Goal: Task Accomplishment & Management: Manage account settings

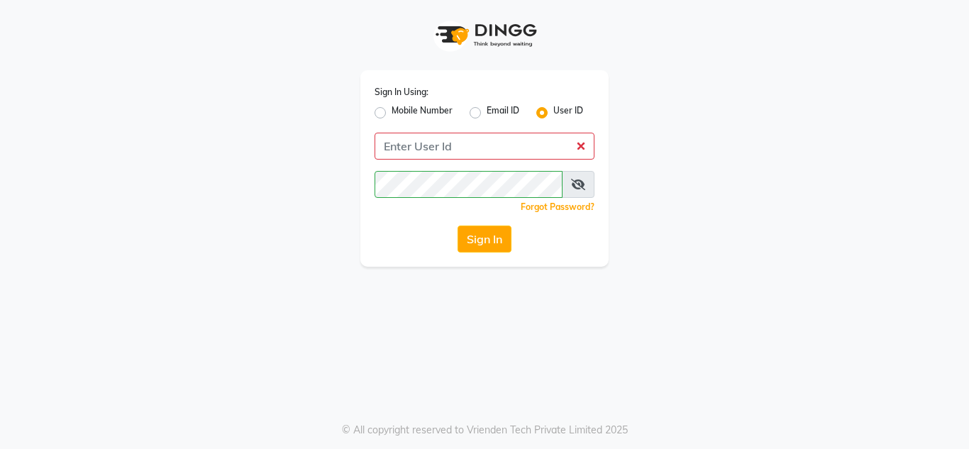
click at [577, 182] on icon at bounding box center [578, 184] width 14 height 11
click at [334, 106] on div "Sign In Using: Mobile Number Email ID User ID Remember me Forgot Password? Sign…" at bounding box center [484, 133] width 809 height 267
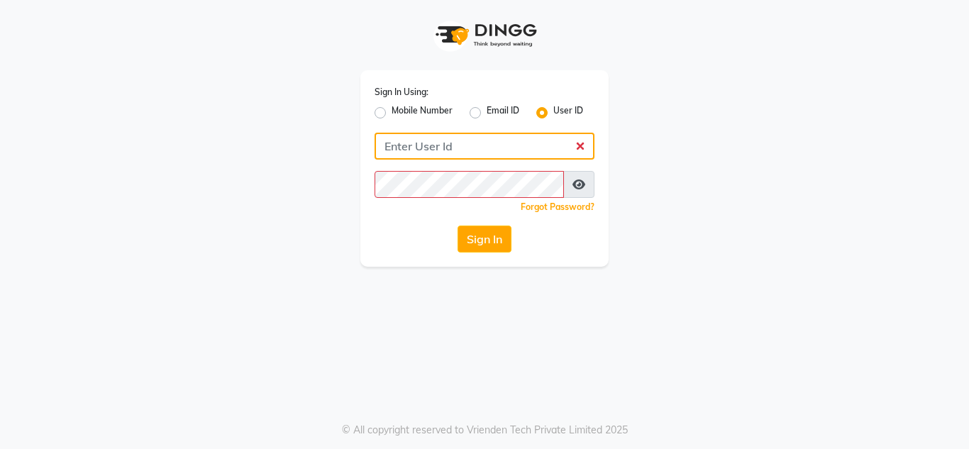
click at [512, 155] on input "Username" at bounding box center [484, 146] width 220 height 27
type input "e1674-34"
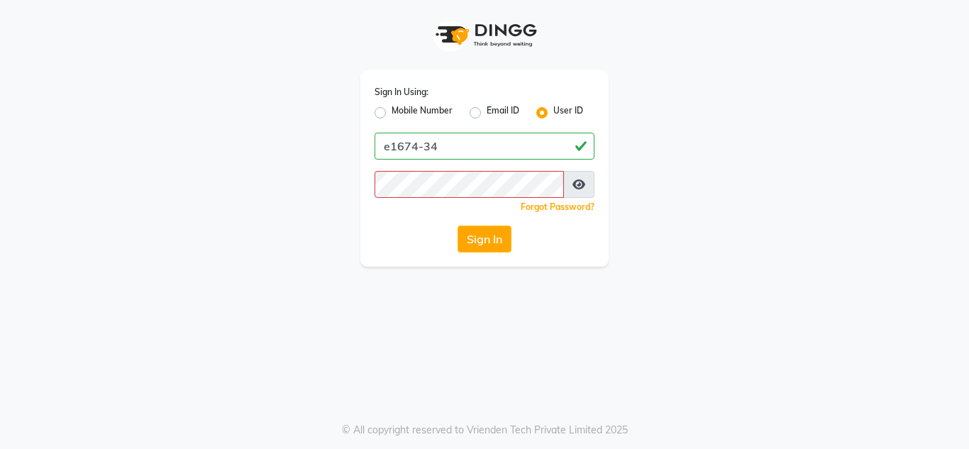
click at [480, 194] on div "Sign In Using: Mobile Number Email ID User ID e1674-34 Remember me Forgot Passw…" at bounding box center [484, 168] width 248 height 196
click at [481, 201] on div "Forgot Password?" at bounding box center [484, 206] width 220 height 15
click at [485, 240] on button "Sign In" at bounding box center [484, 239] width 54 height 27
drag, startPoint x: 482, startPoint y: 250, endPoint x: 471, endPoint y: 244, distance: 13.0
click at [476, 248] on button "Sign In" at bounding box center [484, 239] width 54 height 27
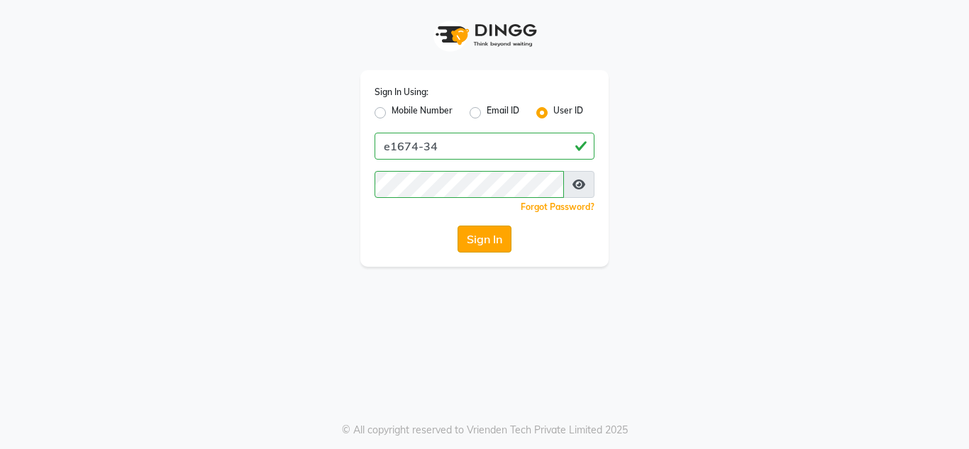
drag, startPoint x: 494, startPoint y: 240, endPoint x: 489, endPoint y: 252, distance: 13.5
click at [494, 240] on button "Sign In" at bounding box center [484, 239] width 54 height 27
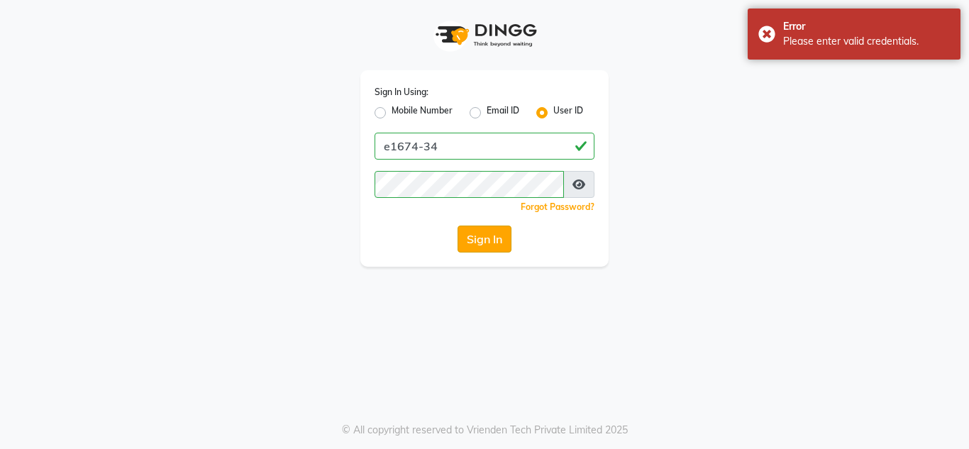
click at [465, 236] on button "Sign In" at bounding box center [484, 239] width 54 height 27
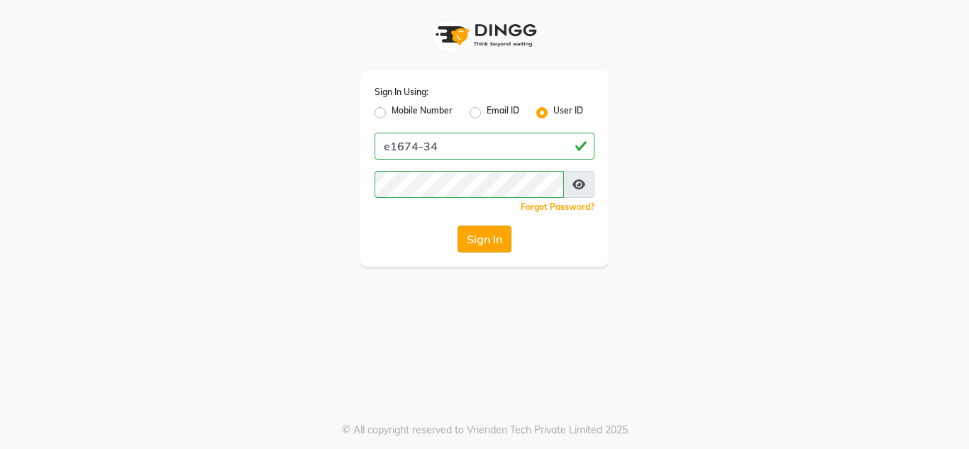
click at [488, 242] on button "Sign In" at bounding box center [484, 239] width 54 height 27
click at [474, 233] on button "Sign In" at bounding box center [484, 239] width 54 height 27
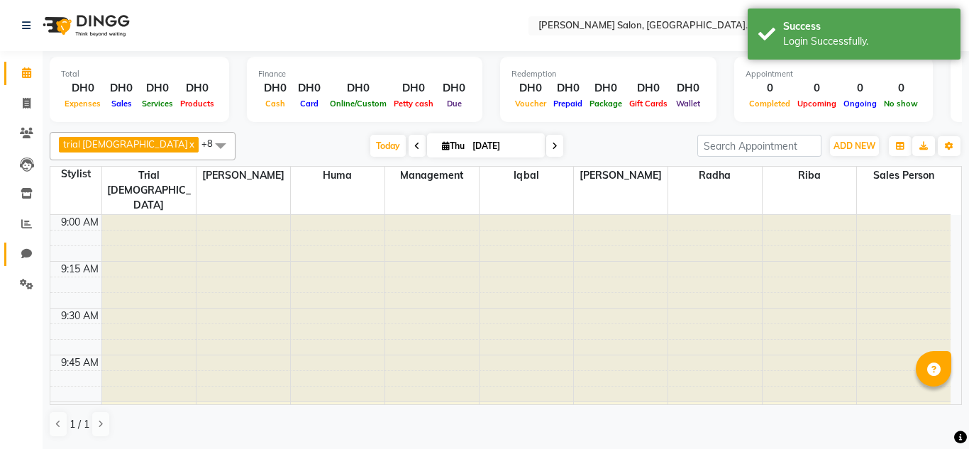
click at [26, 247] on span at bounding box center [26, 254] width 25 height 16
select select "100"
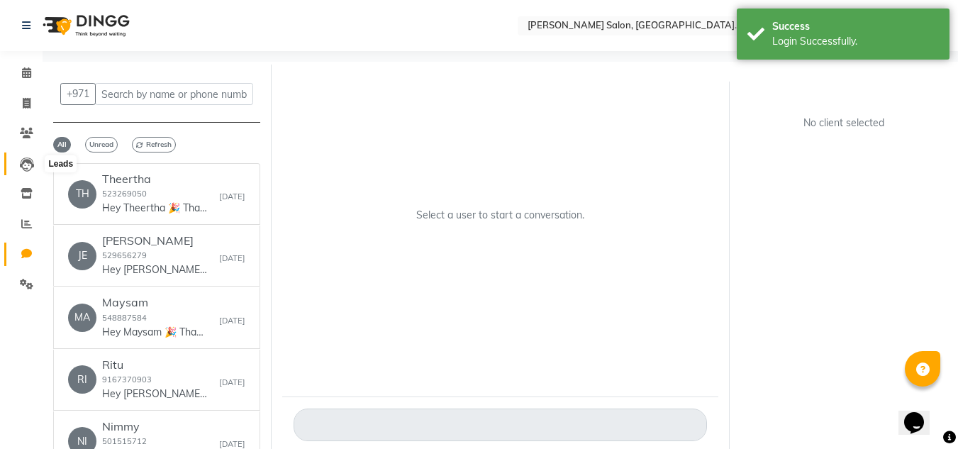
click at [31, 160] on icon at bounding box center [27, 164] width 14 height 14
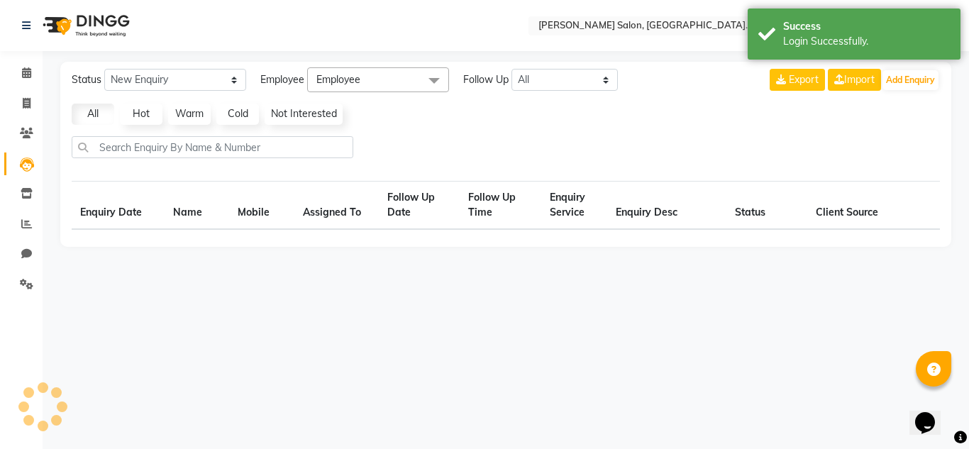
select select "10"
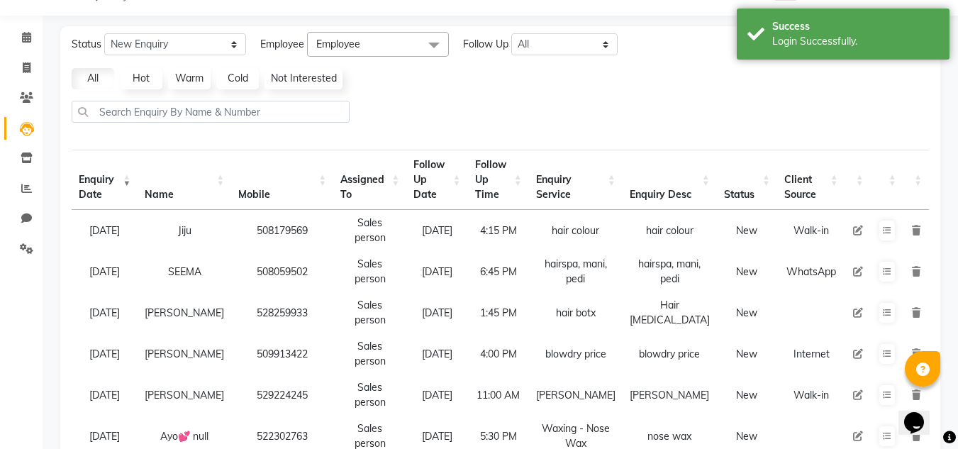
scroll to position [71, 0]
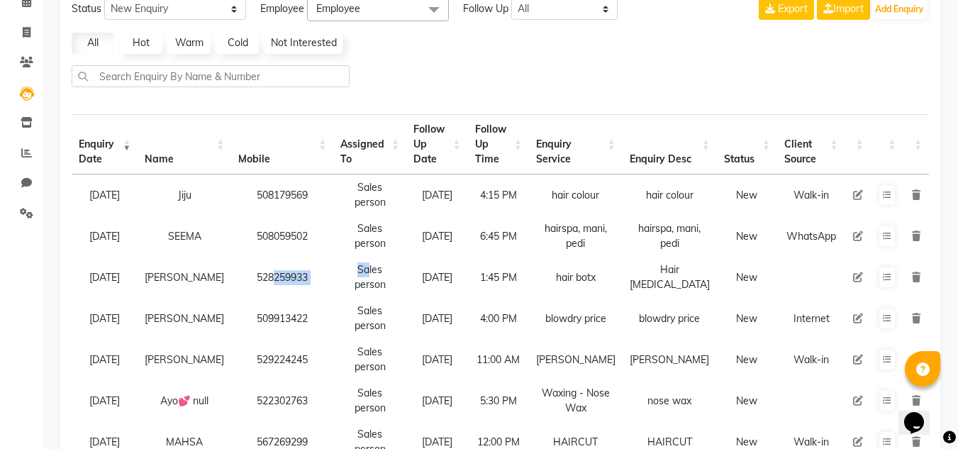
drag, startPoint x: 240, startPoint y: 248, endPoint x: 323, endPoint y: 241, distance: 84.0
click at [323, 257] on tr "02-09-2025 Laveena 528259933 Sales person 04-09-2025 1:45 PM hair botx Hair bot…" at bounding box center [500, 277] width 857 height 41
click at [237, 339] on td "529224245" at bounding box center [282, 359] width 102 height 41
click at [35, 69] on span at bounding box center [26, 63] width 25 height 16
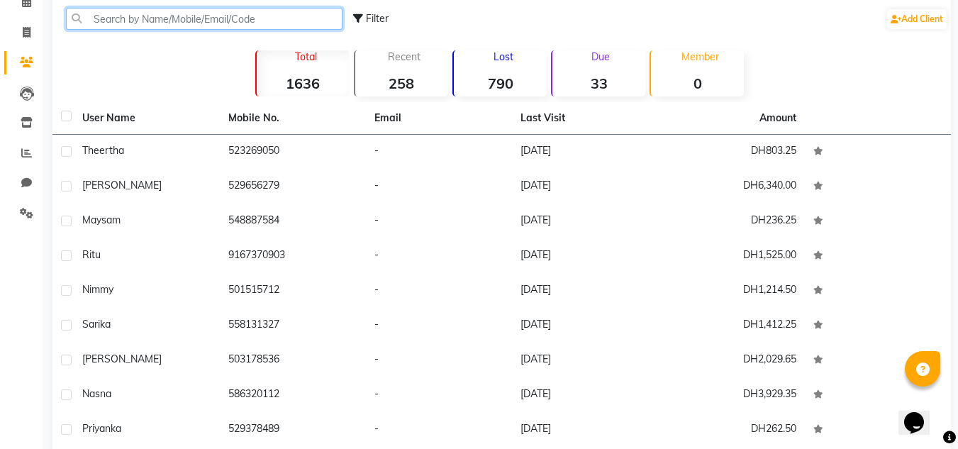
click at [70, 18] on input "text" at bounding box center [204, 19] width 277 height 22
click at [79, 16] on input "text" at bounding box center [204, 19] width 277 height 22
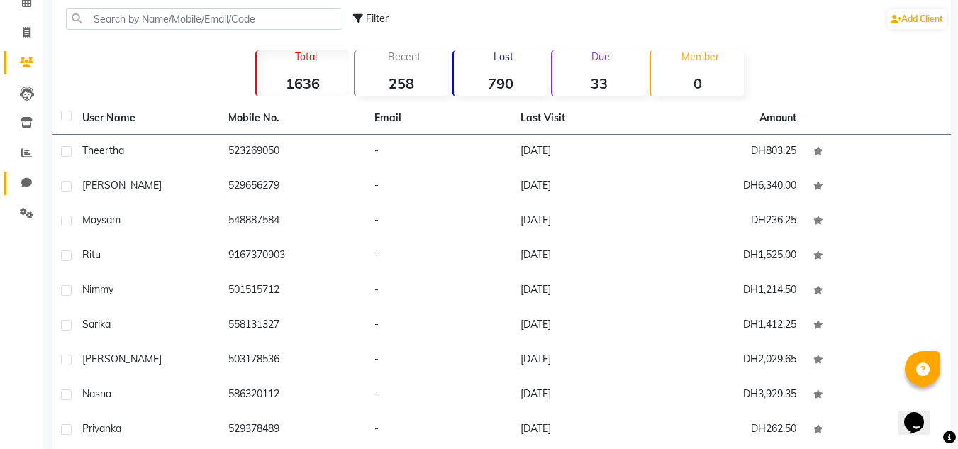
click at [17, 172] on link "Chat" at bounding box center [21, 183] width 34 height 23
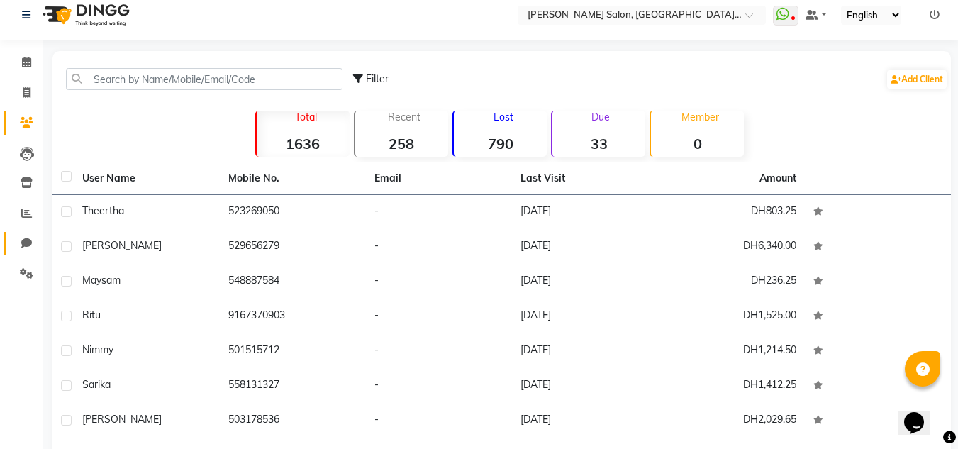
select select "100"
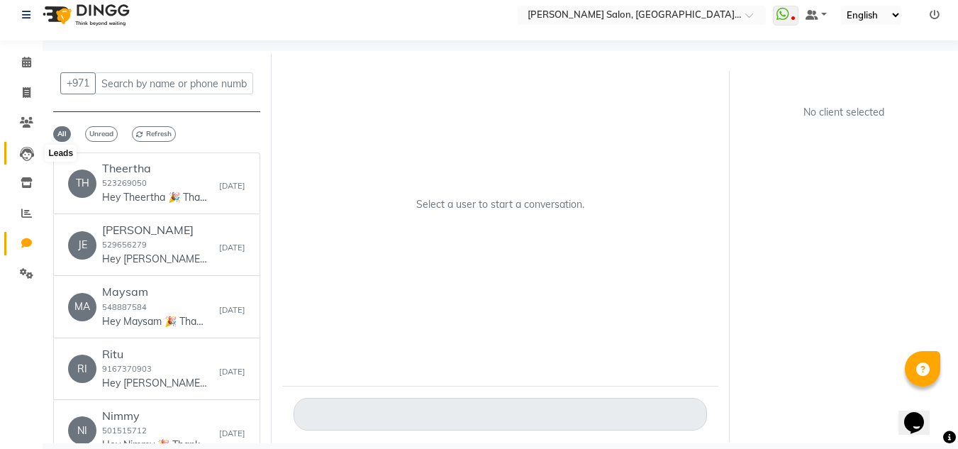
click at [21, 160] on icon at bounding box center [27, 154] width 14 height 14
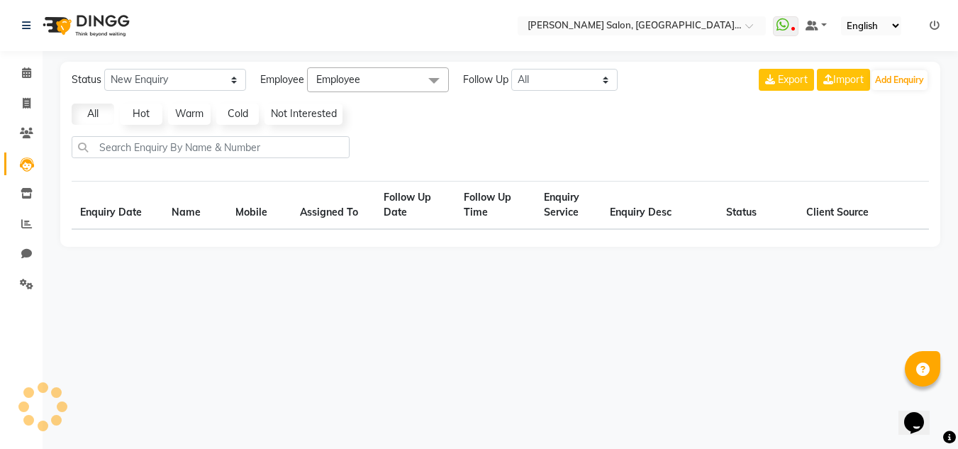
select select "10"
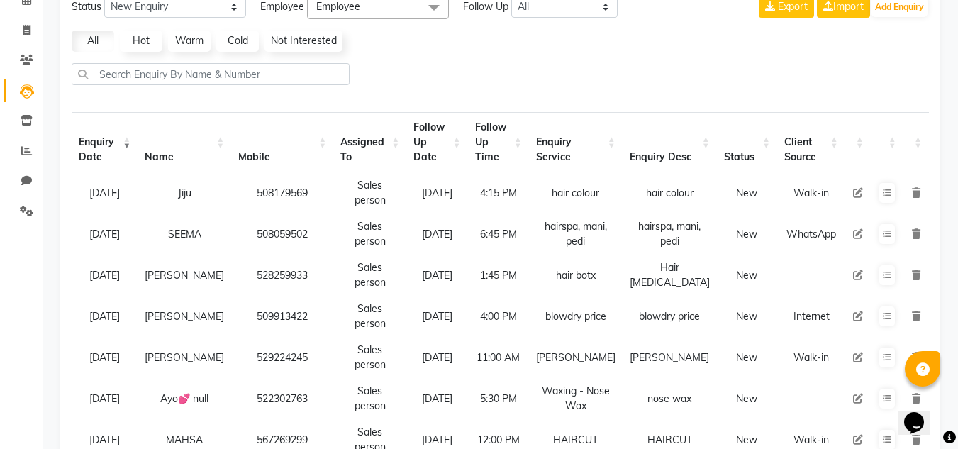
scroll to position [142, 0]
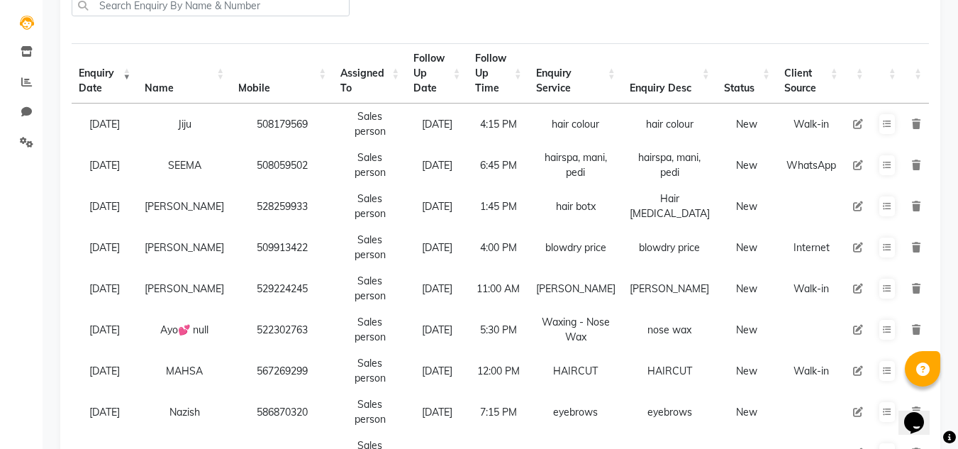
click at [220, 186] on td "[PERSON_NAME]" at bounding box center [185, 206] width 94 height 41
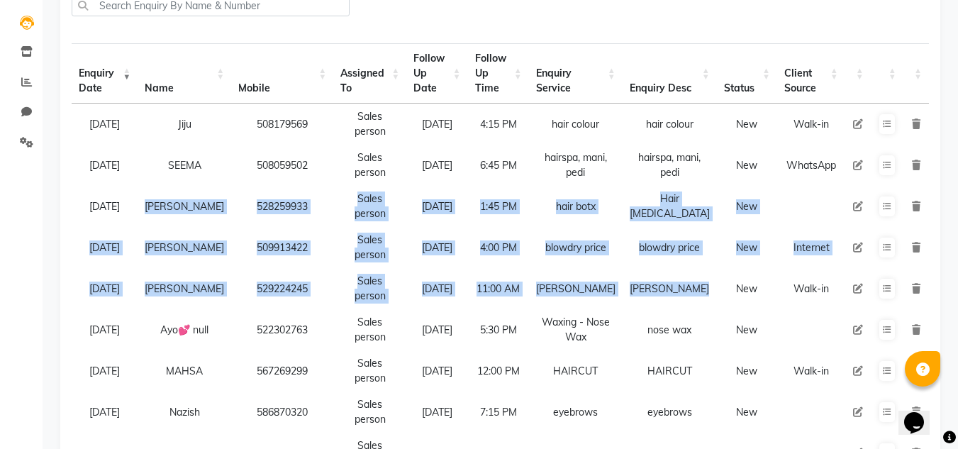
drag, startPoint x: 171, startPoint y: 184, endPoint x: 680, endPoint y: 262, distance: 515.3
click at [680, 262] on tbody "02-09-2025 Jiju 508179569 Sales person 04-09-2025 4:15 PM hair colour hair colo…" at bounding box center [500, 309] width 857 height 411
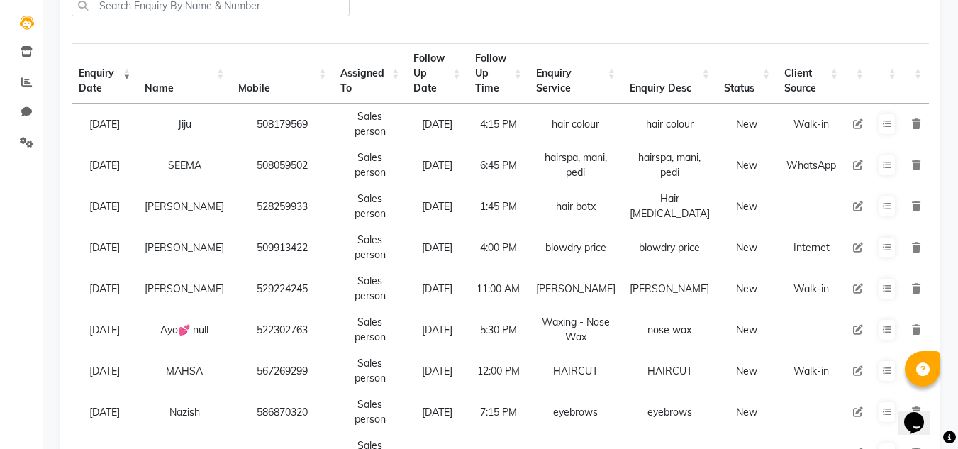
click at [235, 145] on td "508059502" at bounding box center [282, 165] width 102 height 41
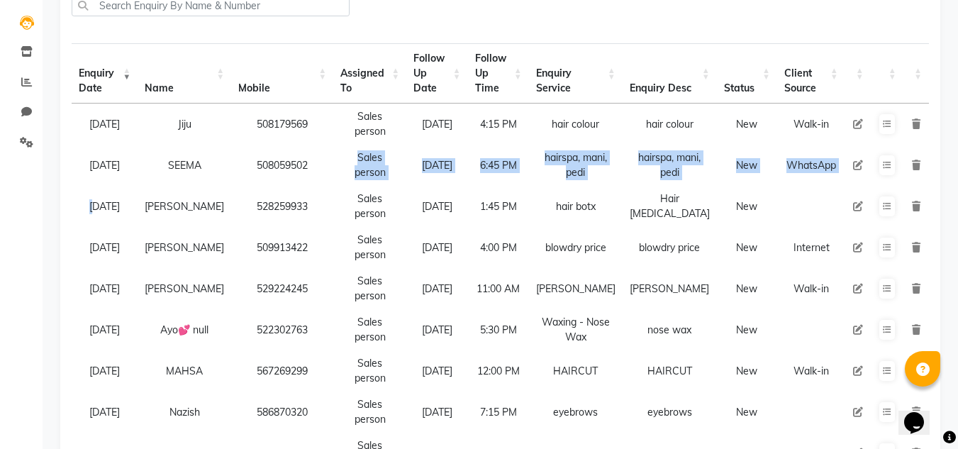
drag, startPoint x: 88, startPoint y: 179, endPoint x: 307, endPoint y: 161, distance: 219.9
click at [307, 161] on tbody "02-09-2025 Jiju 508179569 Sales person 04-09-2025 4:15 PM hair colour hair colo…" at bounding box center [500, 309] width 857 height 411
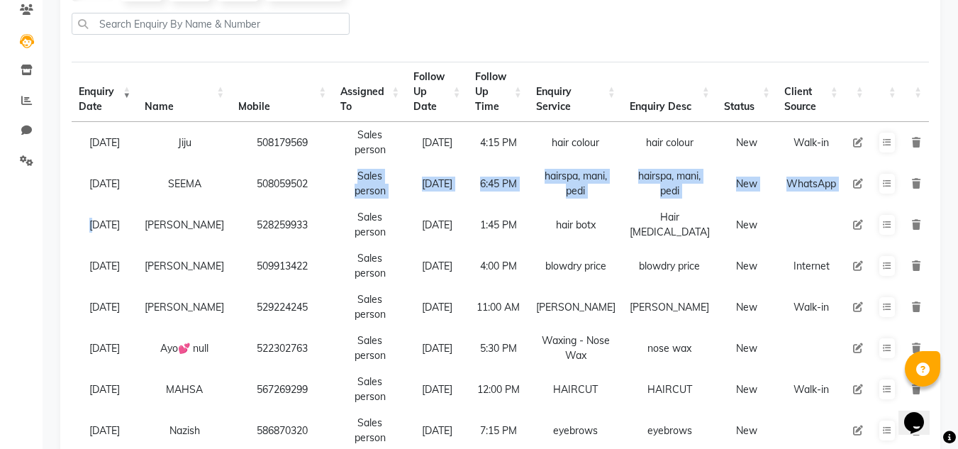
scroll to position [71, 0]
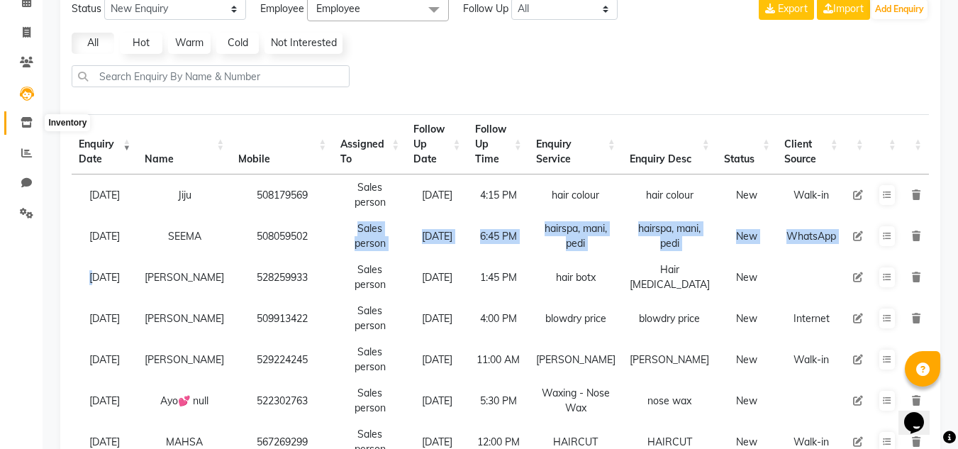
click at [16, 121] on span at bounding box center [26, 123] width 25 height 16
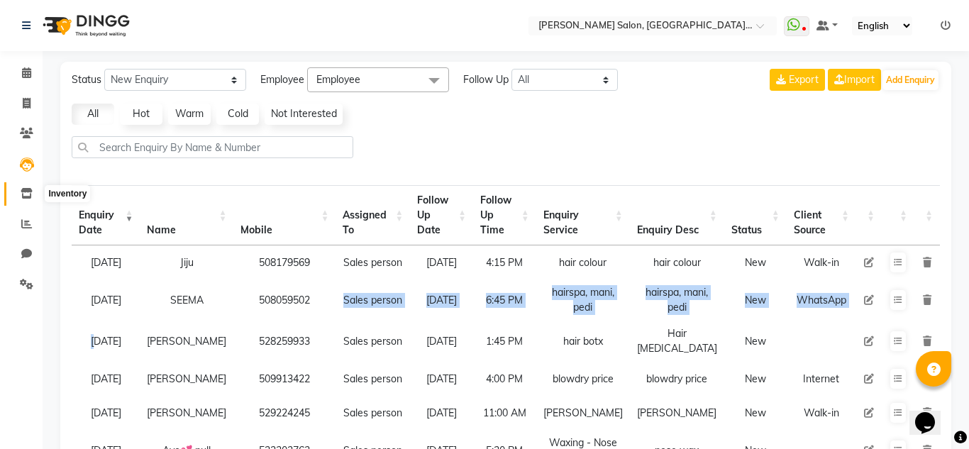
select select
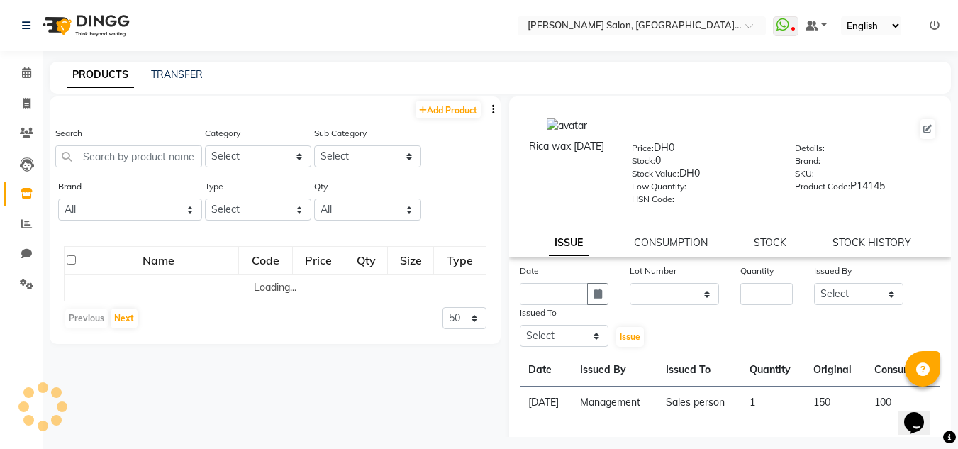
click at [59, 267] on div "Name Code Price Qty Size Type Loading... Previous Next 50 100 500" at bounding box center [275, 288] width 451 height 112
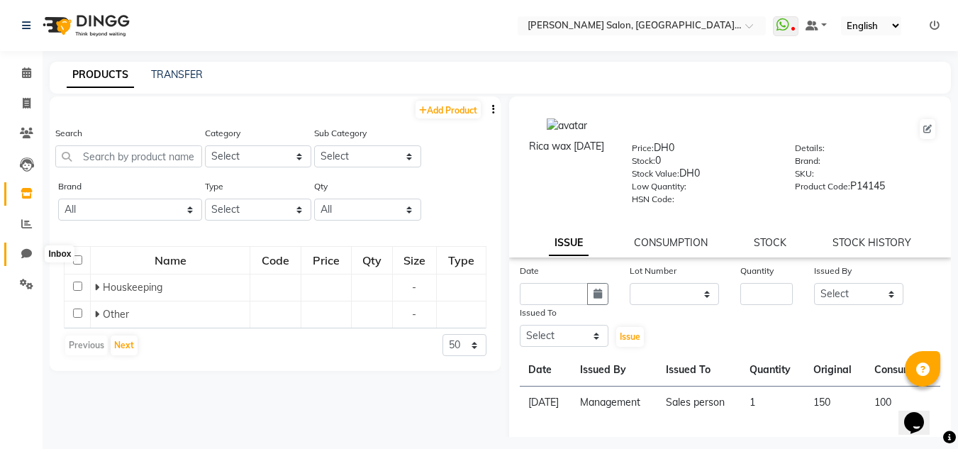
click at [28, 257] on icon at bounding box center [26, 253] width 11 height 11
select select "100"
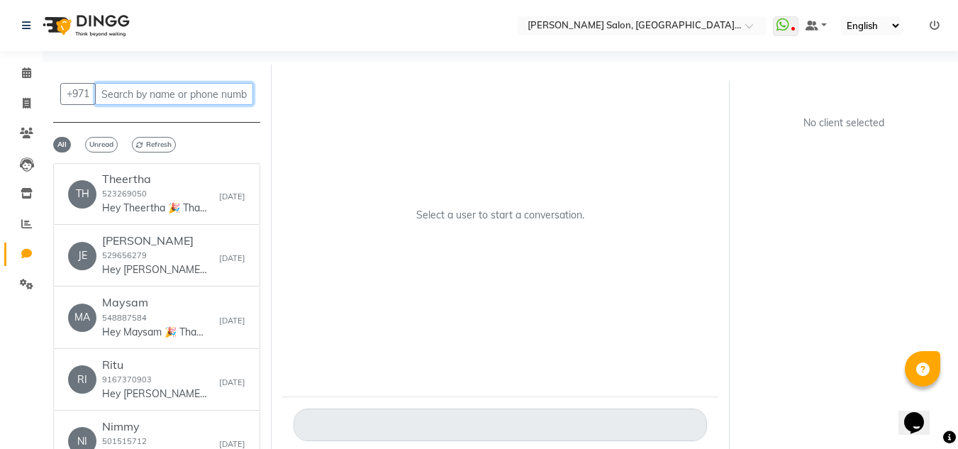
click at [120, 86] on input "text" at bounding box center [174, 94] width 158 height 22
click at [118, 96] on input "text" at bounding box center [174, 94] width 158 height 22
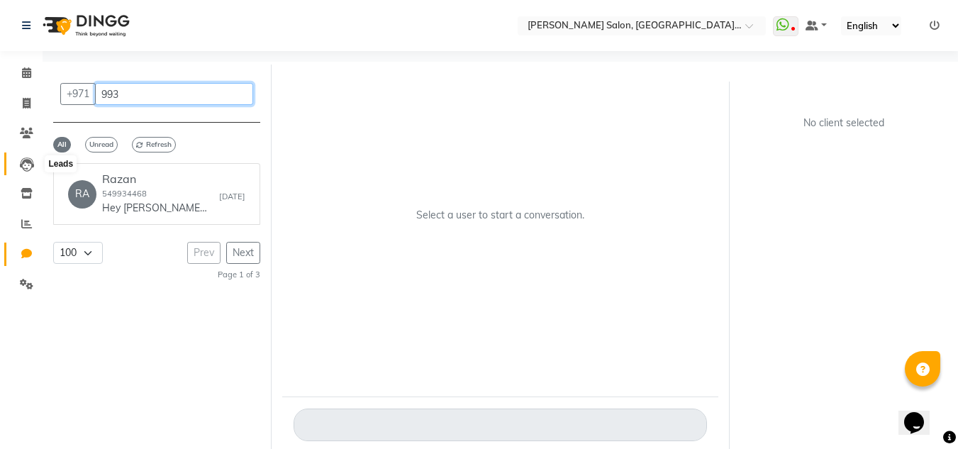
type input "993"
click at [24, 157] on icon at bounding box center [27, 164] width 14 height 14
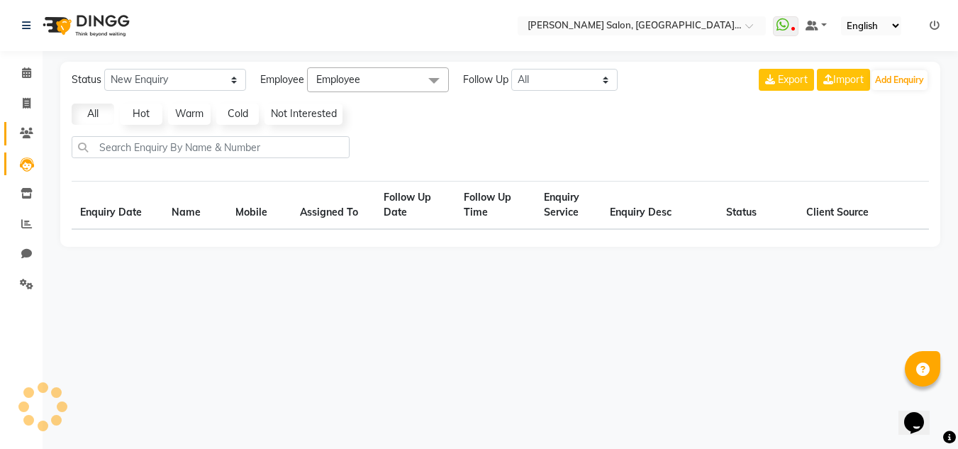
select select "10"
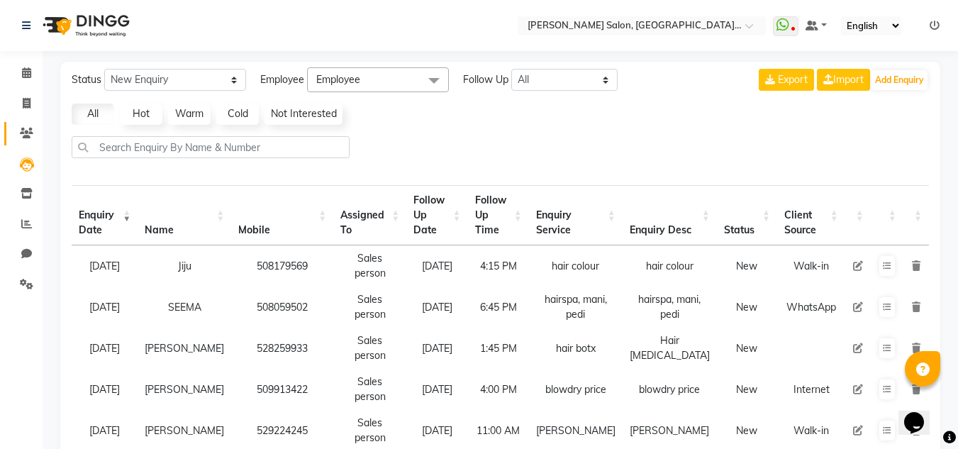
click at [23, 144] on link "Clients" at bounding box center [21, 133] width 34 height 23
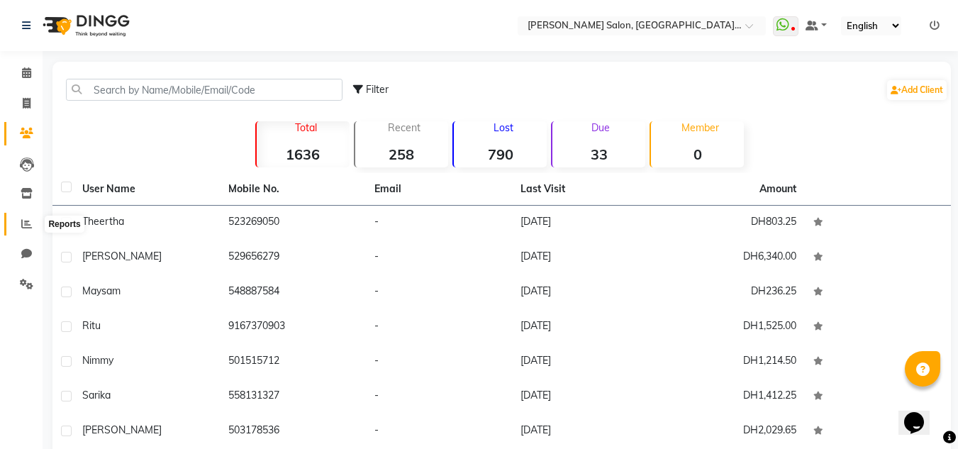
click at [21, 228] on icon at bounding box center [26, 223] width 11 height 11
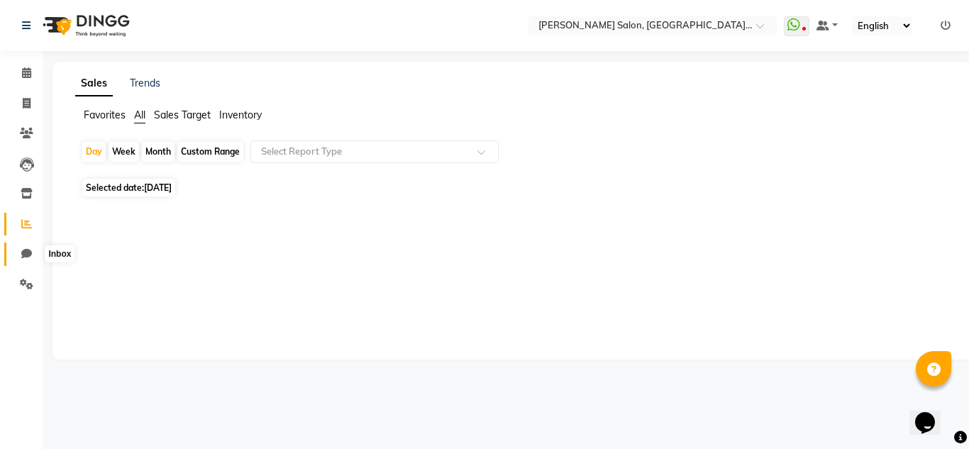
click at [30, 255] on icon at bounding box center [26, 253] width 11 height 11
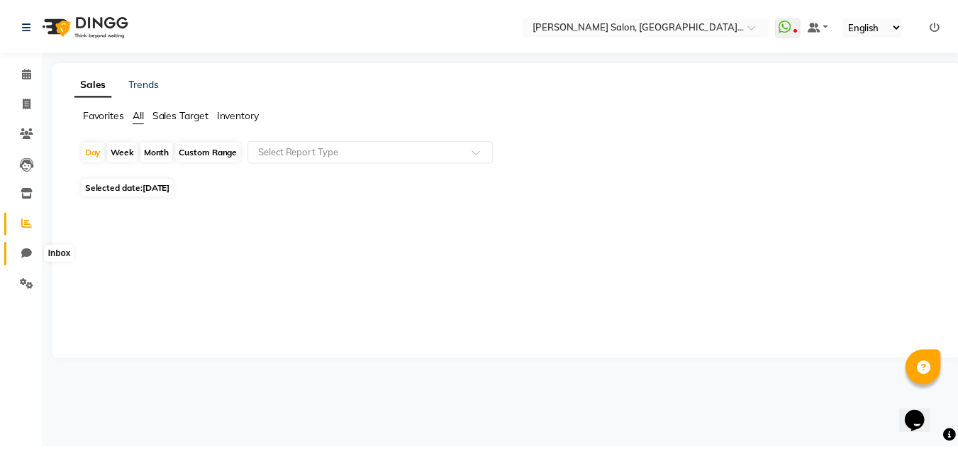
select select "100"
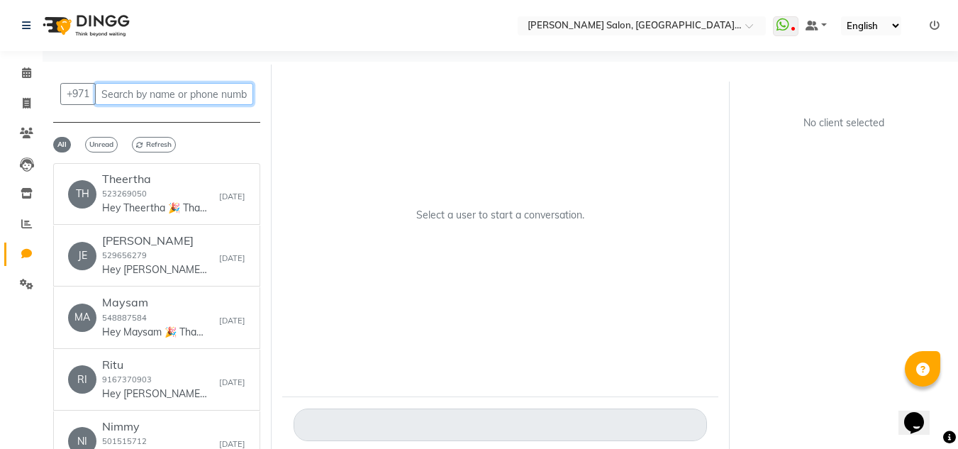
click at [103, 89] on input "text" at bounding box center [174, 94] width 158 height 22
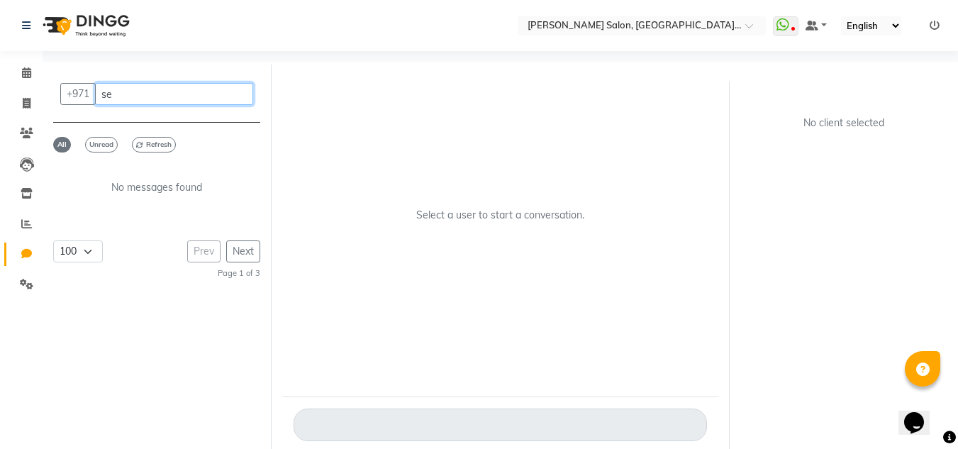
type input "s"
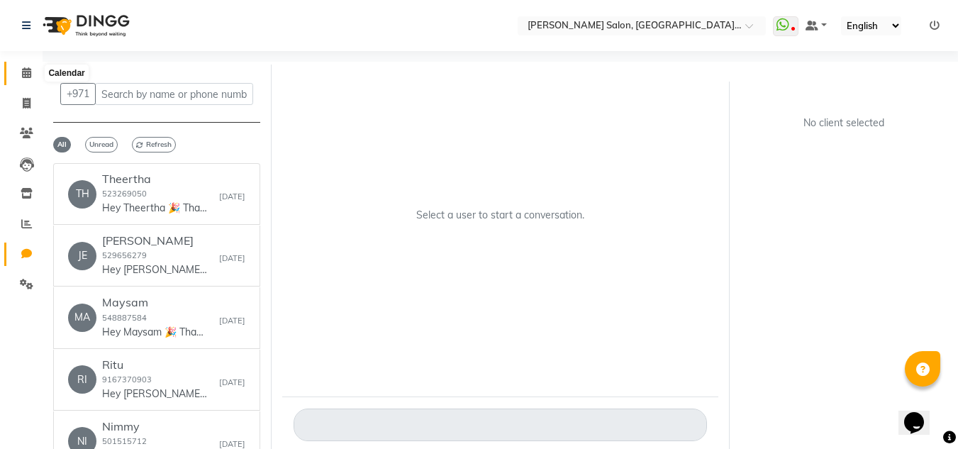
click at [38, 72] on span at bounding box center [26, 73] width 25 height 16
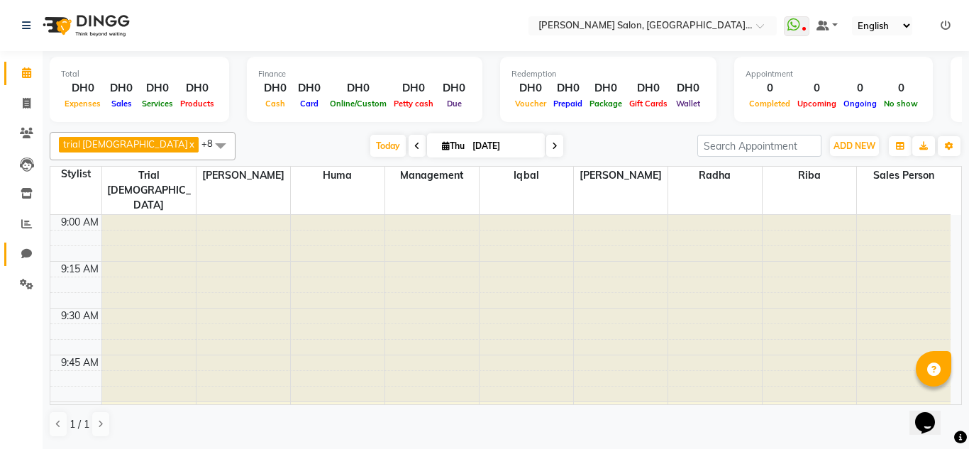
click at [30, 257] on icon at bounding box center [26, 253] width 11 height 11
select select "100"
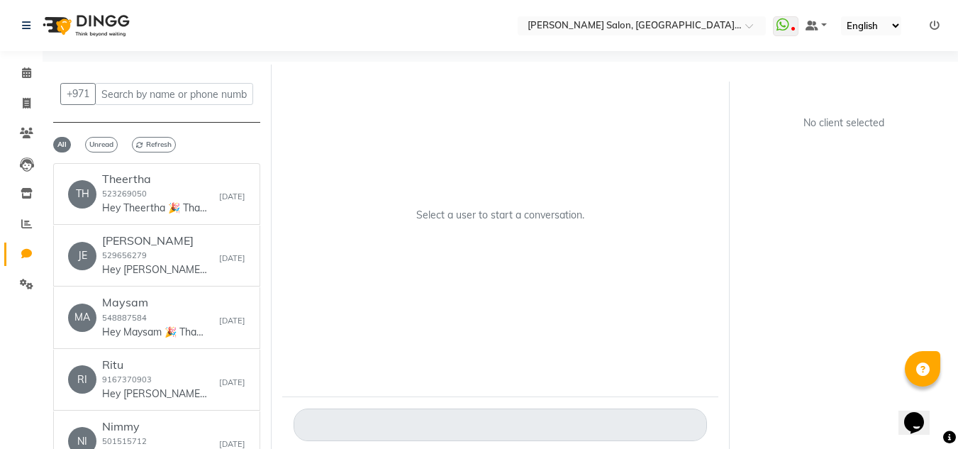
click at [6, 148] on ul "Calendar Invoice Clients Leads Inventory Reports Chat Settings Completed InProg…" at bounding box center [21, 182] width 43 height 248
click at [37, 137] on span at bounding box center [26, 134] width 25 height 16
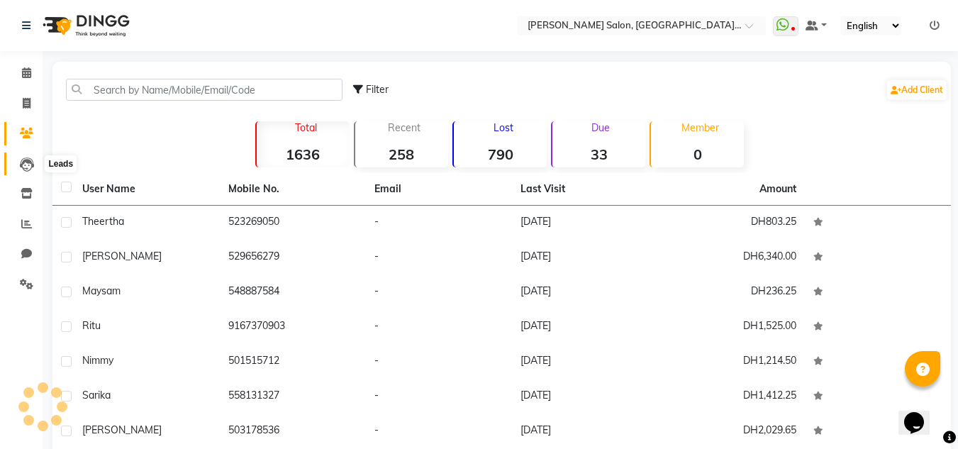
click at [26, 156] on span at bounding box center [26, 164] width 25 height 16
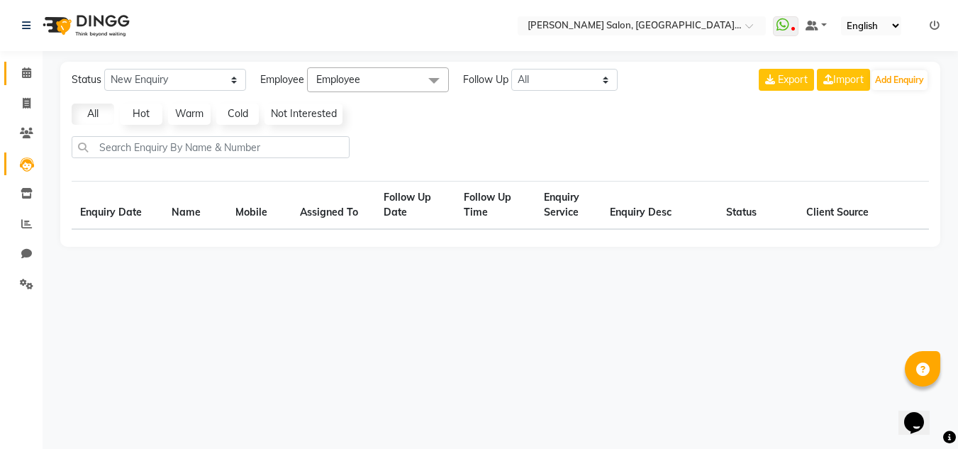
select select "10"
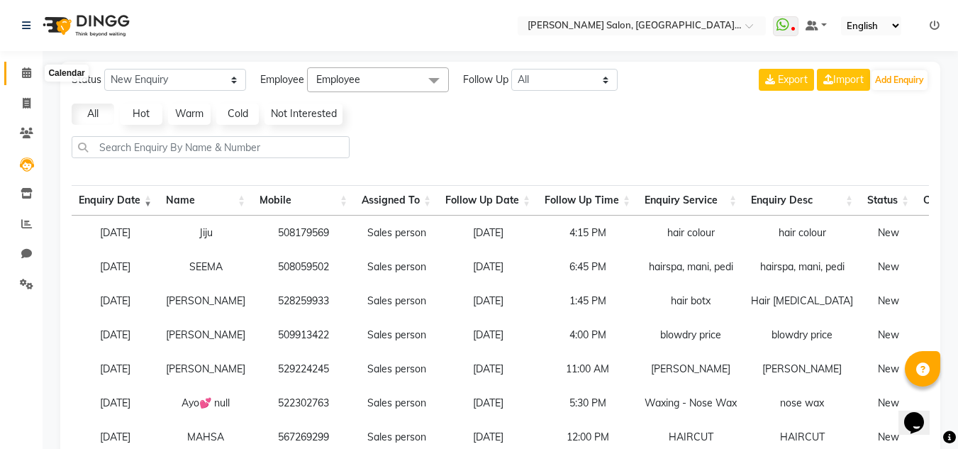
click at [16, 72] on span at bounding box center [26, 73] width 25 height 16
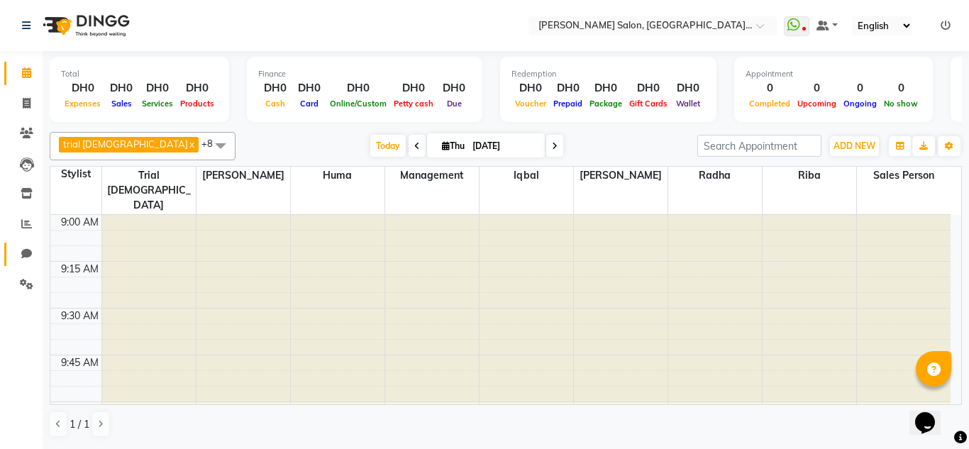
drag, startPoint x: 39, startPoint y: 260, endPoint x: 28, endPoint y: 259, distance: 11.4
click at [28, 259] on li "Chat" at bounding box center [21, 254] width 43 height 30
click at [14, 199] on span at bounding box center [26, 194] width 25 height 16
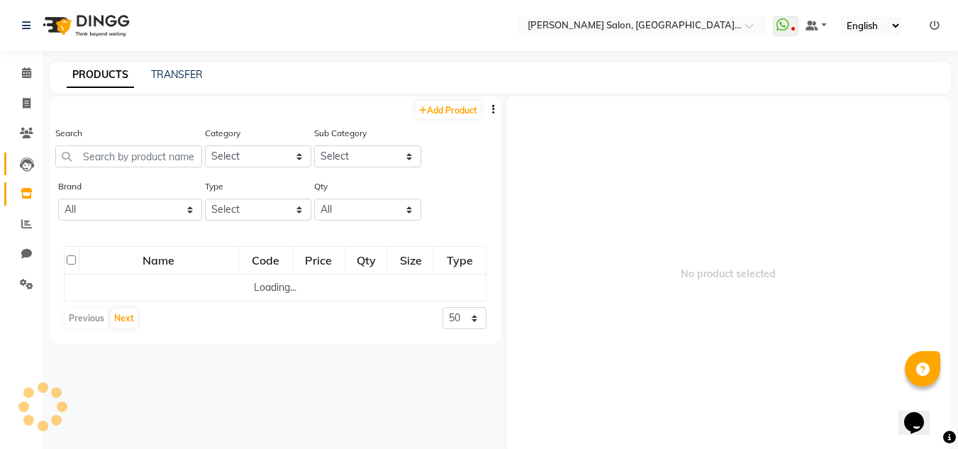
click at [21, 172] on link "Leads" at bounding box center [21, 163] width 34 height 23
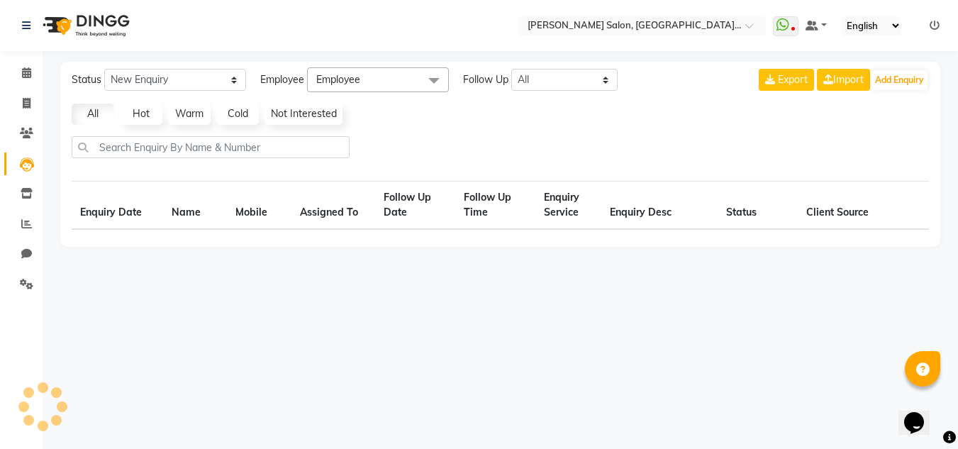
select select "10"
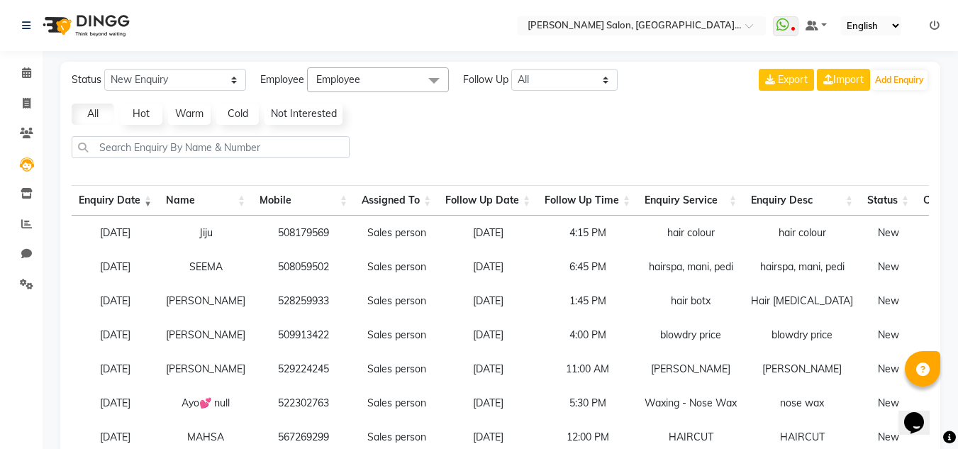
click at [33, 145] on li "Clients" at bounding box center [21, 133] width 43 height 30
click at [33, 136] on icon at bounding box center [26, 133] width 13 height 11
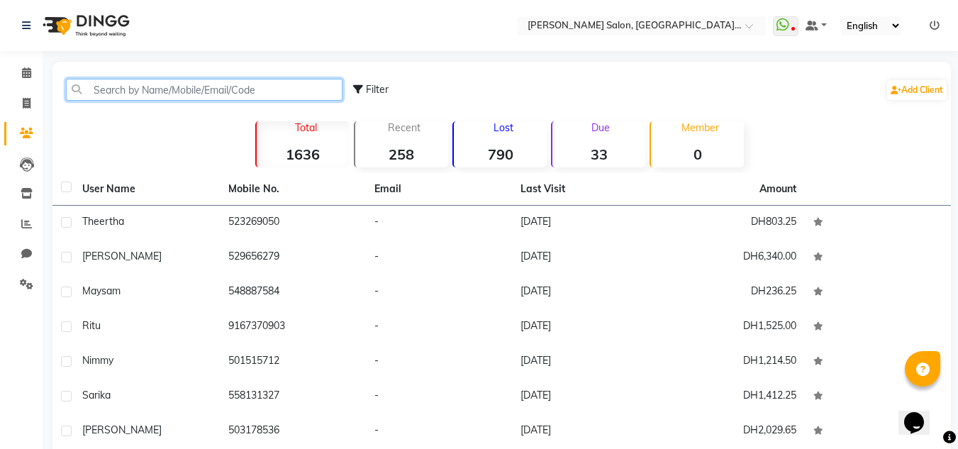
drag, startPoint x: 116, startPoint y: 92, endPoint x: 101, endPoint y: 94, distance: 14.3
click at [106, 94] on input "text" at bounding box center [204, 90] width 277 height 22
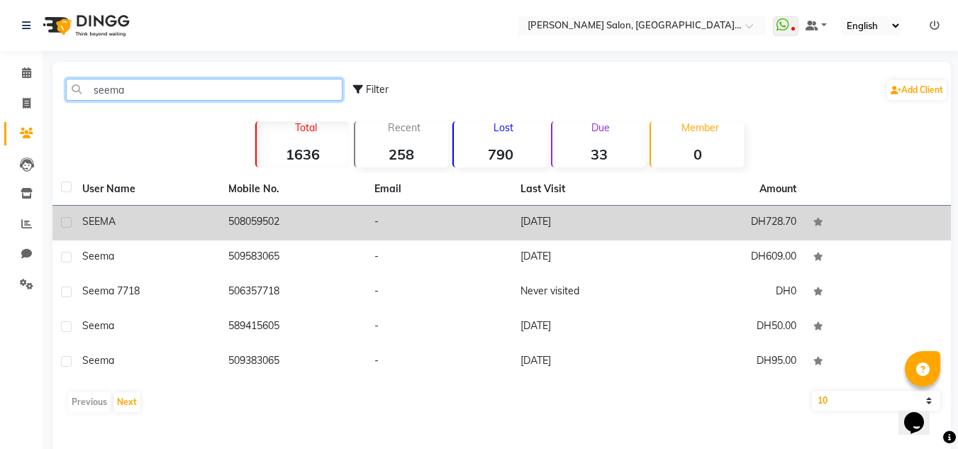
type input "seema"
click at [699, 214] on td "DH728.70" at bounding box center [732, 223] width 146 height 35
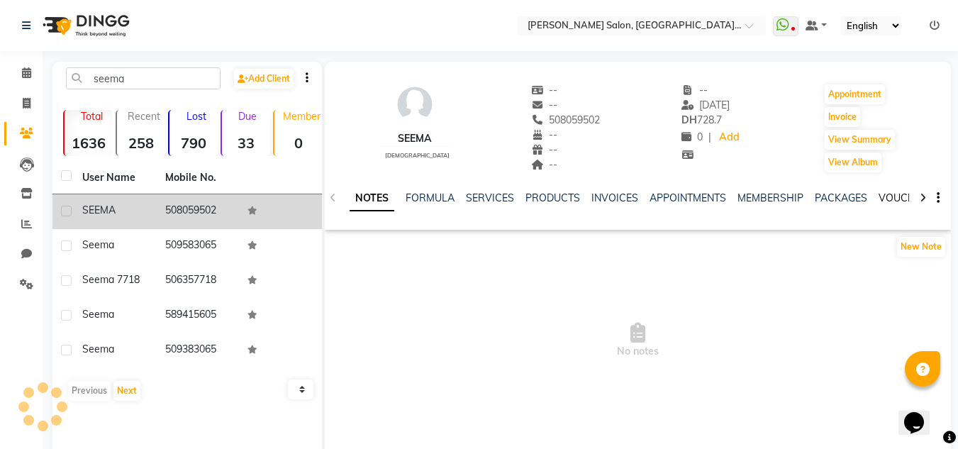
click at [887, 198] on link "VOUCHERS" at bounding box center [907, 197] width 56 height 13
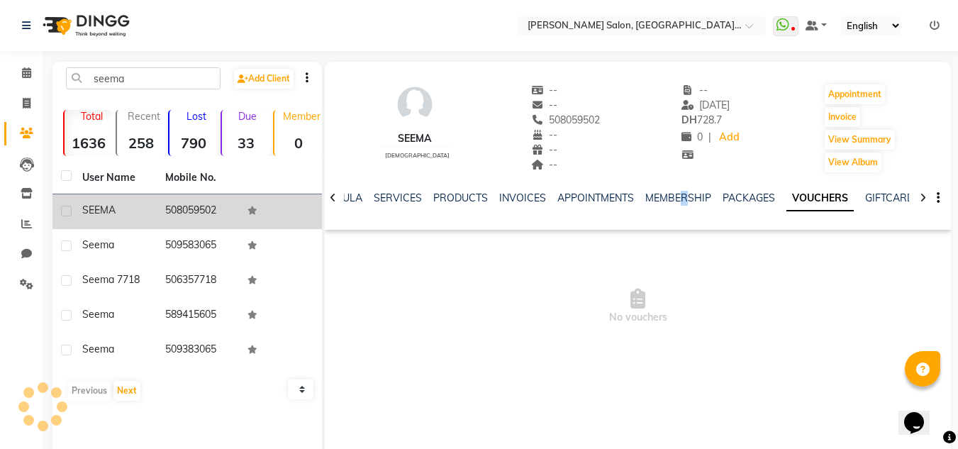
drag, startPoint x: 763, startPoint y: 208, endPoint x: 746, endPoint y: 204, distance: 17.5
click at [750, 206] on div "NOTES FORMULA SERVICES PRODUCTS INVOICES APPOINTMENTS MEMBERSHIP PACKAGES VOUCH…" at bounding box center [621, 204] width 543 height 26
click at [746, 204] on link "PACKAGES" at bounding box center [749, 197] width 52 height 13
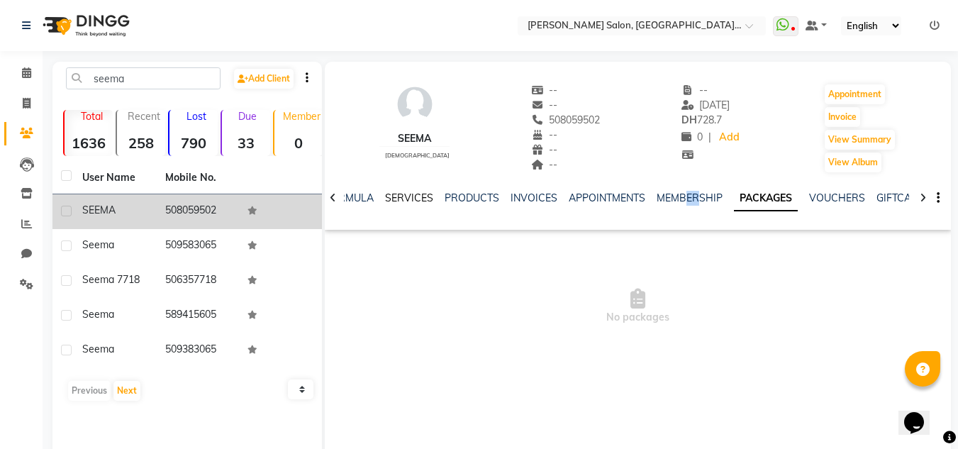
click at [411, 202] on link "SERVICES" at bounding box center [409, 197] width 48 height 13
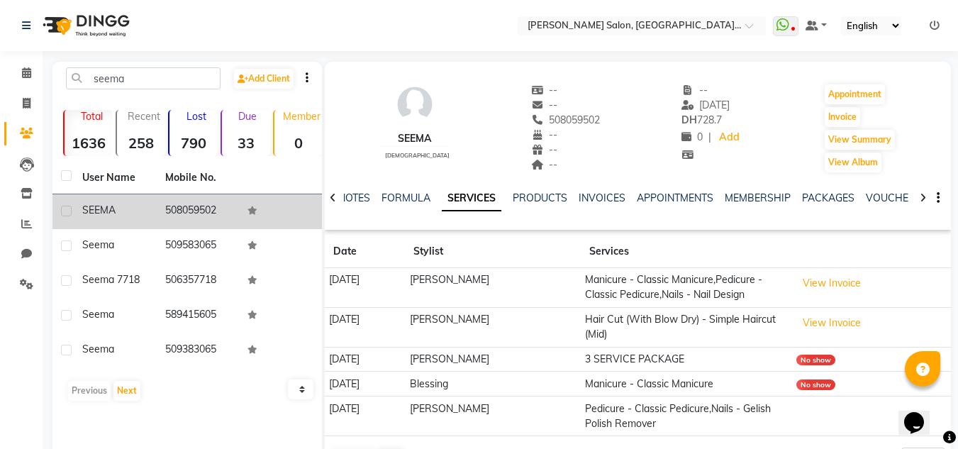
click at [880, 189] on div "NOTES FORMULA SERVICES PRODUCTS INVOICES APPOINTMENTS MEMBERSHIP PACKAGES VOUCH…" at bounding box center [638, 198] width 626 height 49
click at [879, 199] on link "VOUCHERS" at bounding box center [894, 197] width 56 height 13
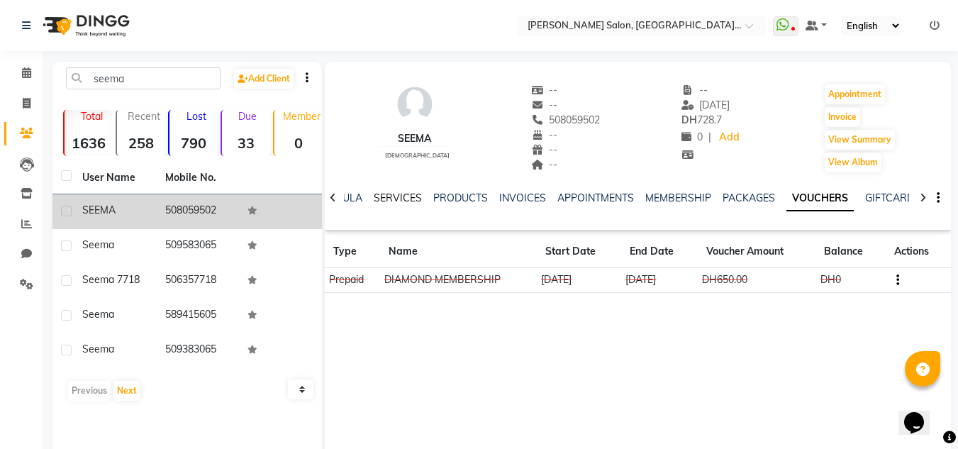
drag, startPoint x: 399, startPoint y: 193, endPoint x: 396, endPoint y: 182, distance: 11.9
click at [399, 191] on div "SERVICES" at bounding box center [398, 198] width 48 height 15
drag, startPoint x: 392, startPoint y: 168, endPoint x: 403, endPoint y: 184, distance: 19.5
click at [392, 170] on div "SEEMA female" at bounding box center [414, 128] width 70 height 91
click at [404, 198] on link "SERVICES" at bounding box center [398, 197] width 48 height 13
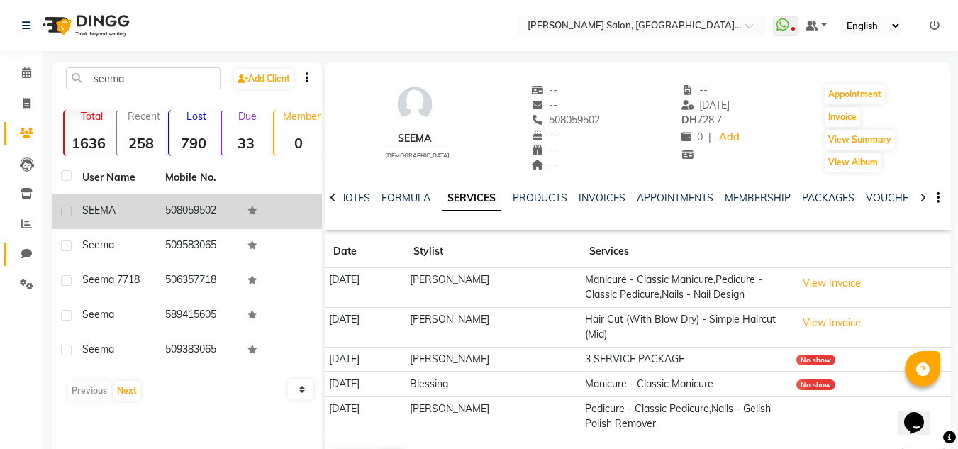
drag, startPoint x: 25, startPoint y: 239, endPoint x: 25, endPoint y: 248, distance: 8.5
click at [25, 239] on li "Chat" at bounding box center [21, 254] width 43 height 30
click at [25, 255] on icon at bounding box center [26, 253] width 11 height 11
select select "100"
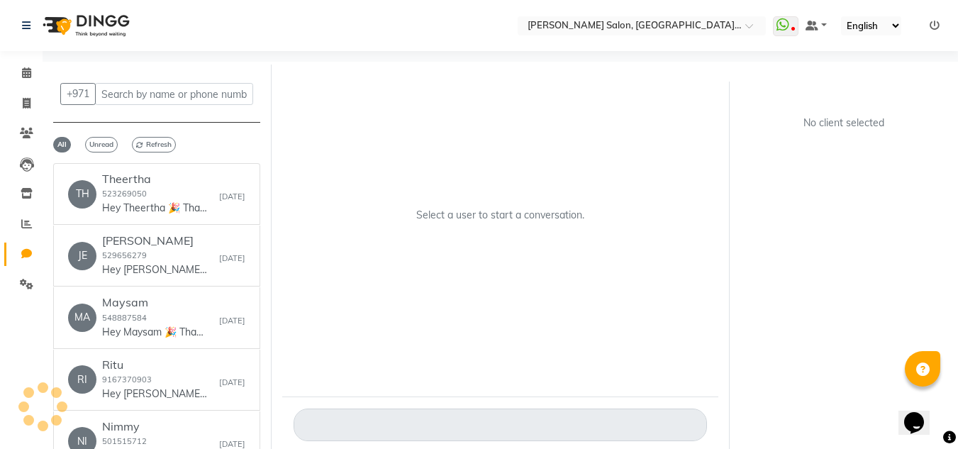
click at [12, 151] on li "Leads" at bounding box center [21, 164] width 43 height 30
drag, startPoint x: 32, startPoint y: 250, endPoint x: 29, endPoint y: 212, distance: 37.7
click at [32, 250] on span at bounding box center [26, 254] width 25 height 16
click at [29, 213] on link "Reports" at bounding box center [21, 224] width 34 height 23
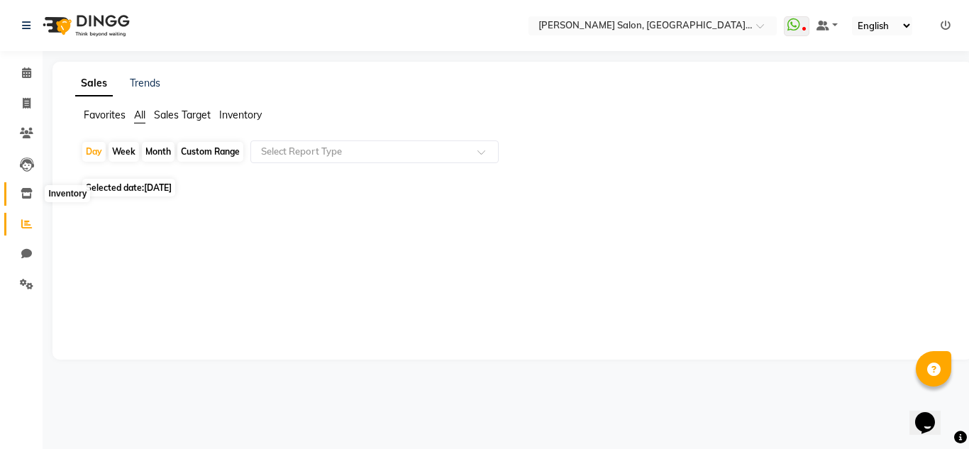
click at [27, 199] on span at bounding box center [26, 194] width 25 height 16
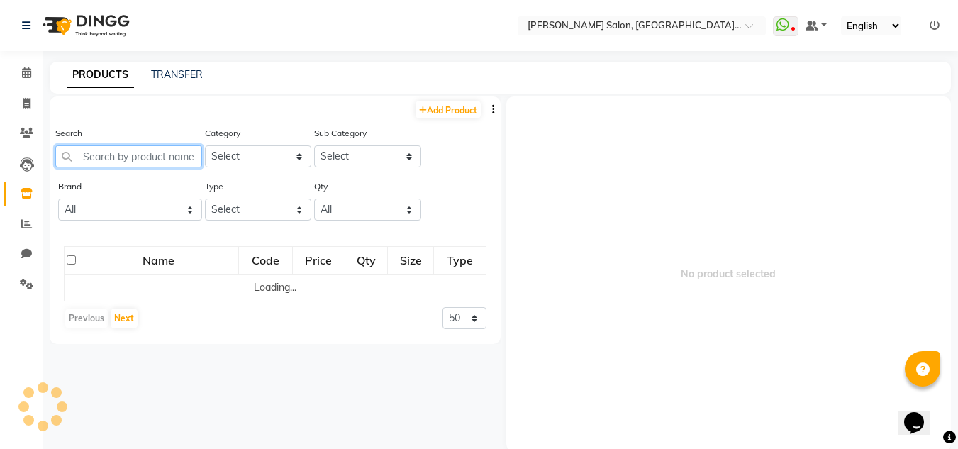
click at [105, 153] on input "text" at bounding box center [128, 156] width 147 height 22
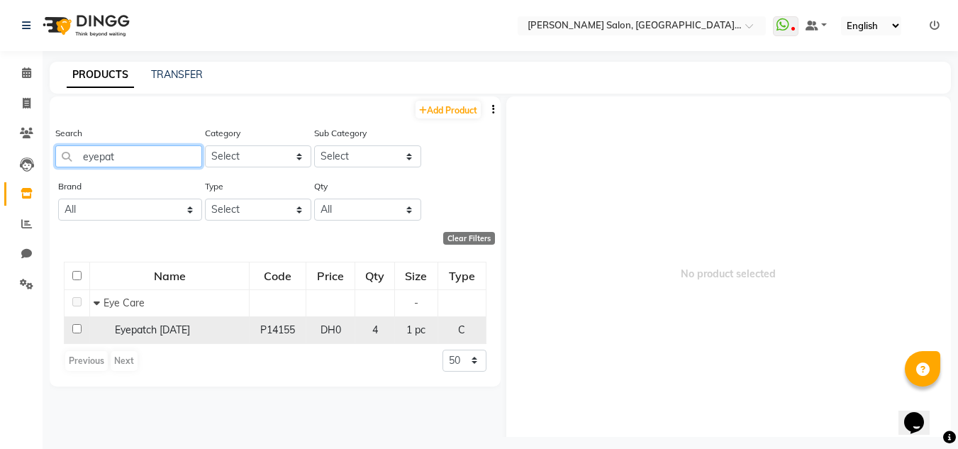
type input "eyepat"
click at [148, 333] on span "Eyepatch [DATE]" at bounding box center [152, 329] width 75 height 13
select select
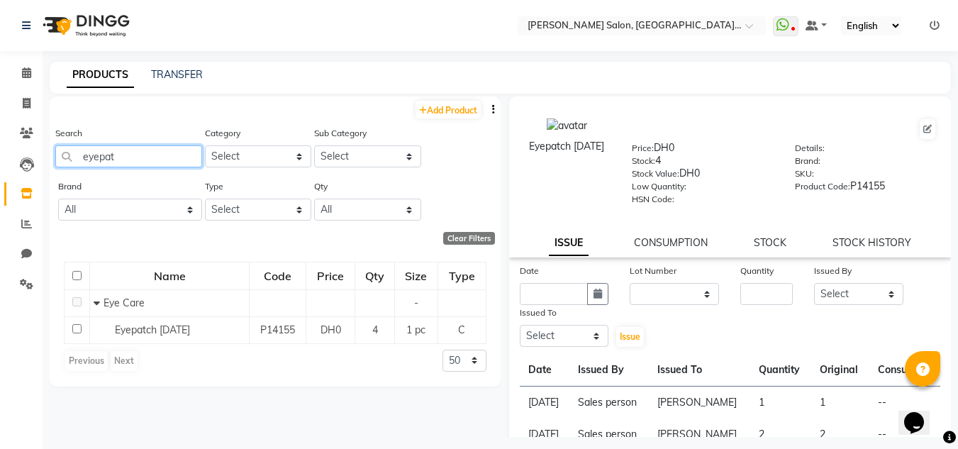
drag, startPoint x: 48, startPoint y: 157, endPoint x: 0, endPoint y: 152, distance: 47.8
click at [0, 152] on app-home "Select Location × Chitra Singh Salon, Al Jaddaf Dubai , Al Jaddaf Dubai WhatsAp…" at bounding box center [479, 229] width 958 height 458
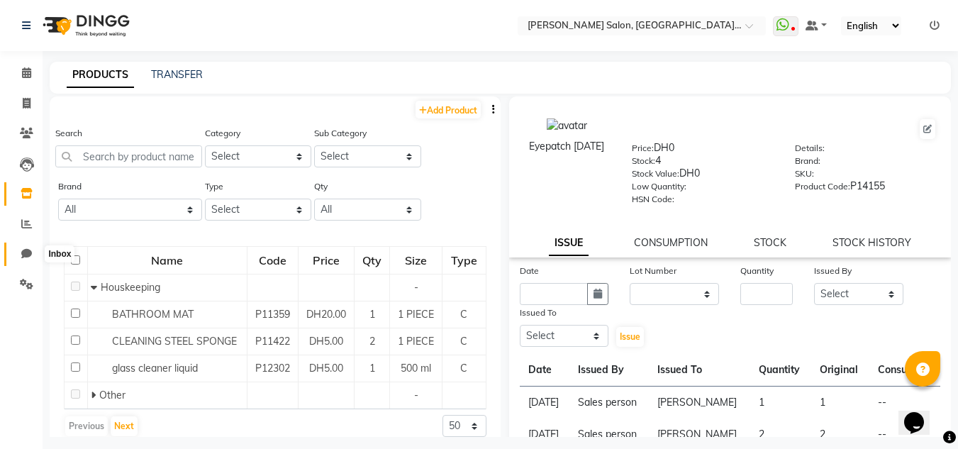
click at [35, 250] on span at bounding box center [26, 254] width 25 height 16
select select "100"
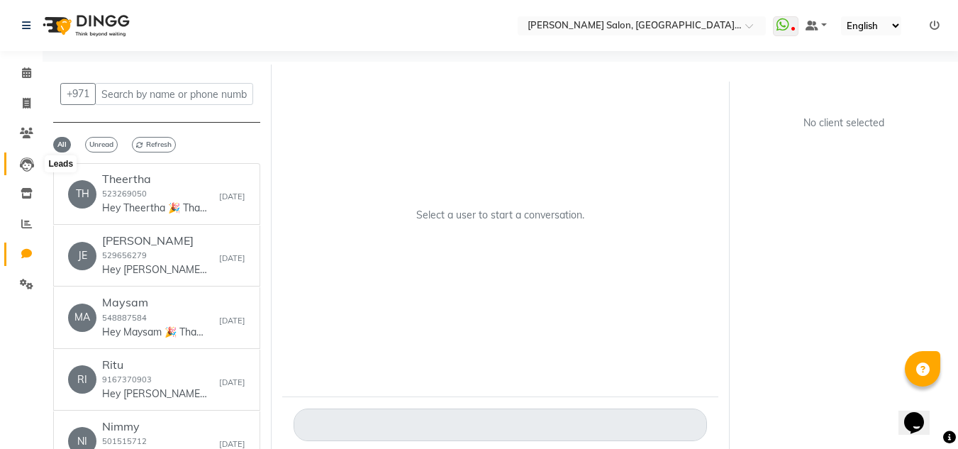
drag, startPoint x: 28, startPoint y: 164, endPoint x: 28, endPoint y: 155, distance: 8.5
click at [28, 165] on icon at bounding box center [27, 164] width 14 height 14
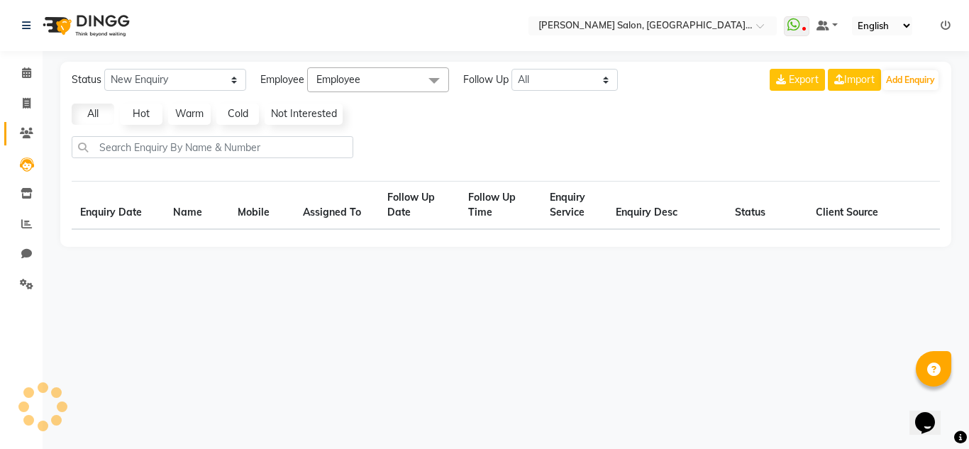
click at [33, 144] on link "Clients" at bounding box center [21, 133] width 34 height 23
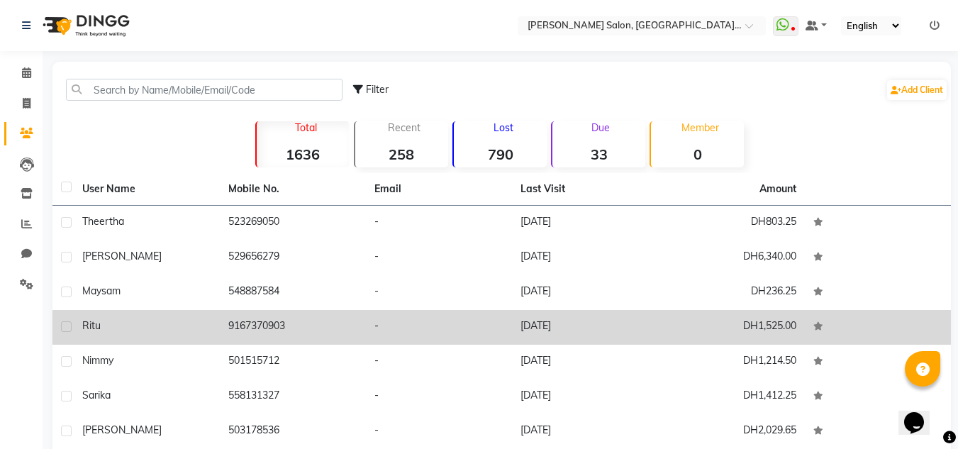
click at [218, 328] on td "Ritu" at bounding box center [147, 327] width 146 height 35
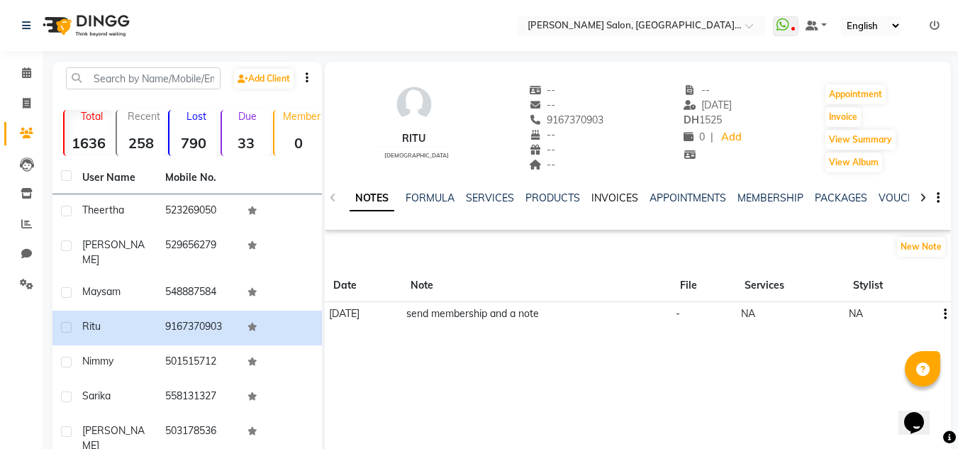
click at [618, 199] on link "INVOICES" at bounding box center [615, 197] width 47 height 13
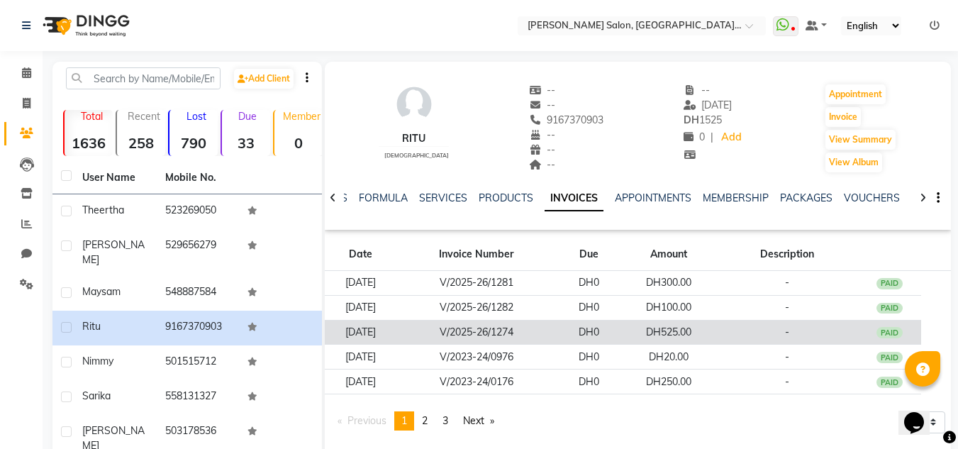
click at [621, 337] on td "DH0" at bounding box center [589, 332] width 64 height 25
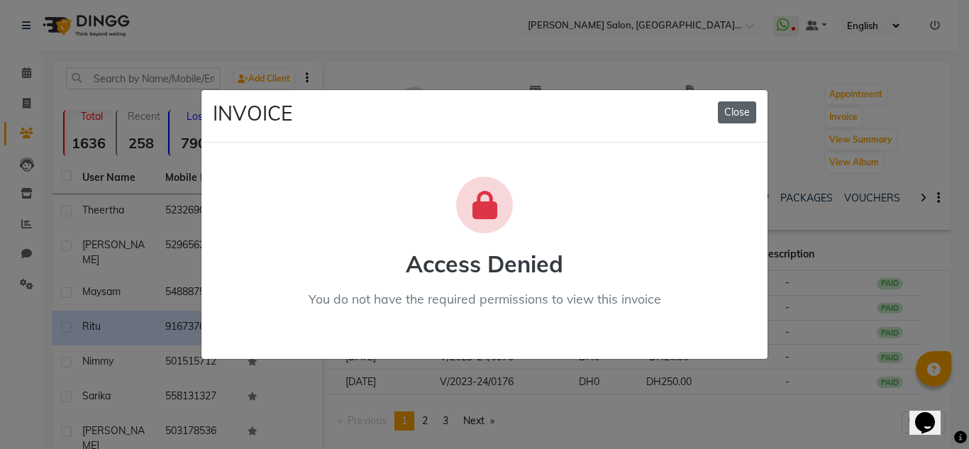
click at [738, 114] on button "Close" at bounding box center [737, 112] width 38 height 22
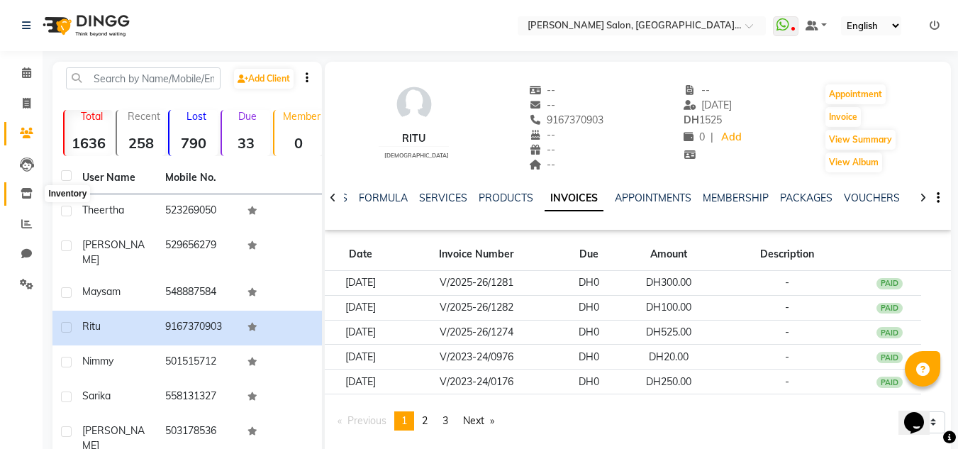
click at [23, 191] on icon at bounding box center [27, 193] width 12 height 11
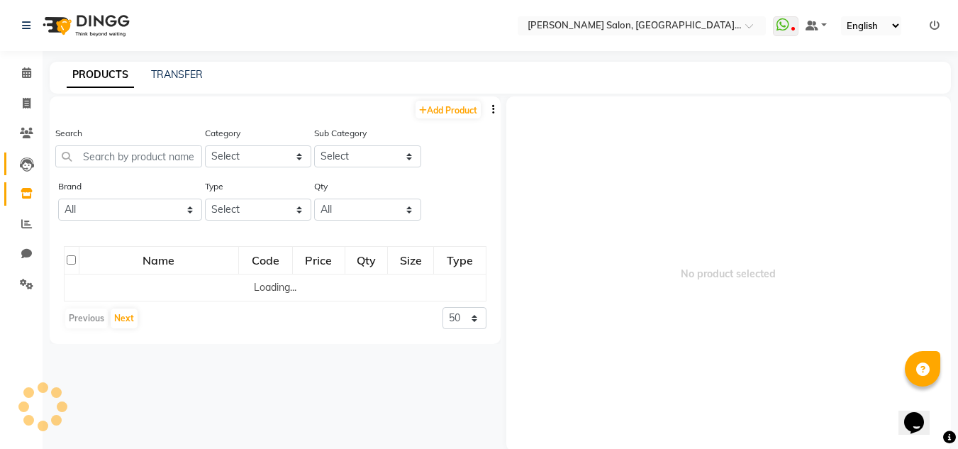
click at [27, 174] on link "Leads" at bounding box center [21, 163] width 34 height 23
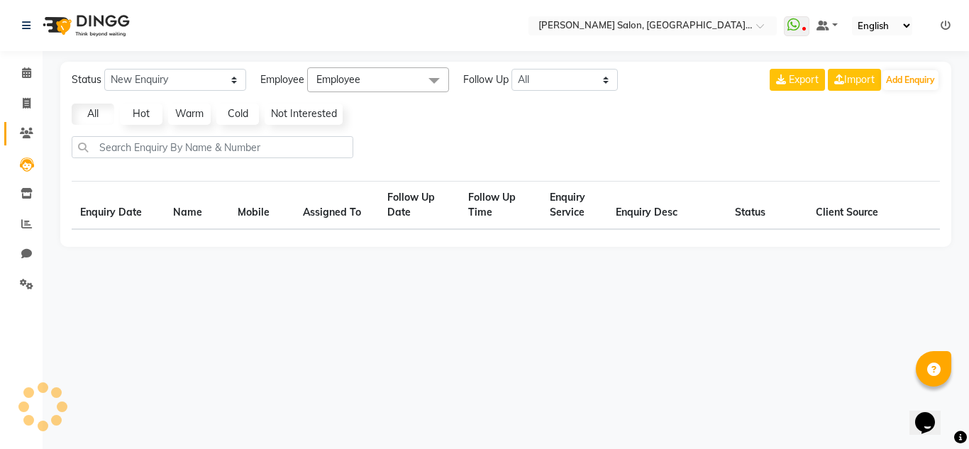
click at [20, 130] on icon at bounding box center [26, 133] width 13 height 11
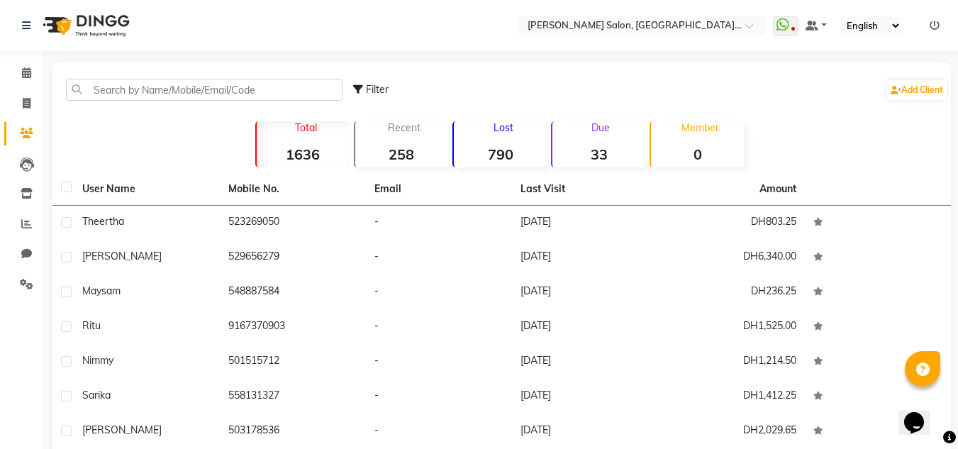
click at [30, 238] on li "Reports" at bounding box center [21, 224] width 43 height 30
click at [25, 251] on icon at bounding box center [26, 253] width 11 height 11
select select "100"
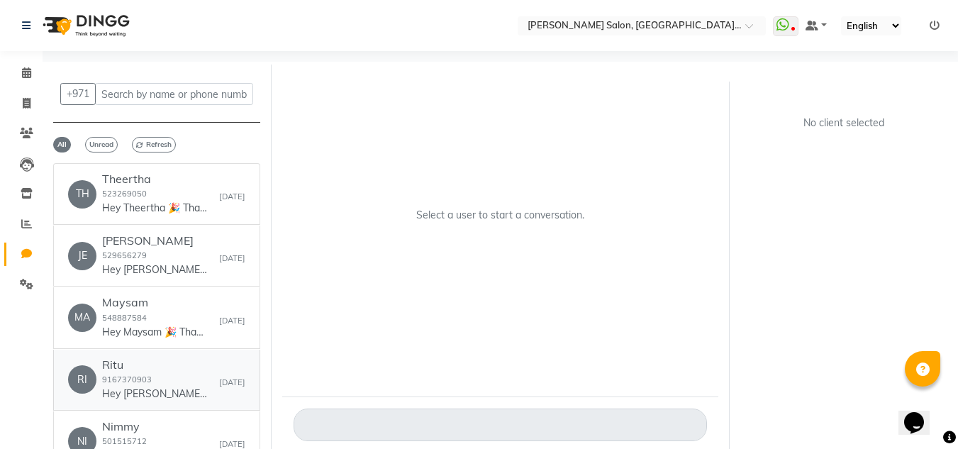
click at [150, 364] on h6 "Ritu" at bounding box center [155, 364] width 106 height 13
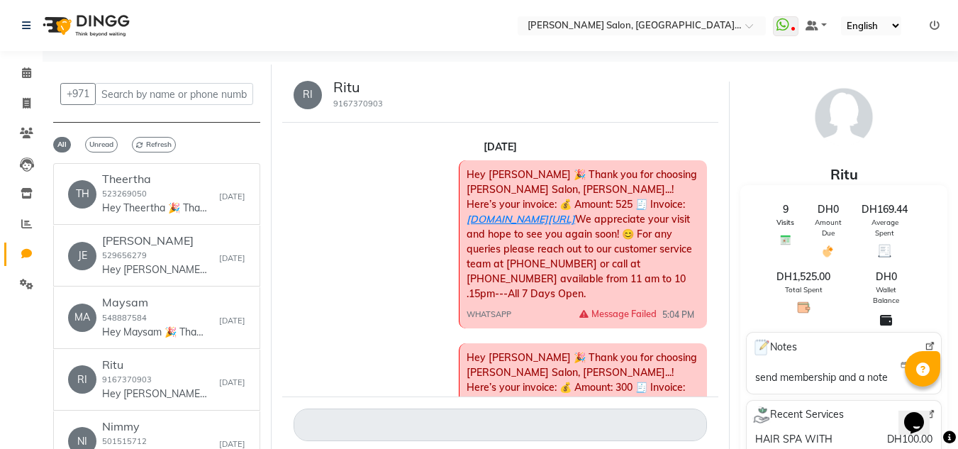
click at [577, 214] on span "Hey Ritu 🎉 Thank you for choosing Chitra Singh Salon, Al Jadd...! Here’s your i…" at bounding box center [582, 234] width 231 height 132
click at [577, 213] on span "Hey Ritu 🎉 Thank you for choosing Chitra Singh Salon, Al Jadd...! Here’s your i…" at bounding box center [582, 234] width 231 height 132
click at [575, 213] on link "ww4.in/a?c=5Cv8RZ" at bounding box center [521, 219] width 109 height 13
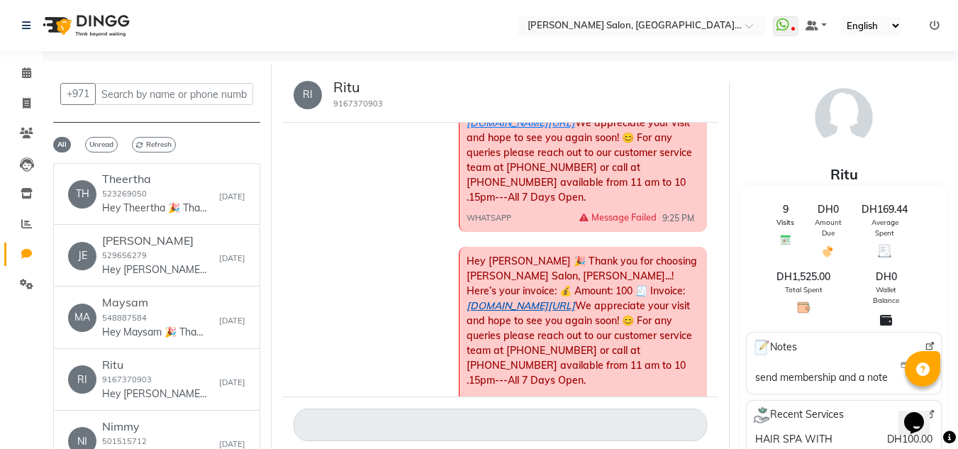
click at [575, 299] on link "ww4.in/a?c=Bh1iCT" at bounding box center [521, 305] width 109 height 13
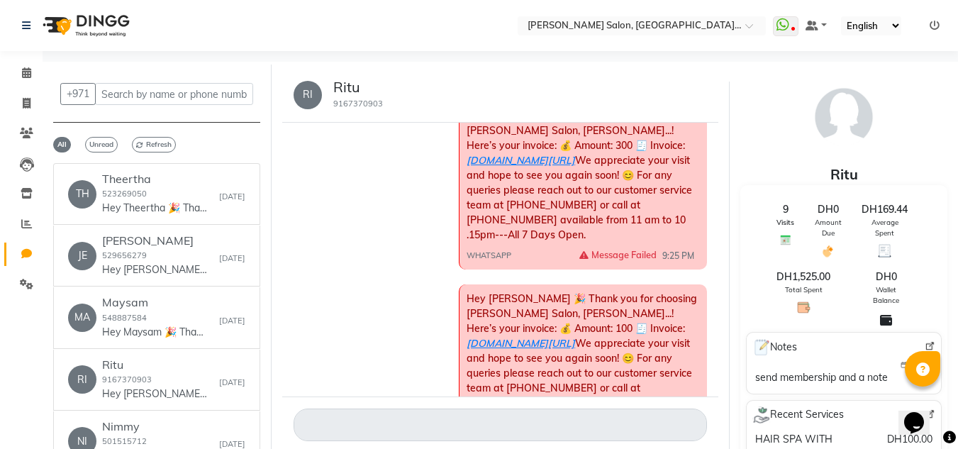
scroll to position [209, 0]
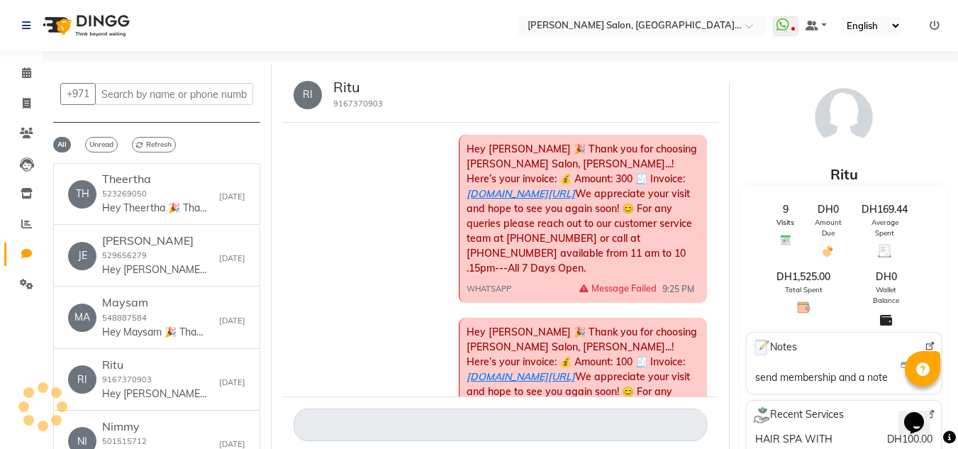
click at [623, 156] on div "Hey Ritu 🎉 Thank you for choosing Chitra Singh Salon, Al Jadd...! Here’s your i…" at bounding box center [583, 219] width 248 height 168
click at [575, 187] on link "ww4.in/a?c=BZhkN7" at bounding box center [521, 193] width 109 height 13
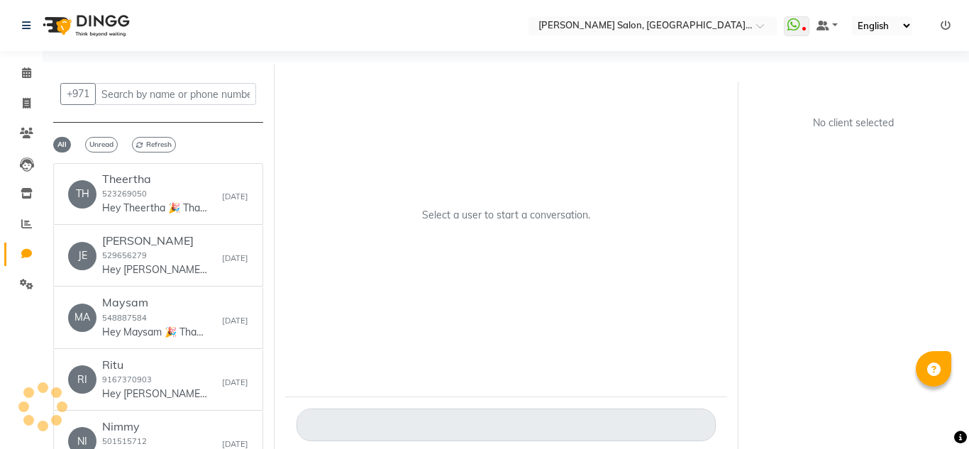
select select "100"
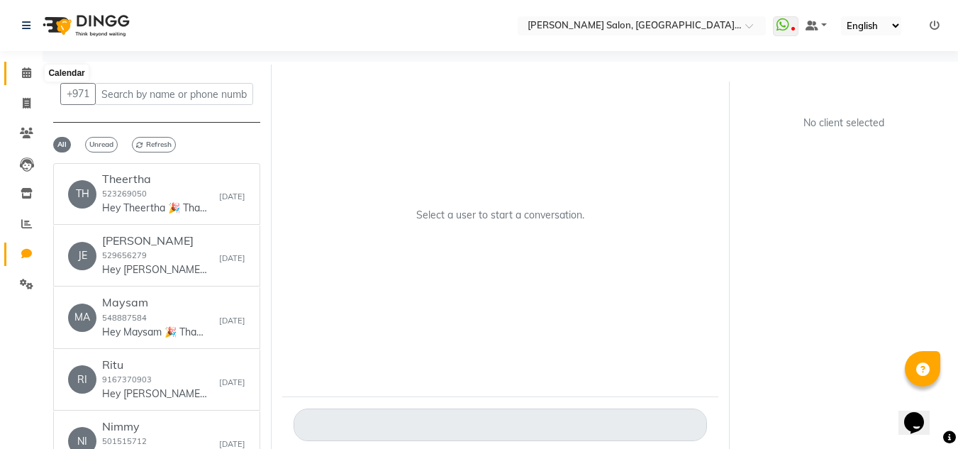
click at [34, 75] on span at bounding box center [26, 73] width 25 height 16
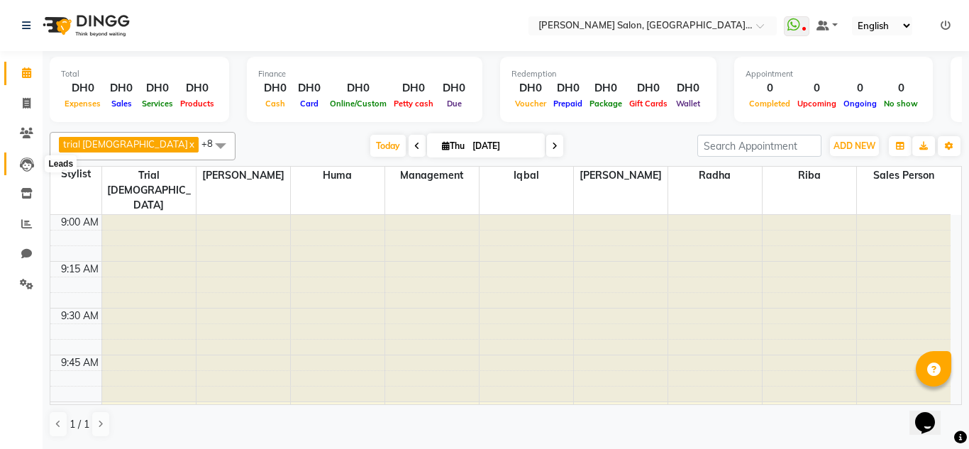
click at [19, 156] on span at bounding box center [26, 164] width 25 height 16
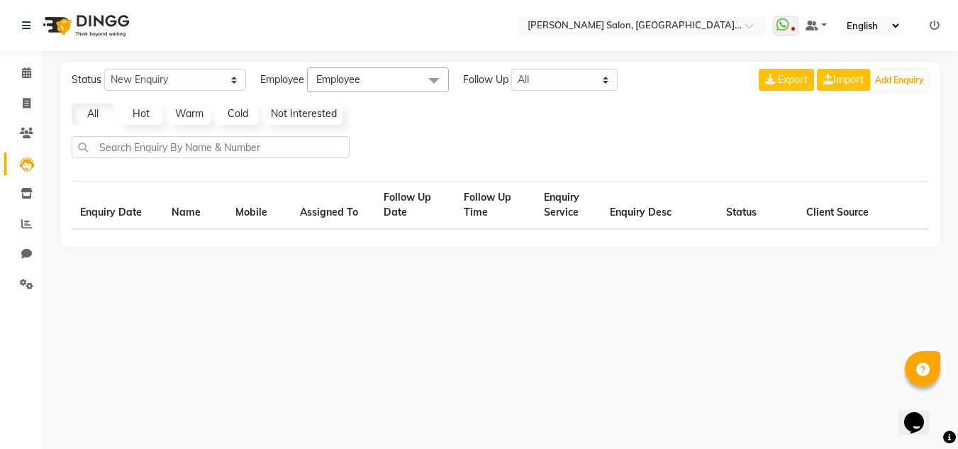
select select "10"
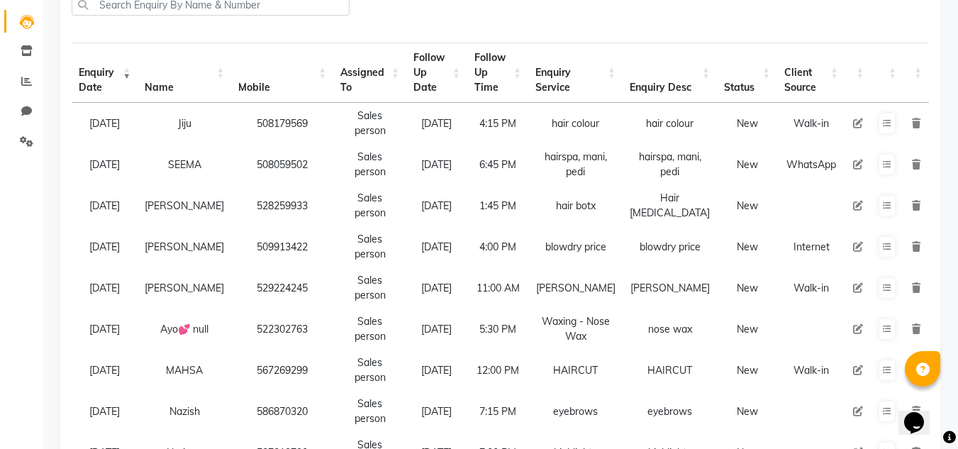
scroll to position [142, 0]
click at [4, 11] on link "Leads" at bounding box center [21, 22] width 34 height 23
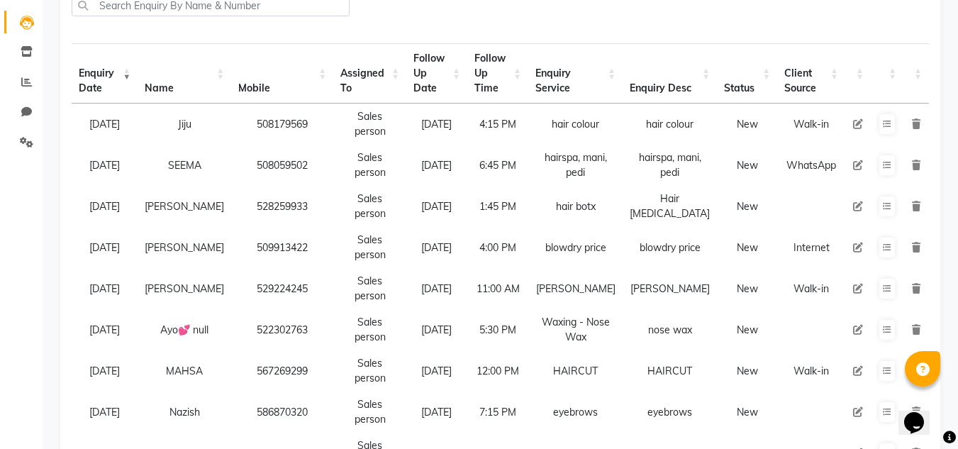
click at [4, 11] on link "Leads" at bounding box center [21, 22] width 34 height 23
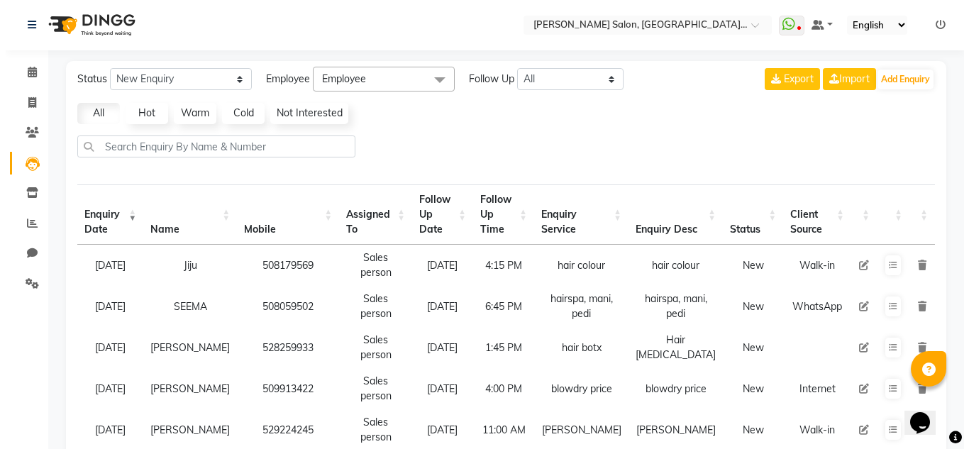
scroll to position [0, 0]
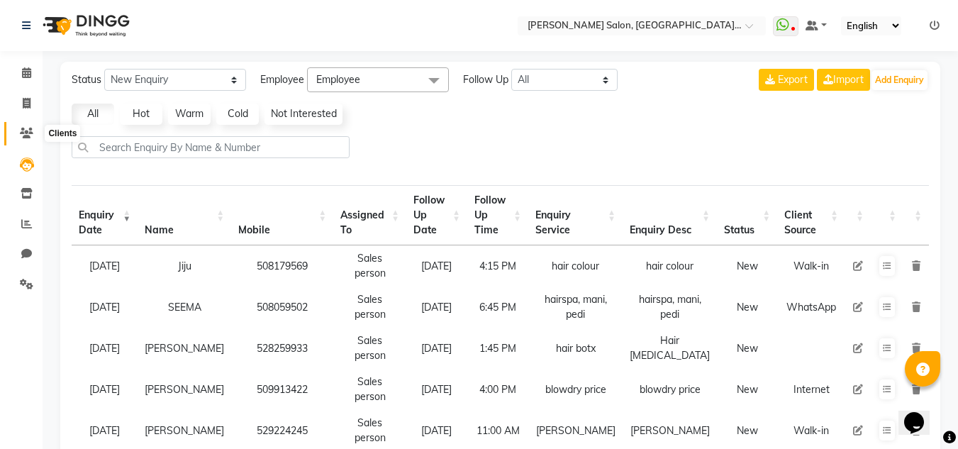
click at [29, 131] on icon at bounding box center [26, 133] width 13 height 11
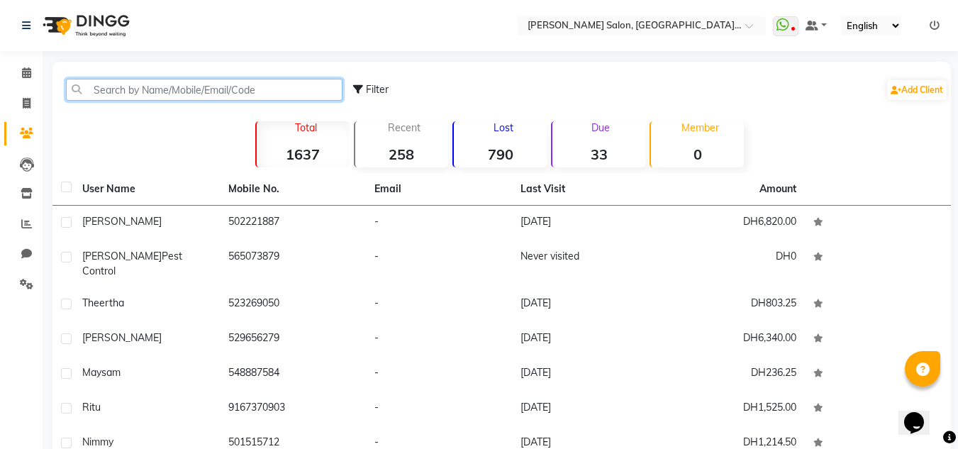
click at [131, 94] on input "text" at bounding box center [204, 90] width 277 height 22
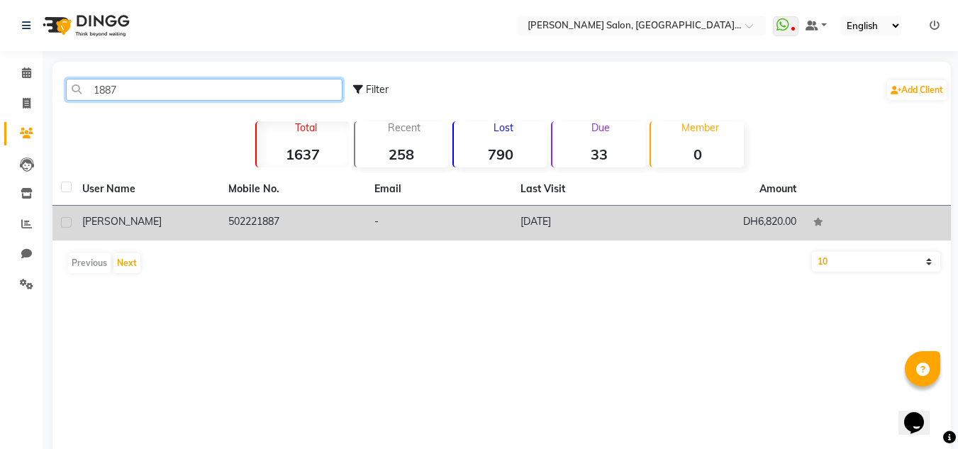
type input "1887"
click at [840, 235] on td at bounding box center [878, 223] width 146 height 35
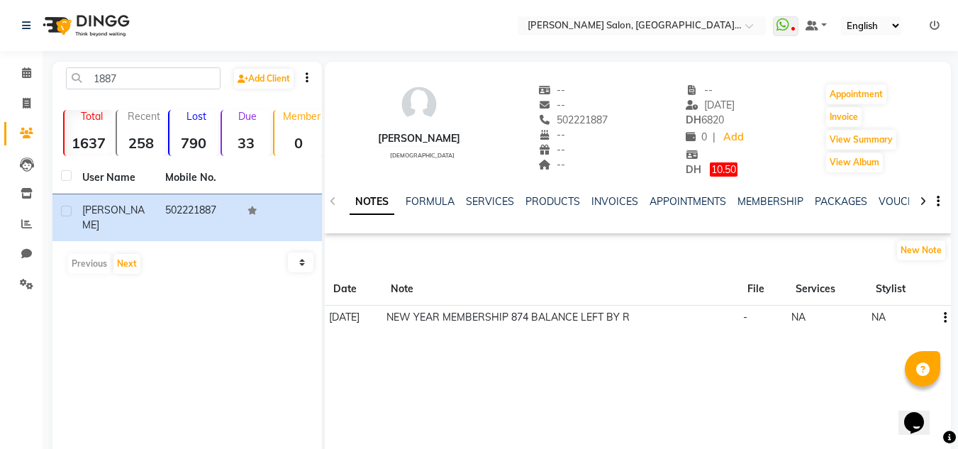
click at [888, 208] on div "VOUCHERS" at bounding box center [907, 201] width 56 height 15
click at [888, 204] on link "VOUCHERS" at bounding box center [907, 201] width 56 height 13
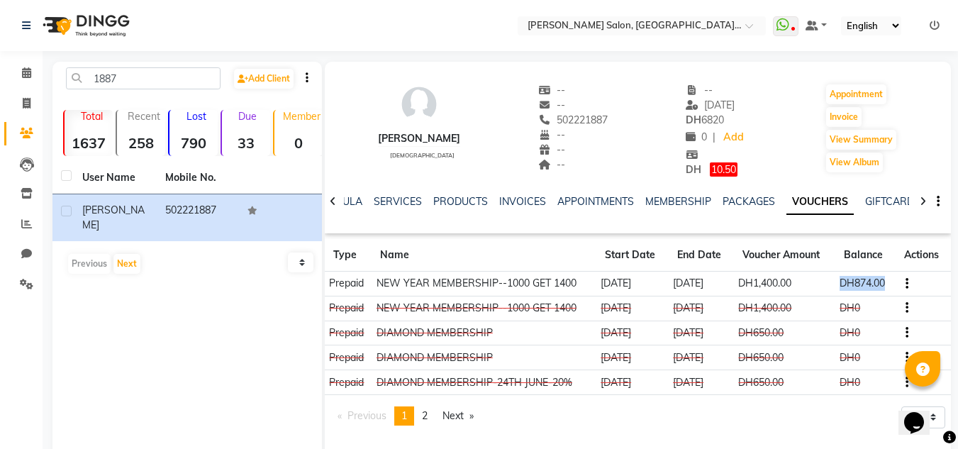
drag, startPoint x: 844, startPoint y: 280, endPoint x: 894, endPoint y: 273, distance: 50.2
click at [894, 273] on td "DH874.00" at bounding box center [865, 283] width 60 height 25
click at [865, 96] on button "Appointment" at bounding box center [856, 94] width 60 height 20
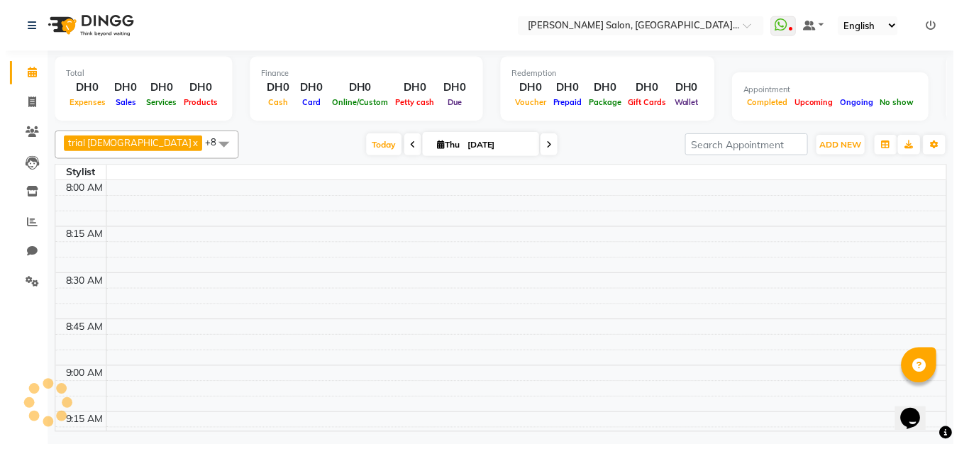
scroll to position [1311, 0]
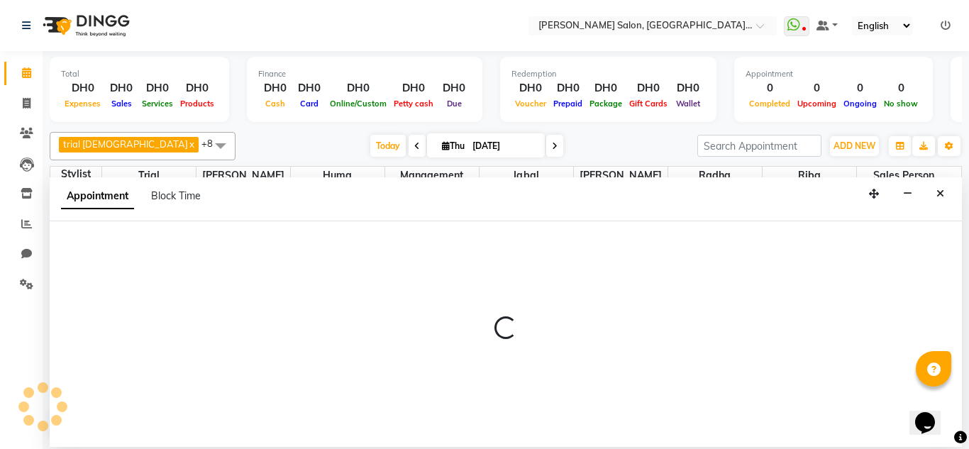
select select "600"
select select "tentative"
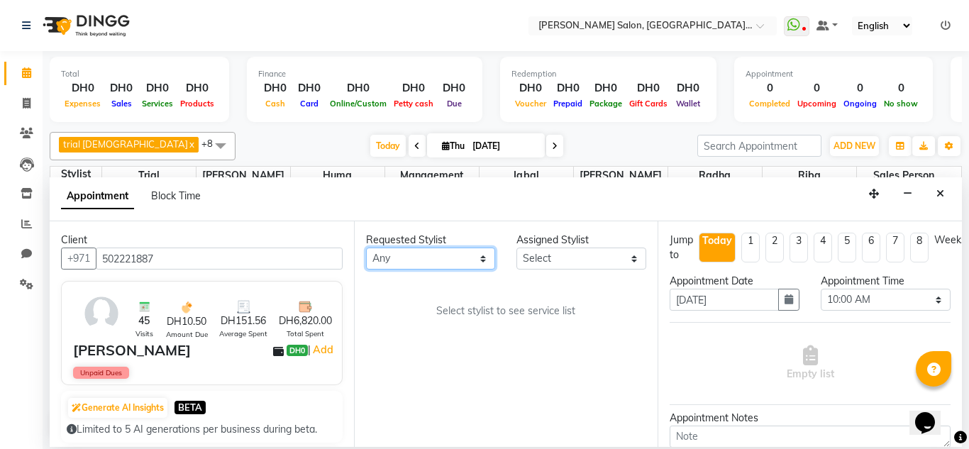
click at [396, 266] on select "Any Huma [PERSON_NAME] Management [PERSON_NAME] Sales person [PERSON_NAME] tria…" at bounding box center [431, 259] width 130 height 22
select select "86370"
click at [366, 248] on select "Any Huma [PERSON_NAME] Management [PERSON_NAME] Sales person [PERSON_NAME] tria…" at bounding box center [431, 259] width 130 height 22
select select "86370"
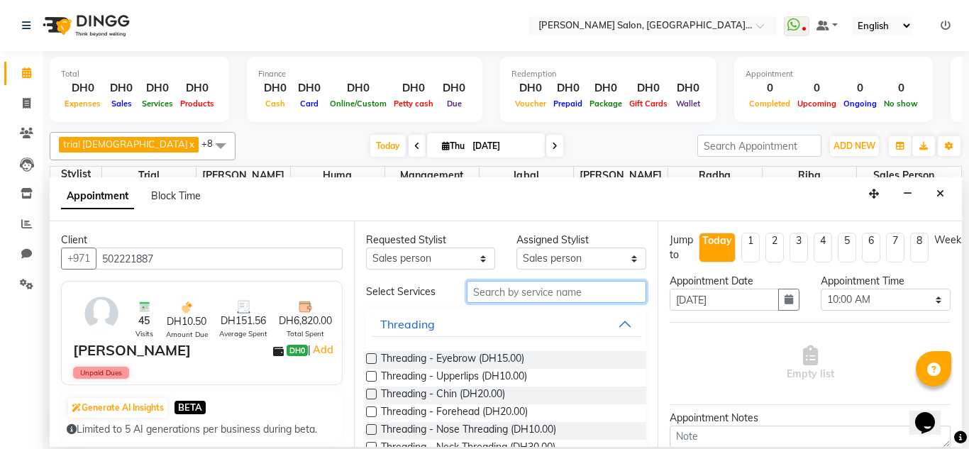
click at [511, 292] on input "text" at bounding box center [557, 292] width 180 height 22
click at [20, 144] on link "Clients" at bounding box center [21, 133] width 34 height 23
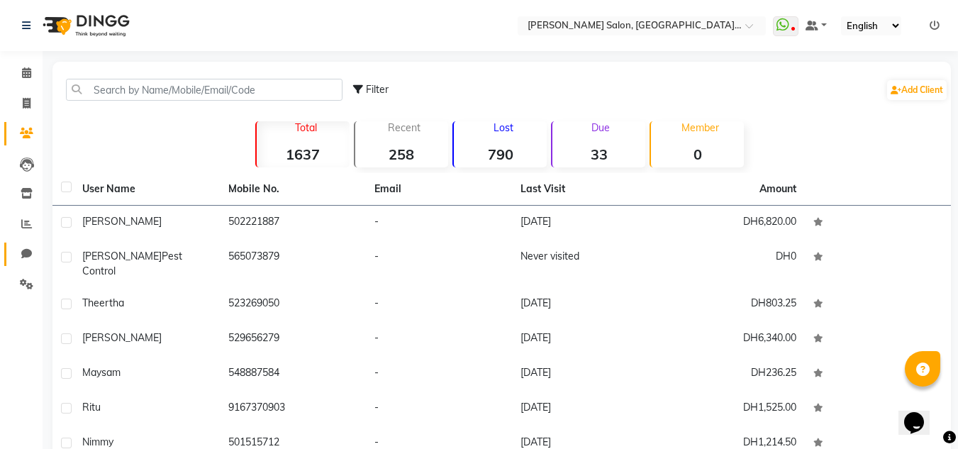
click at [19, 265] on link "Chat" at bounding box center [21, 254] width 34 height 23
select select "100"
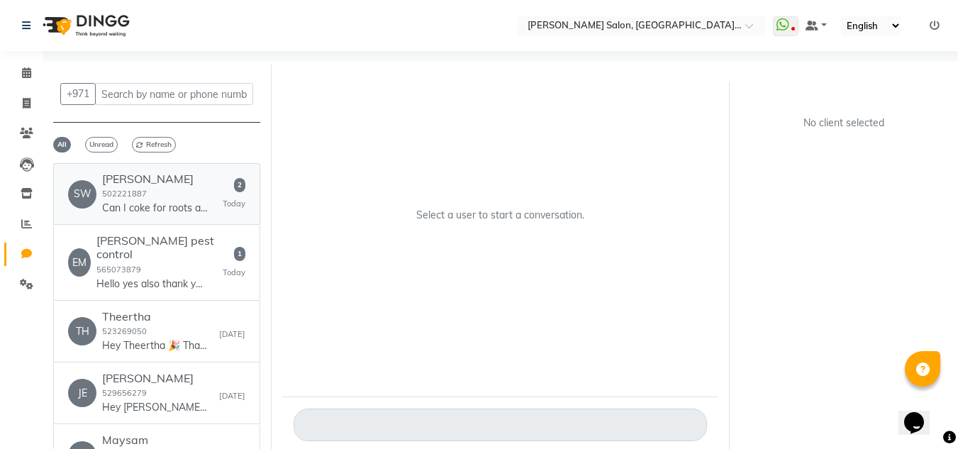
click at [104, 204] on p "Can I coke for roots at 4:30?" at bounding box center [155, 208] width 106 height 15
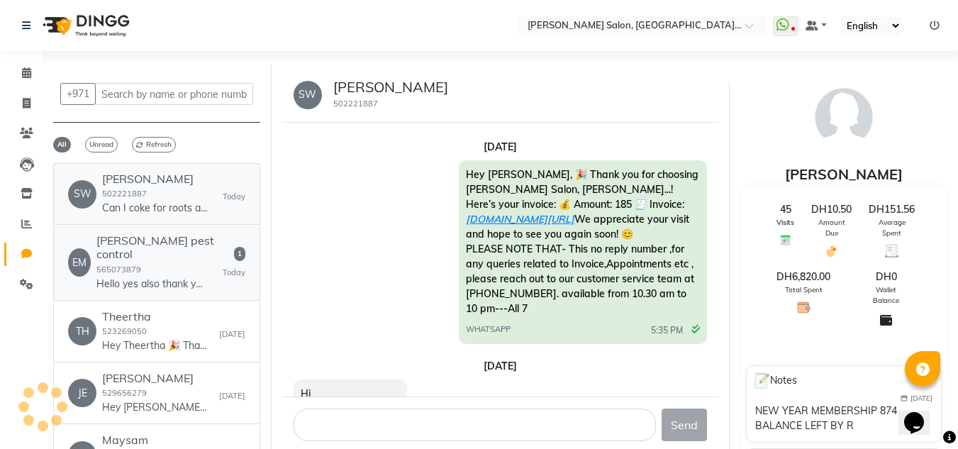
scroll to position [752, 0]
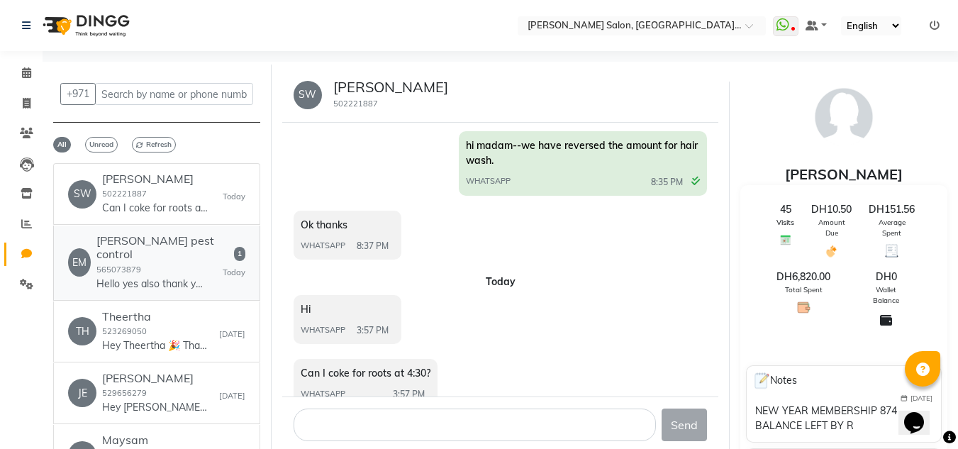
click at [147, 260] on h6 "[PERSON_NAME] pest control" at bounding box center [159, 247] width 126 height 27
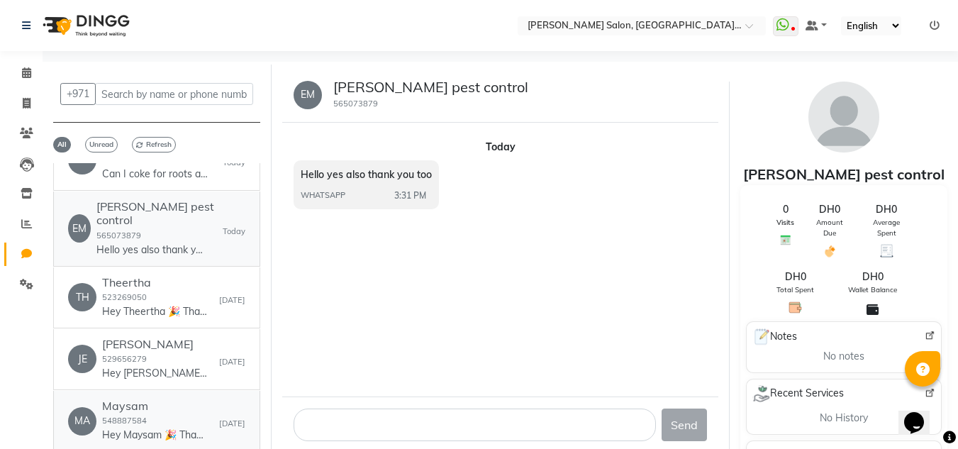
scroll to position [0, 0]
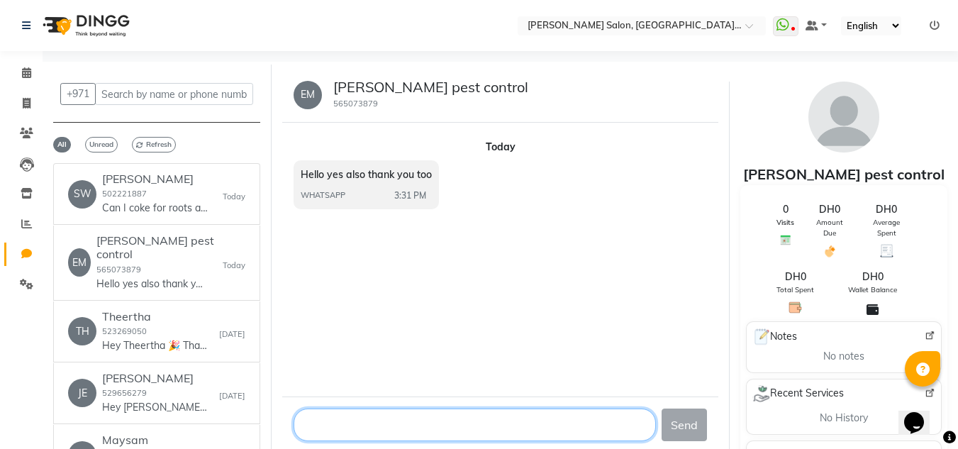
click at [383, 425] on textarea at bounding box center [475, 425] width 363 height 33
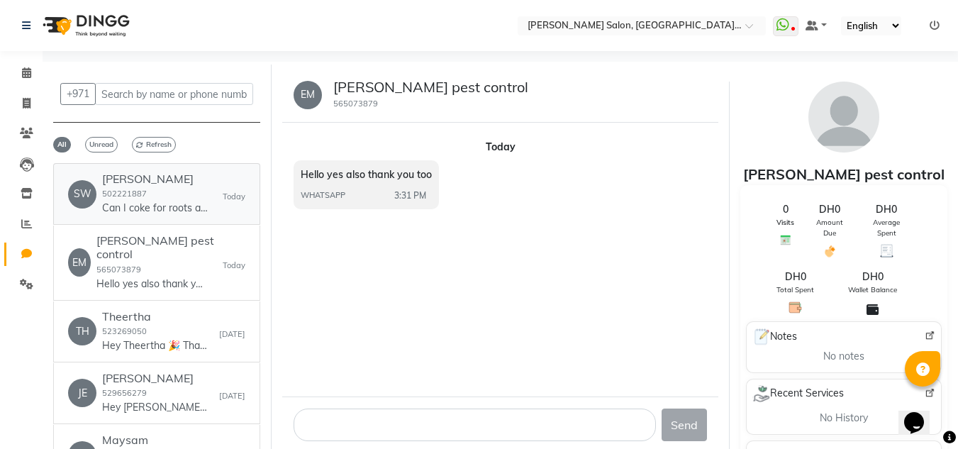
click at [170, 209] on p "Can I coke for roots at 4:30?" at bounding box center [155, 208] width 106 height 15
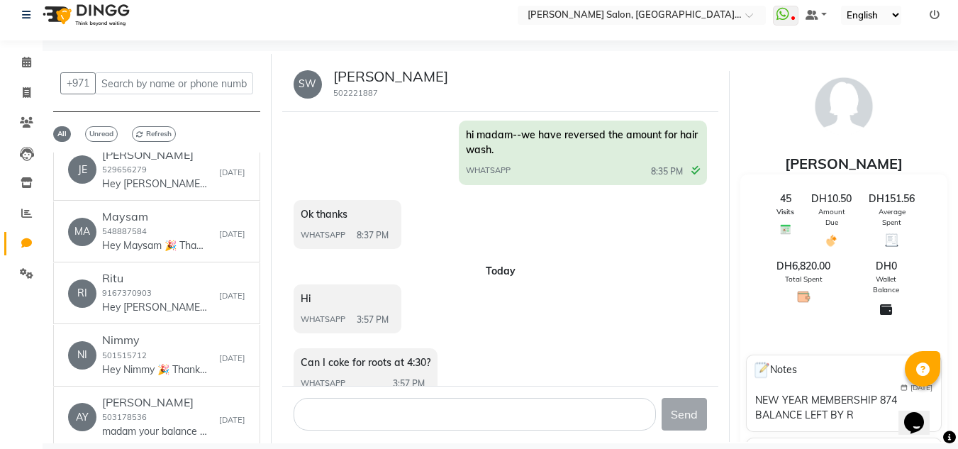
scroll to position [774, 0]
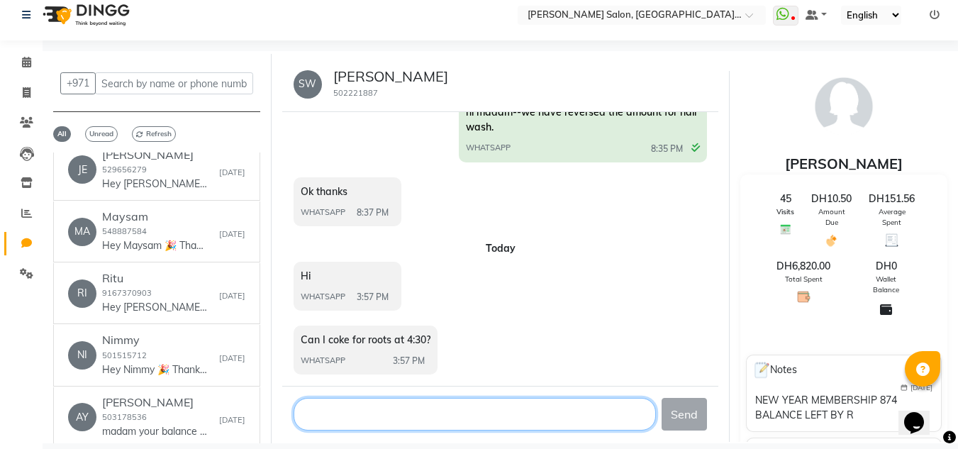
click at [448, 424] on textarea at bounding box center [475, 414] width 363 height 33
type textarea "ok madam"
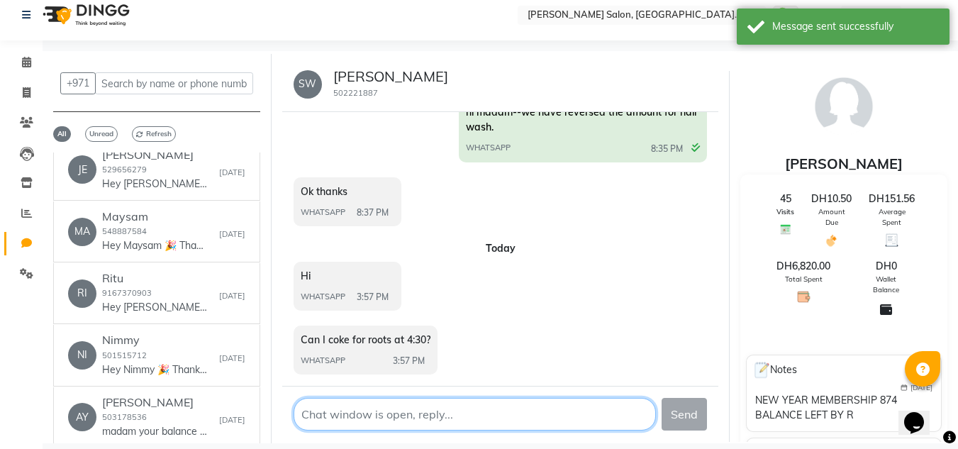
scroll to position [816, 0]
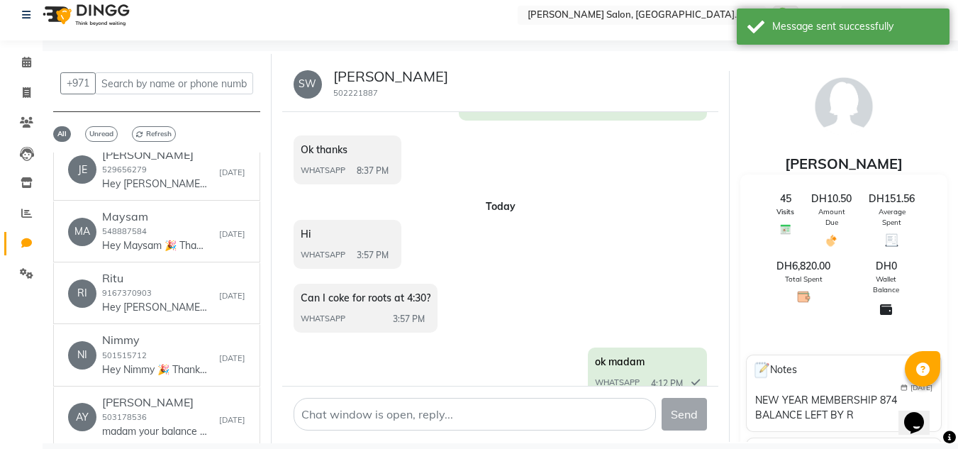
click at [12, 197] on li "Inventory" at bounding box center [21, 183] width 43 height 30
drag, startPoint x: 16, startPoint y: 198, endPoint x: 18, endPoint y: 189, distance: 9.0
click at [16, 197] on ul "Calendar Invoice Clients Leads Inventory Reports Chat Settings Completed InProg…" at bounding box center [21, 172] width 43 height 248
click at [18, 189] on span at bounding box center [26, 183] width 25 height 16
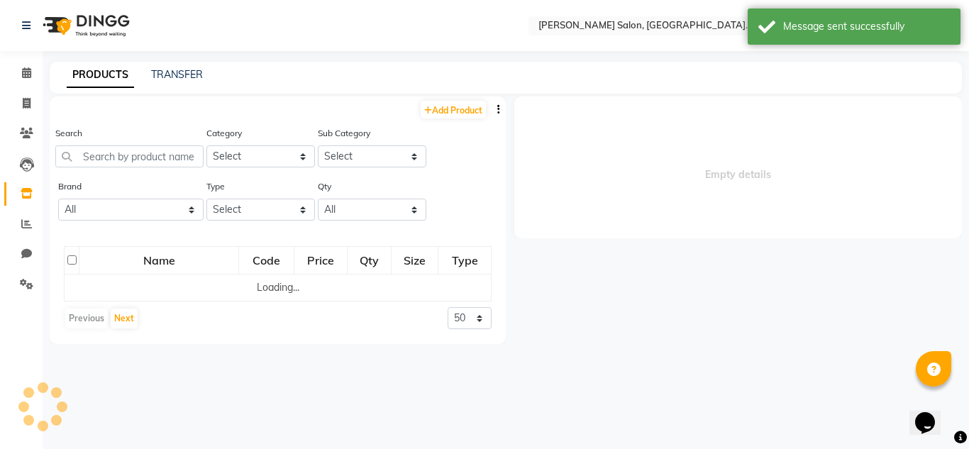
select select
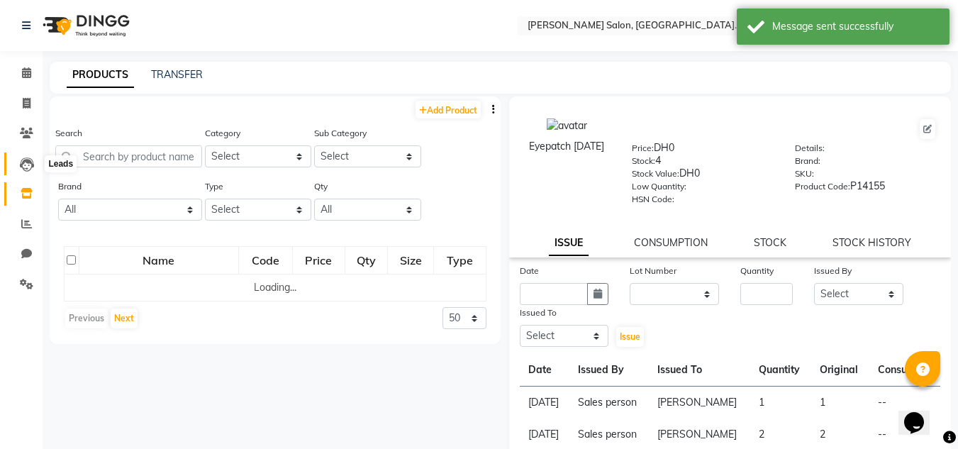
click at [32, 167] on icon at bounding box center [27, 164] width 14 height 14
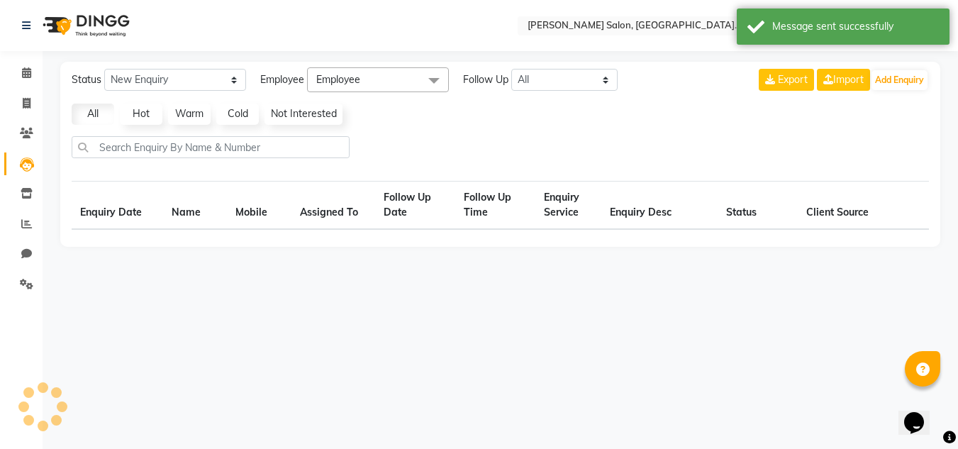
select select "10"
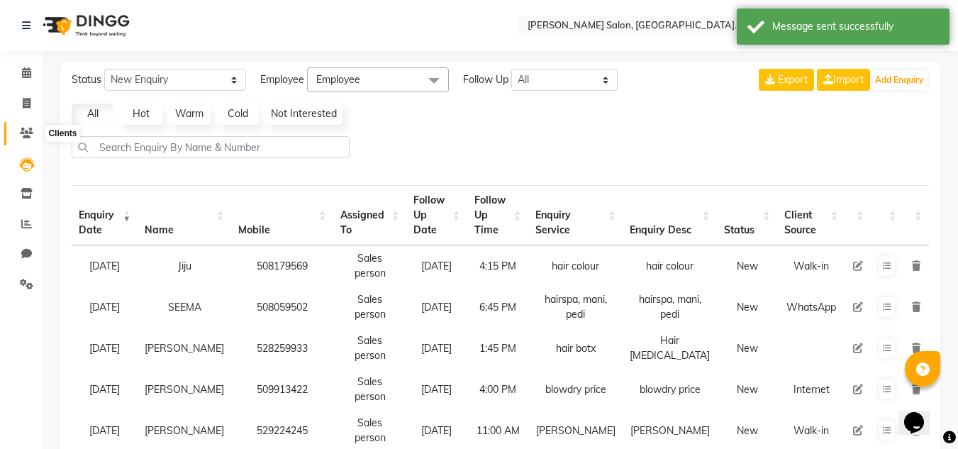
click at [28, 129] on icon at bounding box center [26, 133] width 13 height 11
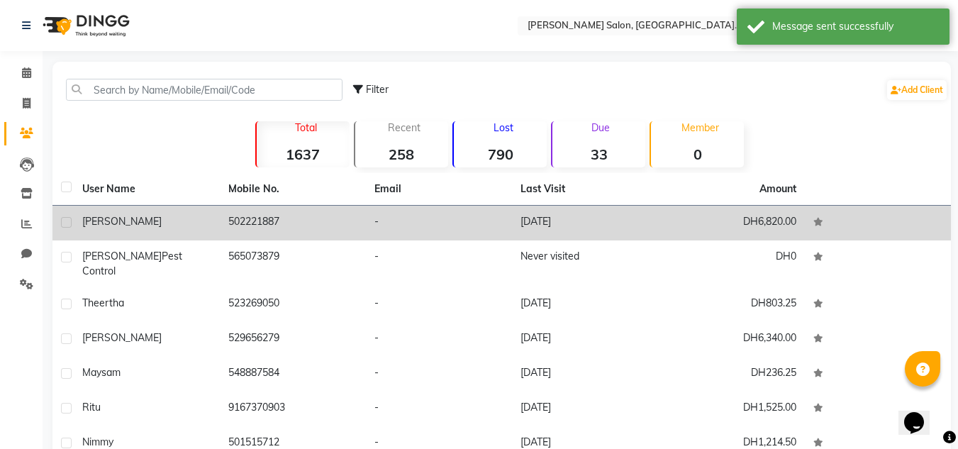
drag, startPoint x: 279, startPoint y: 243, endPoint x: 280, endPoint y: 235, distance: 7.9
click at [279, 235] on tbody "[PERSON_NAME] 502221887 - [DATE] DH6,820.00 [PERSON_NAME] pest control 56507387…" at bounding box center [501, 386] width 899 height 360
click at [280, 235] on td "502221887" at bounding box center [293, 223] width 146 height 35
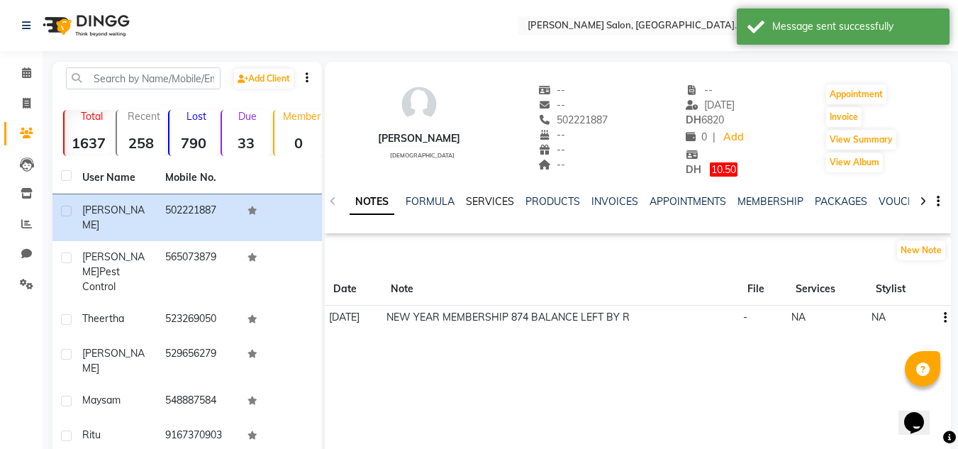
click at [495, 206] on link "SERVICES" at bounding box center [490, 201] width 48 height 13
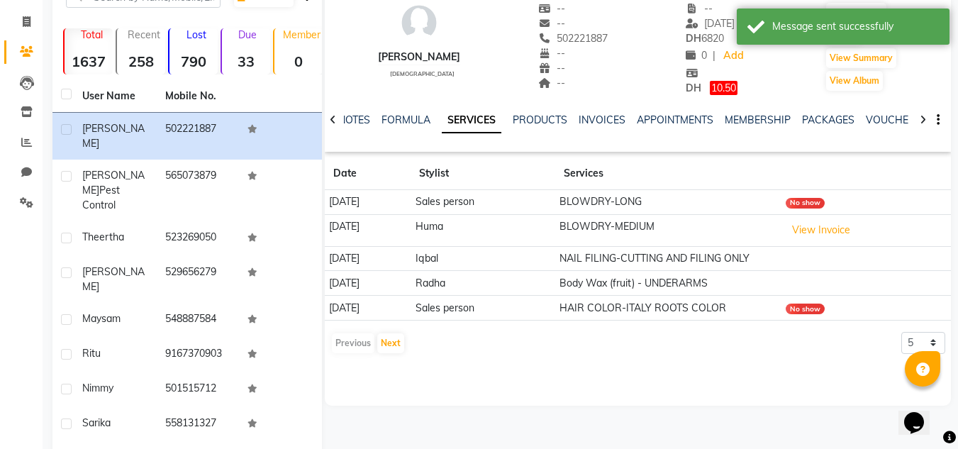
scroll to position [109, 0]
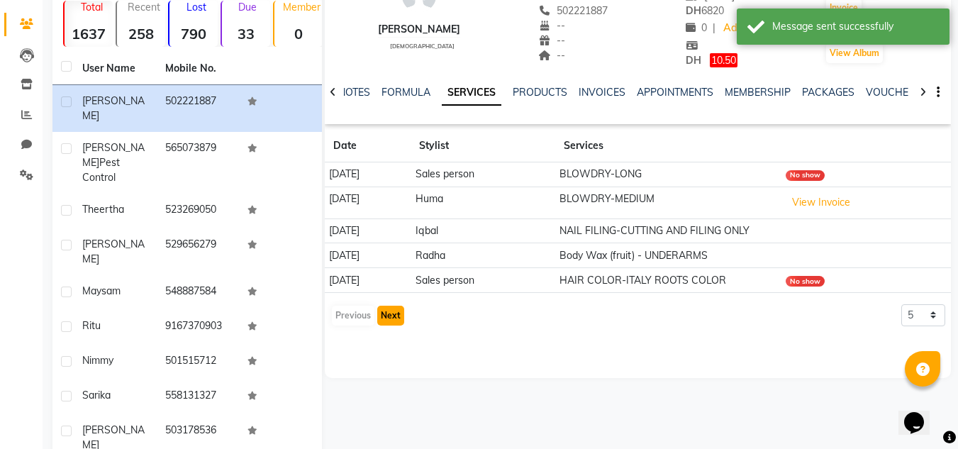
click at [378, 308] on button "Next" at bounding box center [390, 316] width 27 height 20
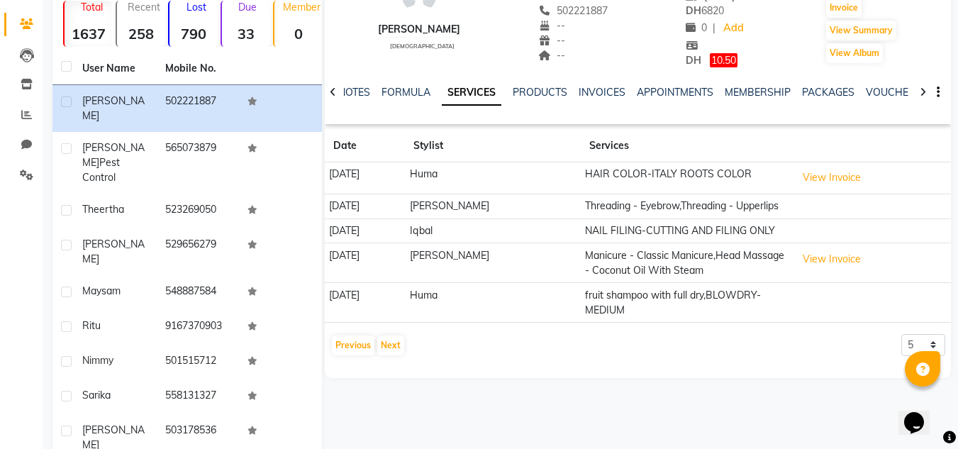
click at [818, 28] on div "[PERSON_NAME] [DEMOGRAPHIC_DATA] -- -- 502221887 -- -- -- -- [DATE] DH 6820 0 |…" at bounding box center [638, 14] width 626 height 109
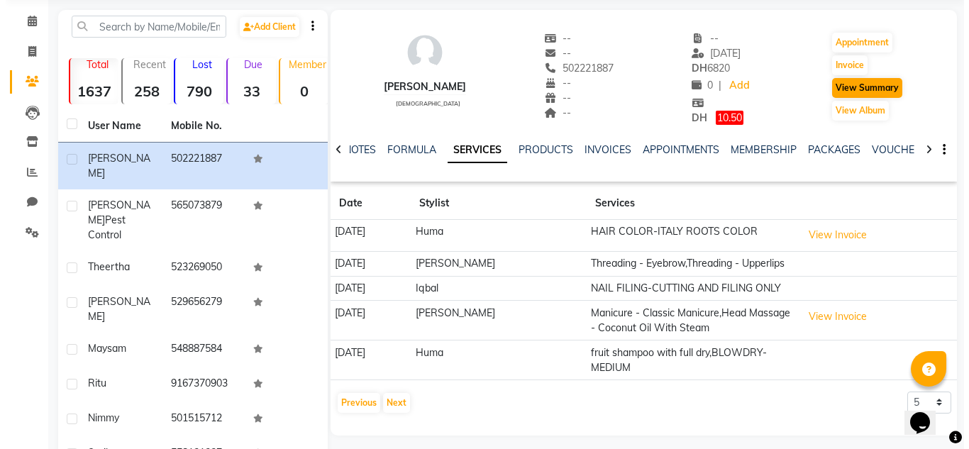
scroll to position [0, 0]
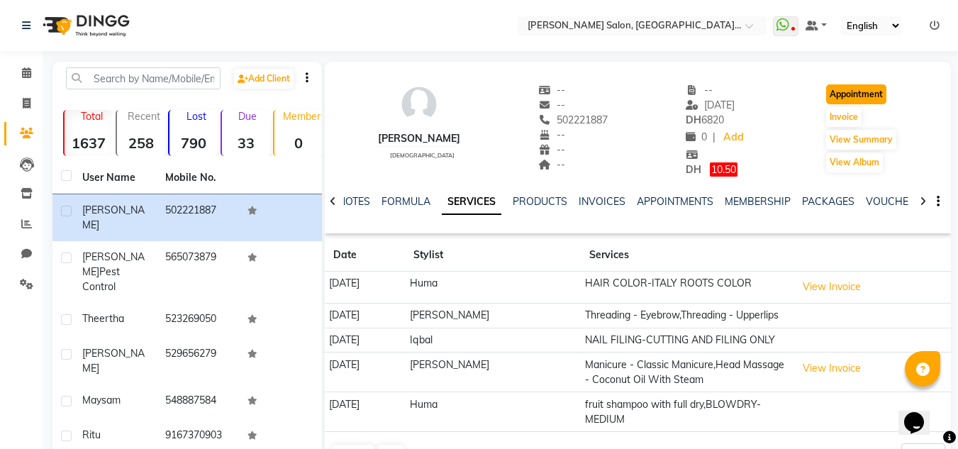
click at [857, 104] on button "Appointment" at bounding box center [856, 94] width 60 height 20
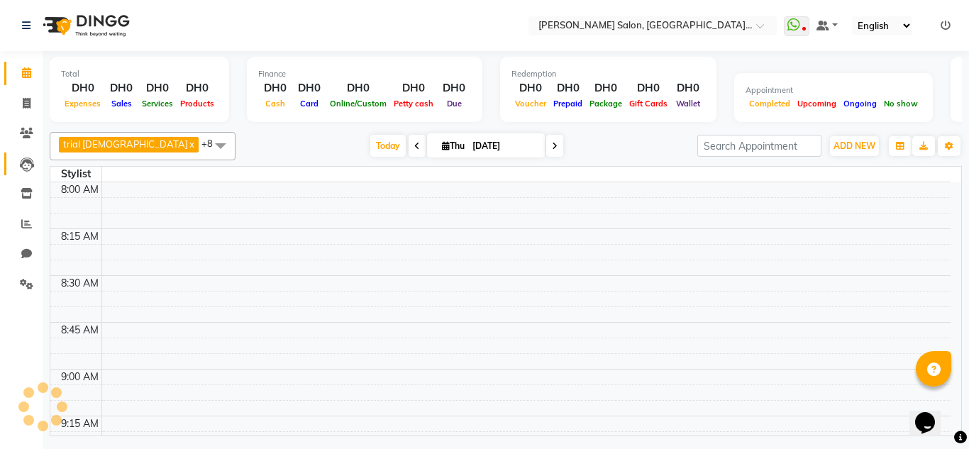
select select "600"
select select "tentative"
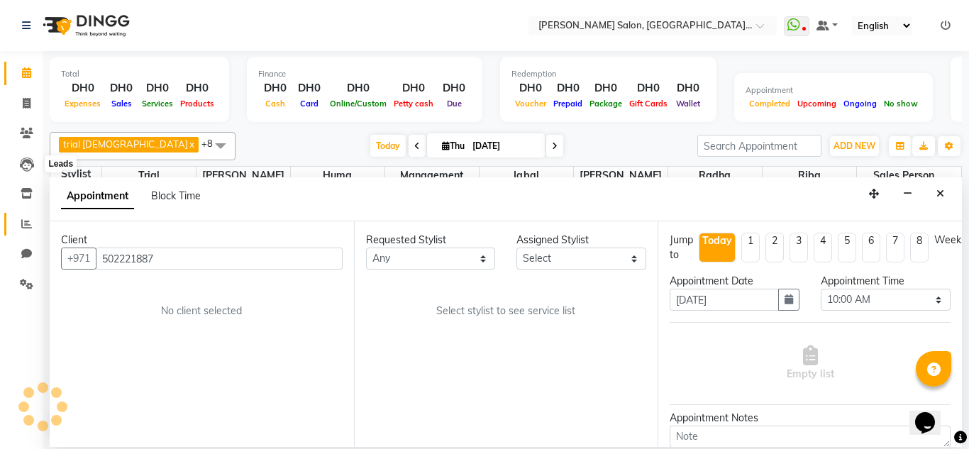
scroll to position [1311, 0]
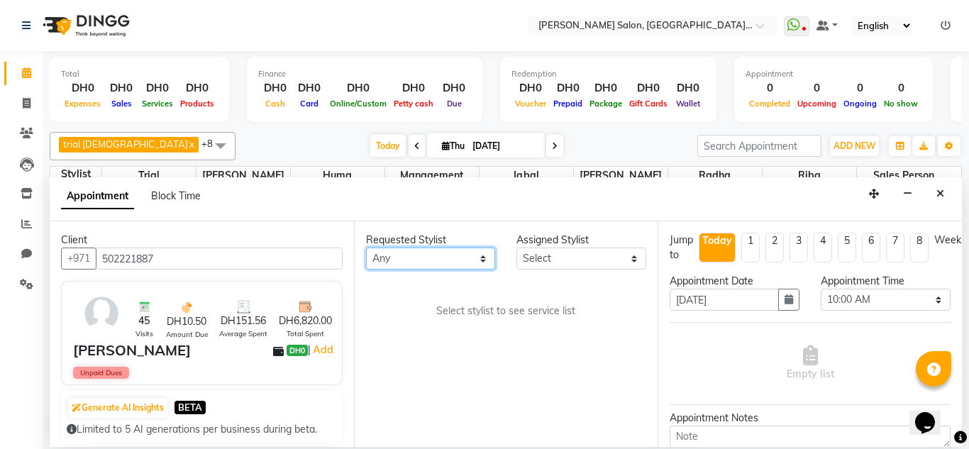
drag, startPoint x: 462, startPoint y: 260, endPoint x: 457, endPoint y: 249, distance: 12.1
click at [462, 259] on select "Any Huma [PERSON_NAME] Management [PERSON_NAME] Sales person [PERSON_NAME] tria…" at bounding box center [431, 259] width 130 height 22
select select "86370"
click at [366, 248] on select "Any Huma [PERSON_NAME] Management [PERSON_NAME] Sales person [PERSON_NAME] tria…" at bounding box center [431, 259] width 130 height 22
select select "86370"
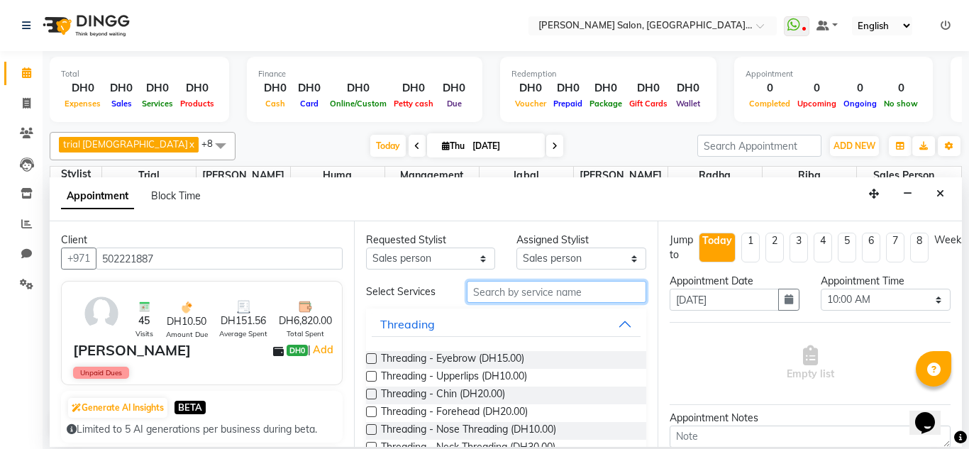
drag, startPoint x: 506, startPoint y: 299, endPoint x: 505, endPoint y: 287, distance: 12.1
click at [506, 297] on input "text" at bounding box center [557, 292] width 180 height 22
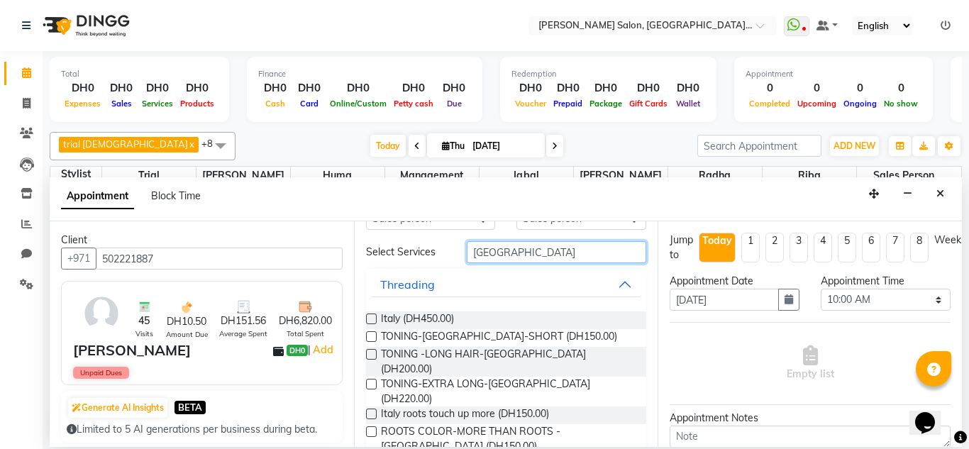
scroll to position [77, 0]
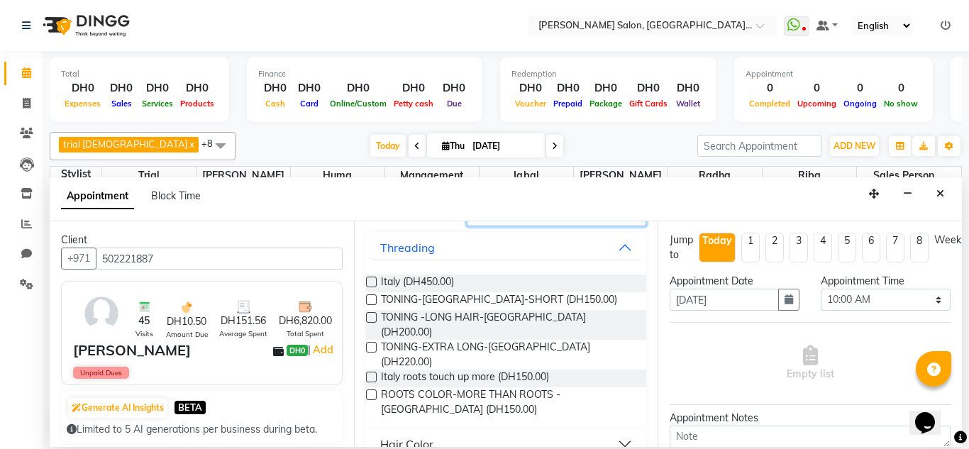
type input "[GEOGRAPHIC_DATA]"
click at [613, 431] on button "Hair Color" at bounding box center [507, 444] width 270 height 26
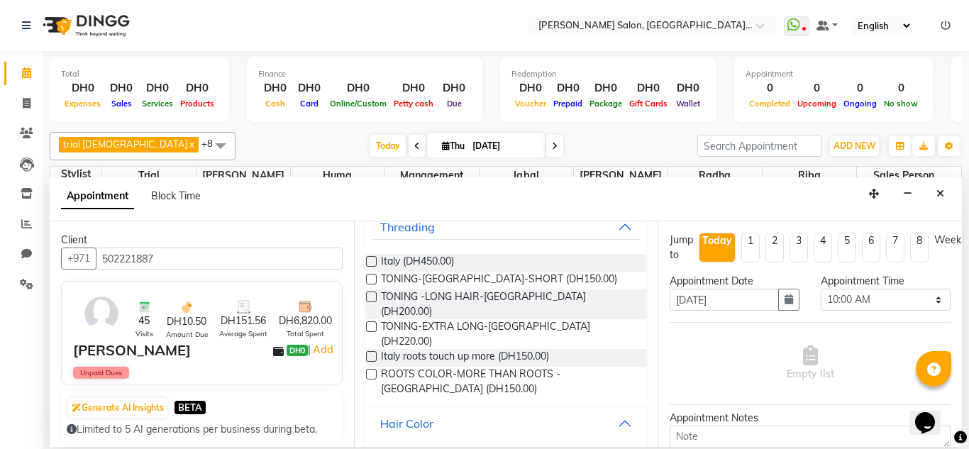
scroll to position [117, 0]
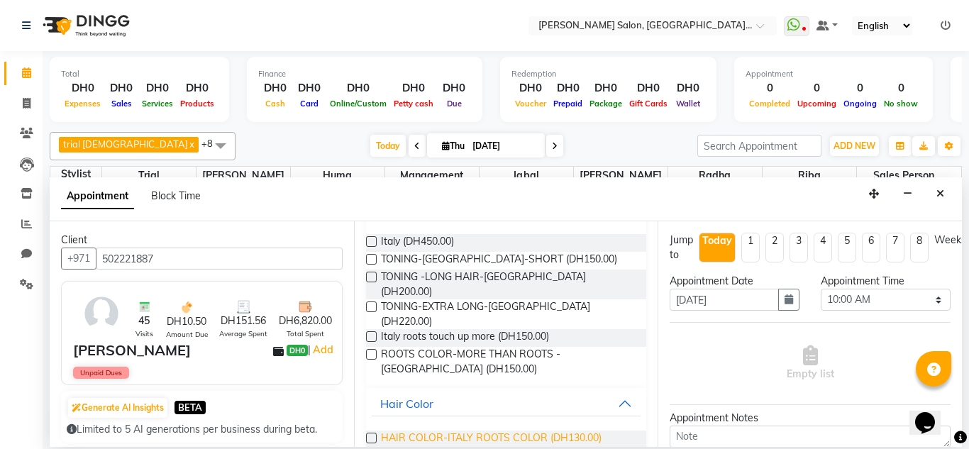
click at [544, 431] on span "HAIR COLOR-ITALY ROOTS COLOR (DH130.00)" at bounding box center [491, 440] width 221 height 18
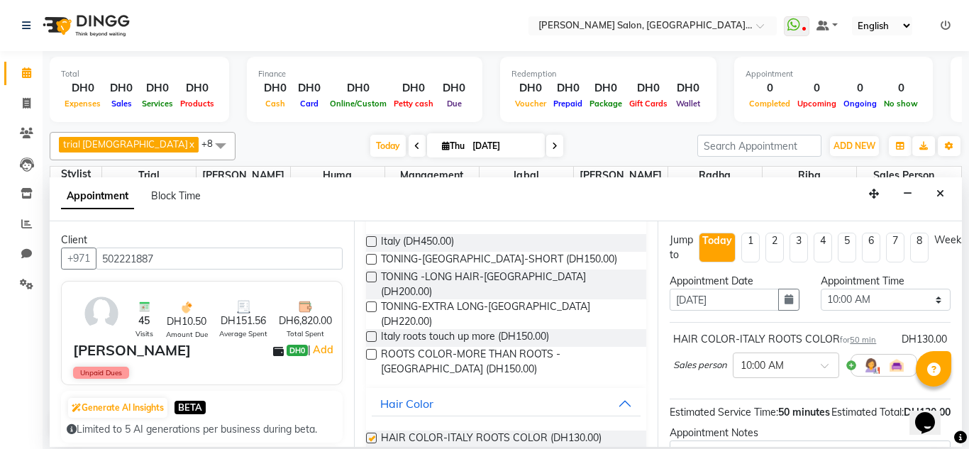
checkbox input "false"
click at [843, 293] on select "Select 10:00 AM 10:15 AM 10:30 AM 10:45 AM 11:00 AM 11:15 AM 11:30 AM 11:45 AM …" at bounding box center [886, 300] width 130 height 22
select select "990"
click at [821, 289] on select "Select 10:00 AM 10:15 AM 10:30 AM 10:45 AM 11:00 AM 11:15 AM 11:30 AM 11:45 AM …" at bounding box center [886, 300] width 130 height 22
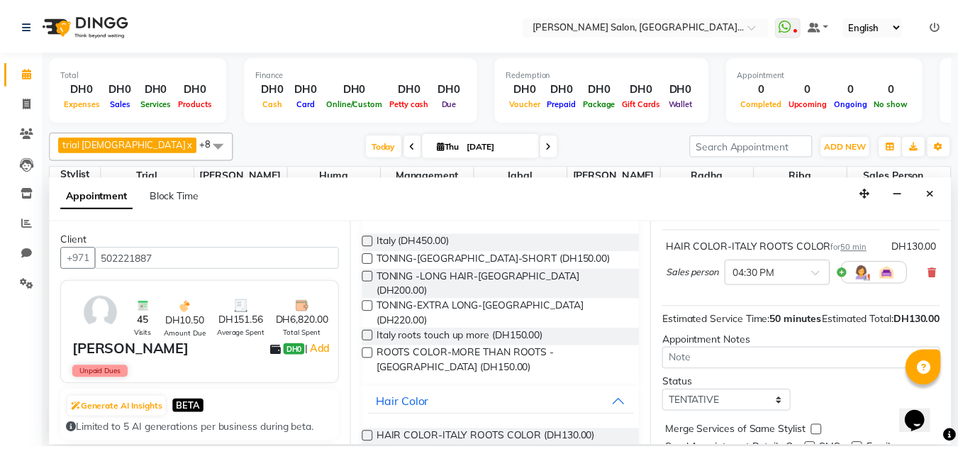
scroll to position [173, 0]
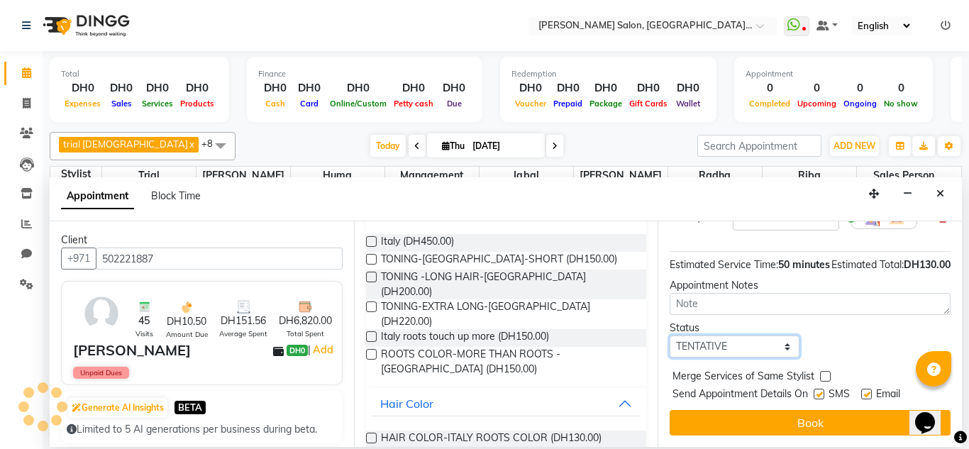
click at [684, 335] on select "Select TENTATIVE CONFIRM CHECK-IN UPCOMING" at bounding box center [735, 346] width 130 height 22
click at [670, 335] on select "Select TENTATIVE CONFIRM CHECK-IN UPCOMING" at bounding box center [735, 346] width 130 height 22
click at [701, 339] on select "Select TENTATIVE CONFIRM CHECK-IN UPCOMING" at bounding box center [735, 346] width 130 height 22
select select "upcoming"
click at [670, 335] on select "Select TENTATIVE CONFIRM CHECK-IN UPCOMING" at bounding box center [735, 346] width 130 height 22
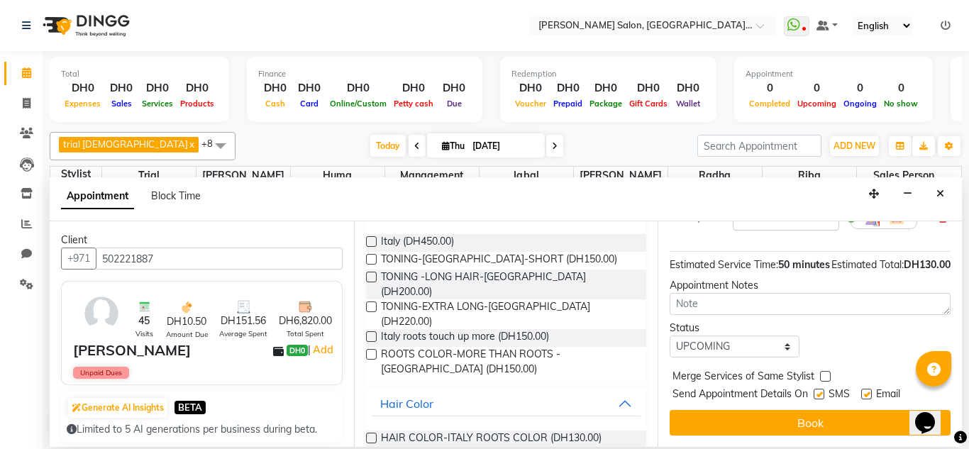
click at [697, 420] on button "Book" at bounding box center [810, 423] width 281 height 26
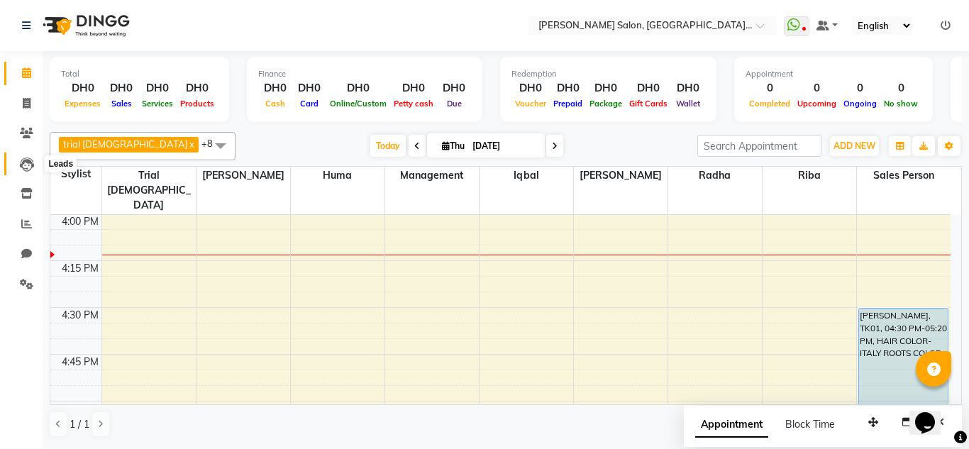
click at [22, 165] on icon at bounding box center [27, 164] width 14 height 14
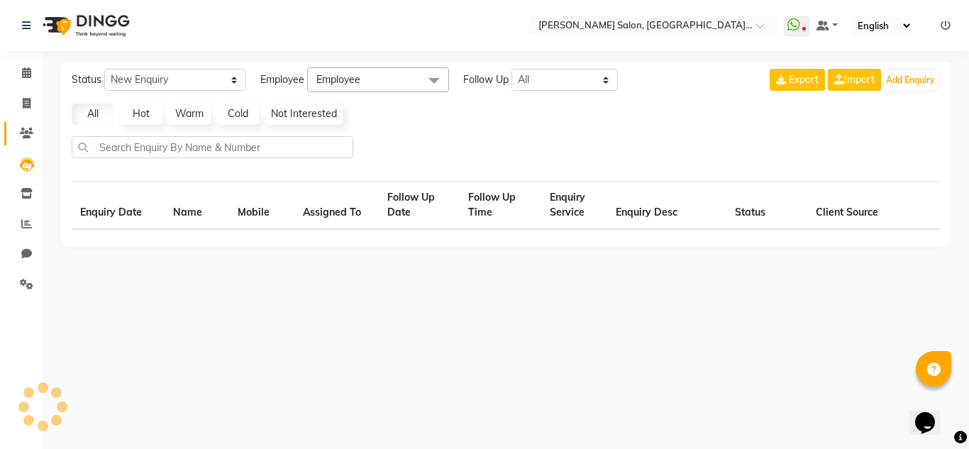
click at [26, 142] on link "Clients" at bounding box center [21, 133] width 34 height 23
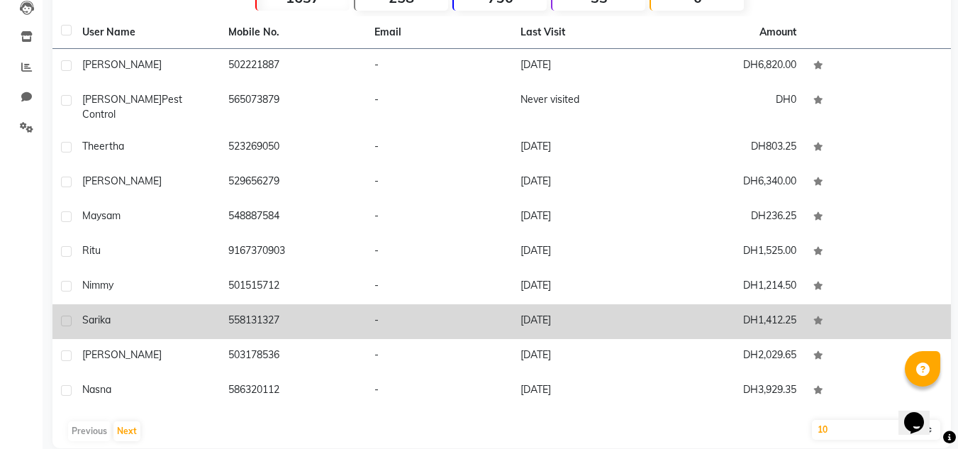
scroll to position [165, 0]
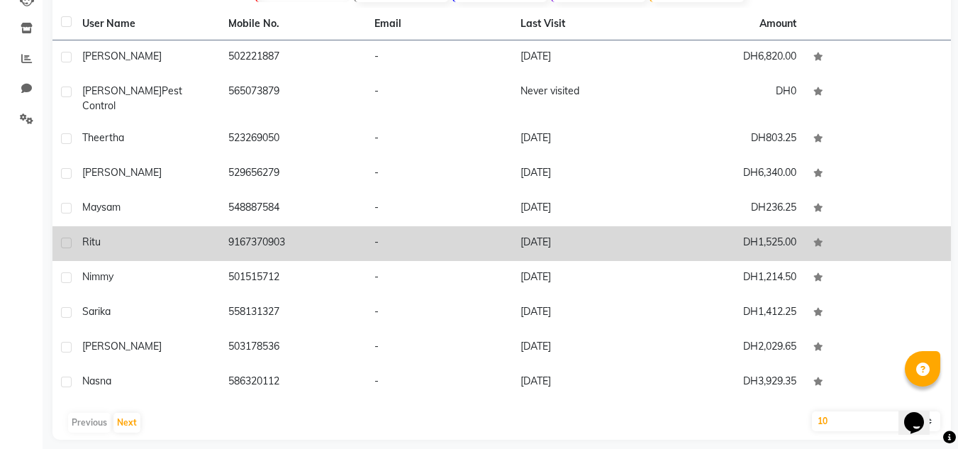
click at [134, 245] on td "Ritu" at bounding box center [147, 243] width 146 height 35
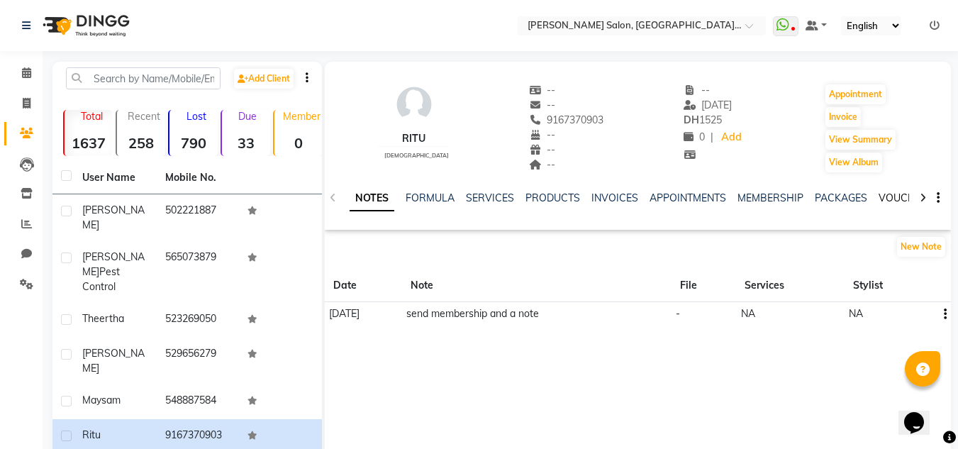
click at [896, 200] on link "VOUCHERS" at bounding box center [907, 197] width 56 height 13
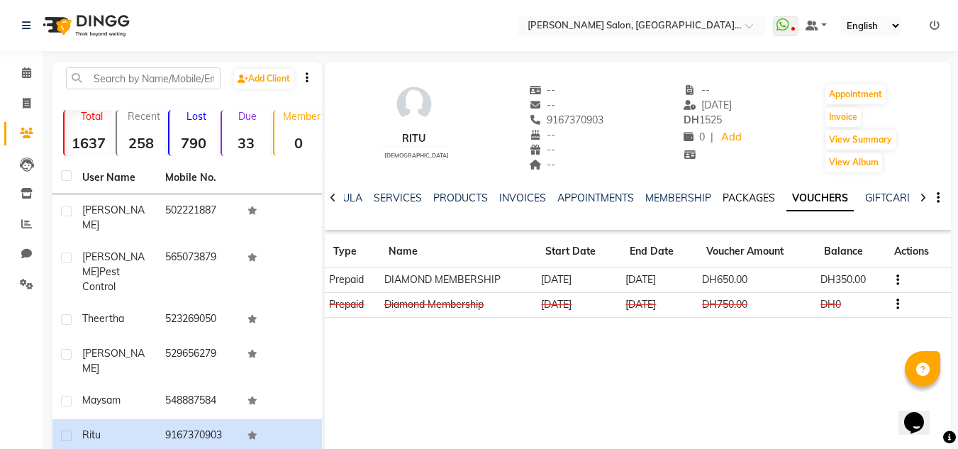
click at [723, 204] on link "PACKAGES" at bounding box center [749, 197] width 52 height 13
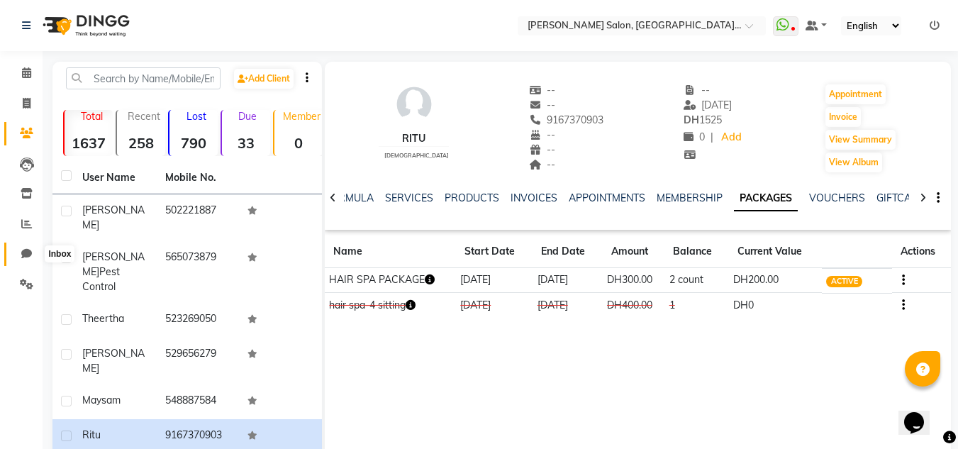
drag, startPoint x: 17, startPoint y: 250, endPoint x: 33, endPoint y: 255, distance: 16.2
click at [17, 250] on span at bounding box center [26, 254] width 25 height 16
select select "100"
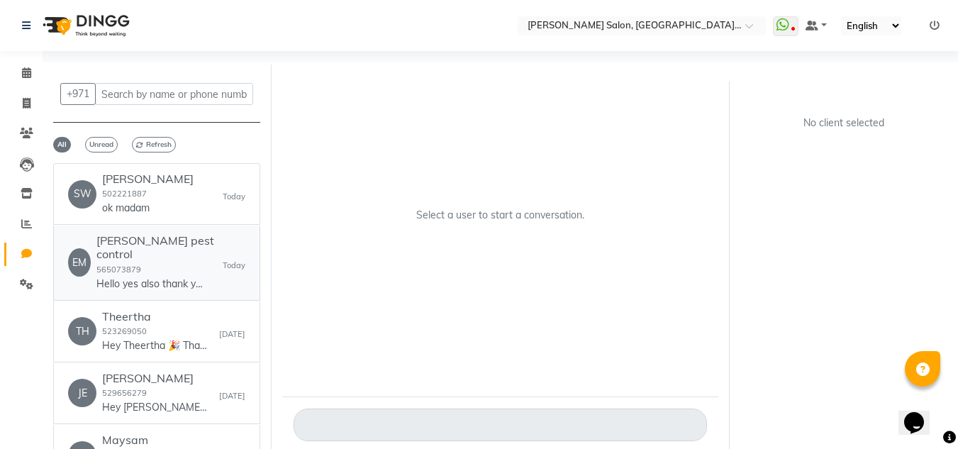
click at [216, 295] on link "EM [PERSON_NAME] pest control 565073879 Hello yes also thank you too [DATE]" at bounding box center [156, 263] width 207 height 74
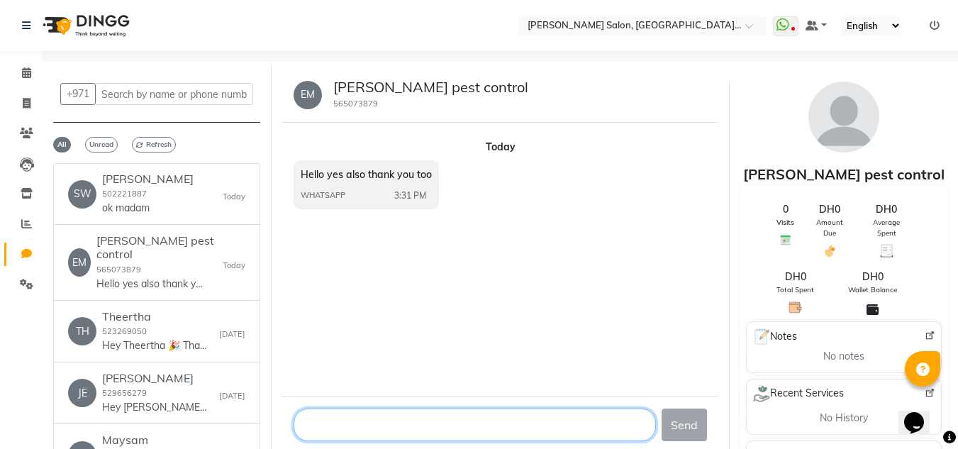
click at [342, 435] on textarea at bounding box center [475, 425] width 363 height 33
type textarea "Hello madam"
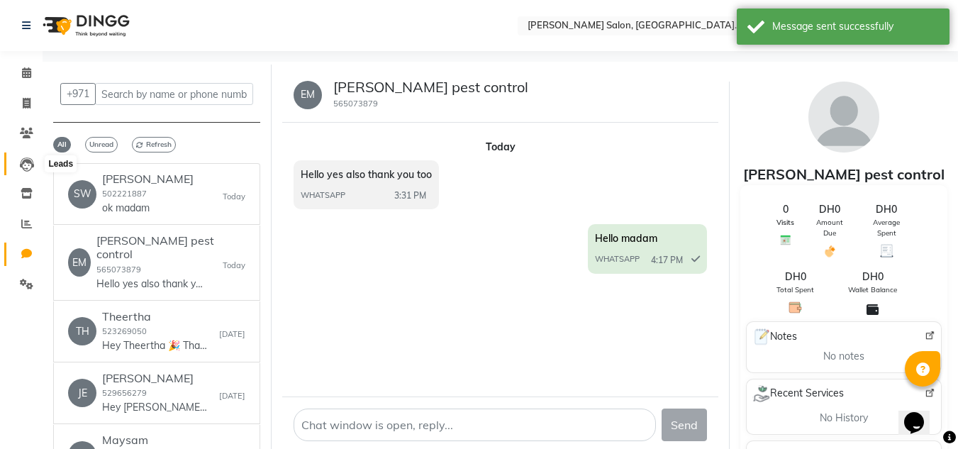
click at [25, 165] on icon at bounding box center [27, 164] width 14 height 14
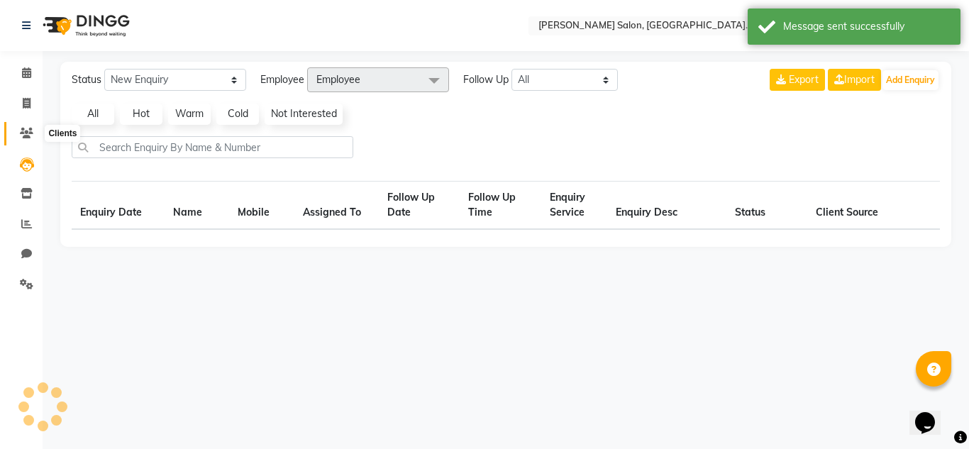
click at [16, 128] on span at bounding box center [26, 134] width 25 height 16
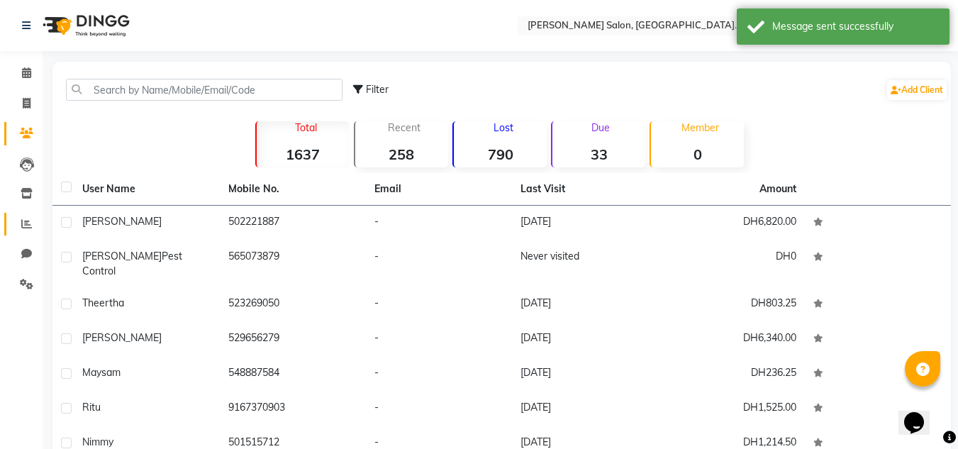
click at [28, 235] on link "Reports" at bounding box center [21, 224] width 34 height 23
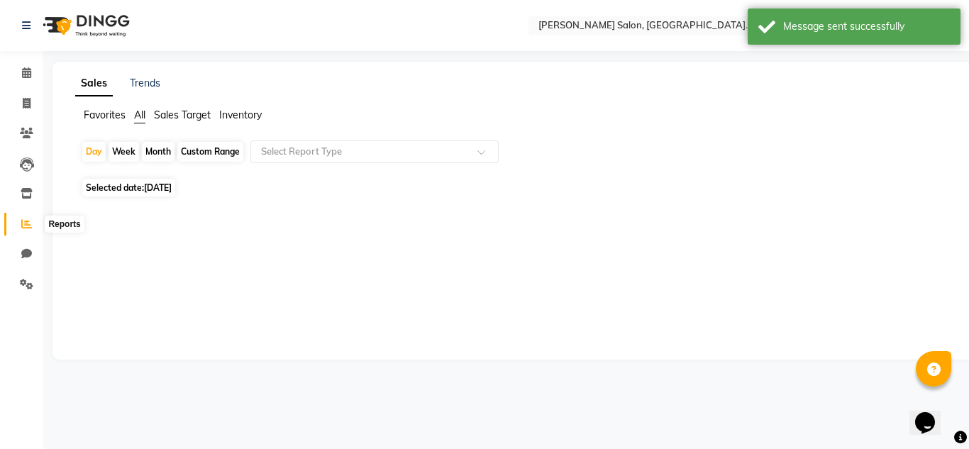
drag, startPoint x: 26, startPoint y: 223, endPoint x: 28, endPoint y: 215, distance: 7.9
click at [25, 221] on icon at bounding box center [26, 223] width 11 height 11
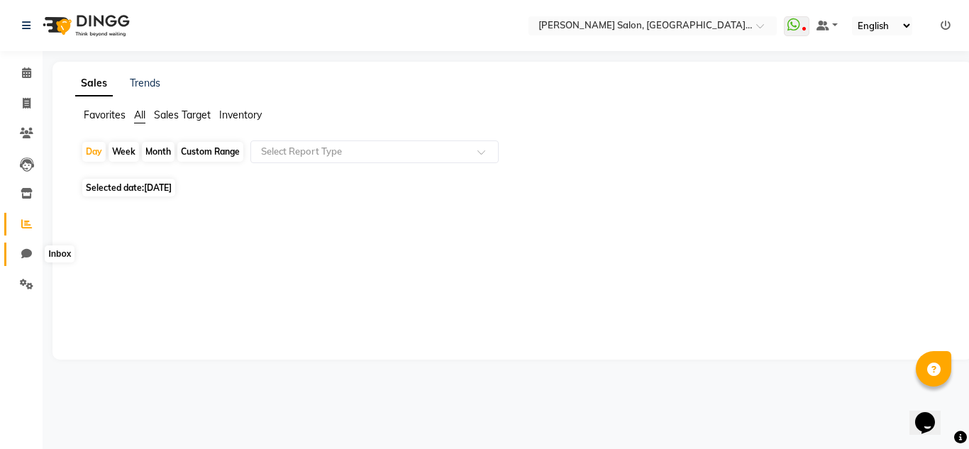
click at [28, 255] on icon at bounding box center [26, 253] width 11 height 11
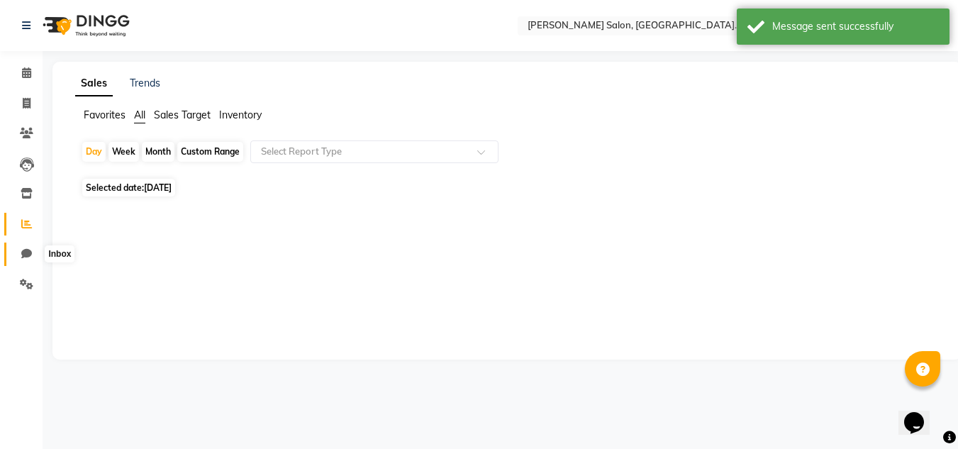
select select "100"
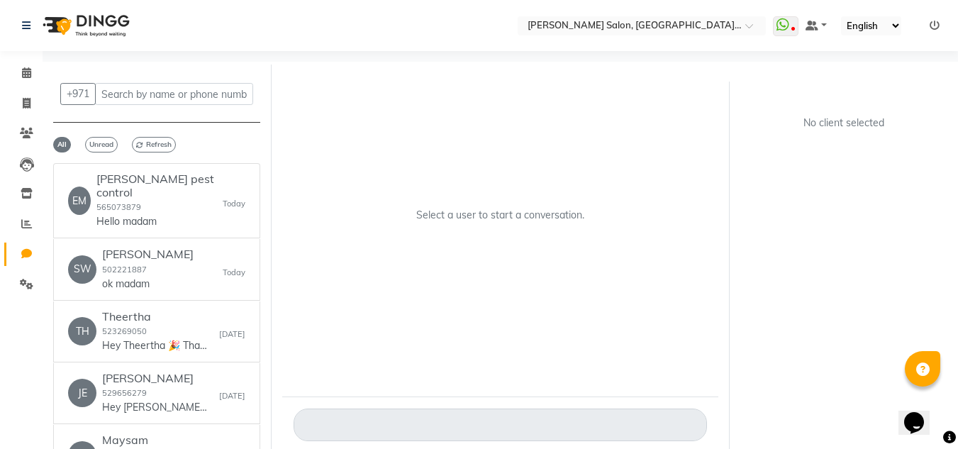
click at [32, 175] on li "Leads" at bounding box center [21, 164] width 43 height 30
click at [26, 188] on icon at bounding box center [27, 193] width 12 height 11
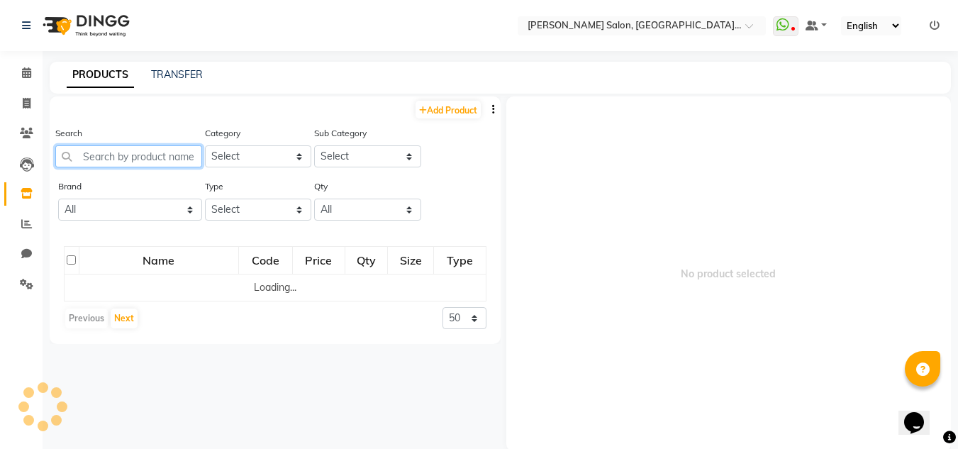
click at [124, 157] on input "text" at bounding box center [128, 156] width 147 height 22
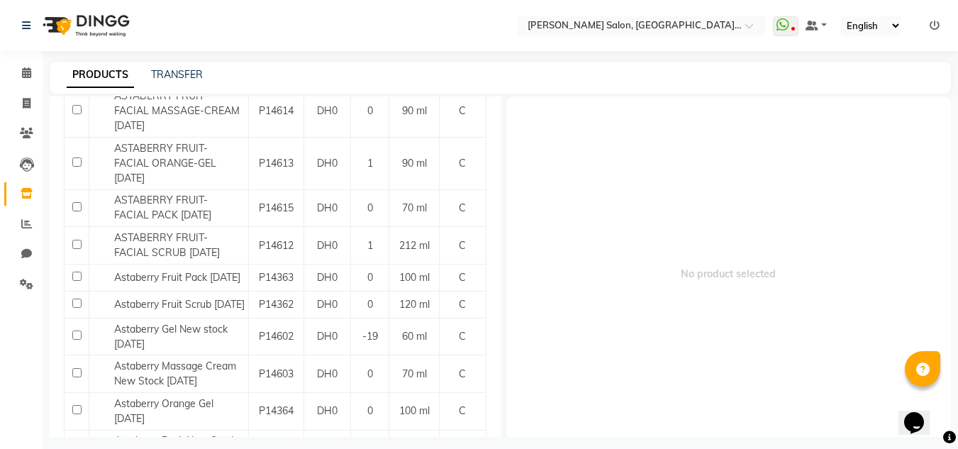
scroll to position [297, 0]
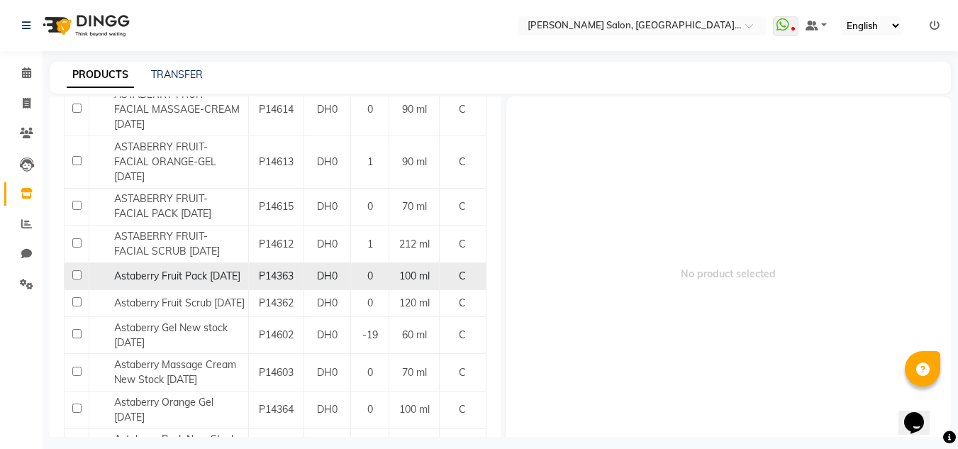
type input "astab"
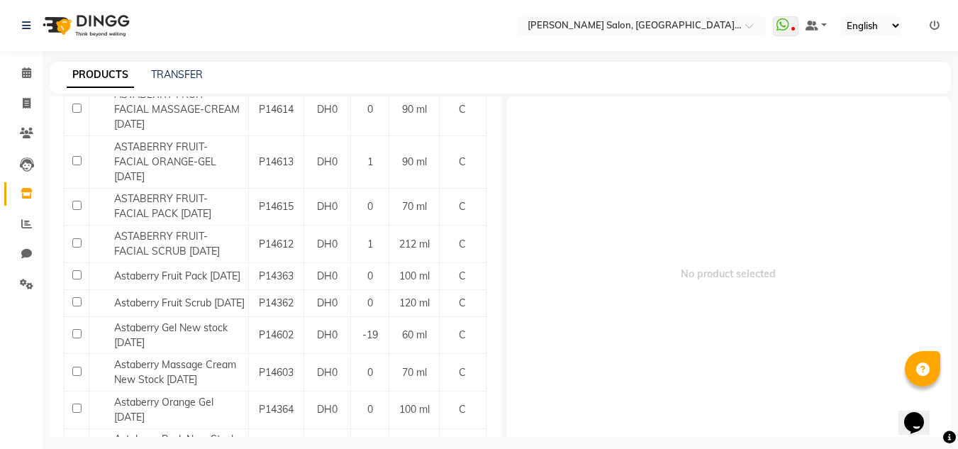
drag, startPoint x: 455, startPoint y: 281, endPoint x: 557, endPoint y: 248, distance: 107.2
click at [457, 278] on div "C" at bounding box center [462, 276] width 35 height 15
select select
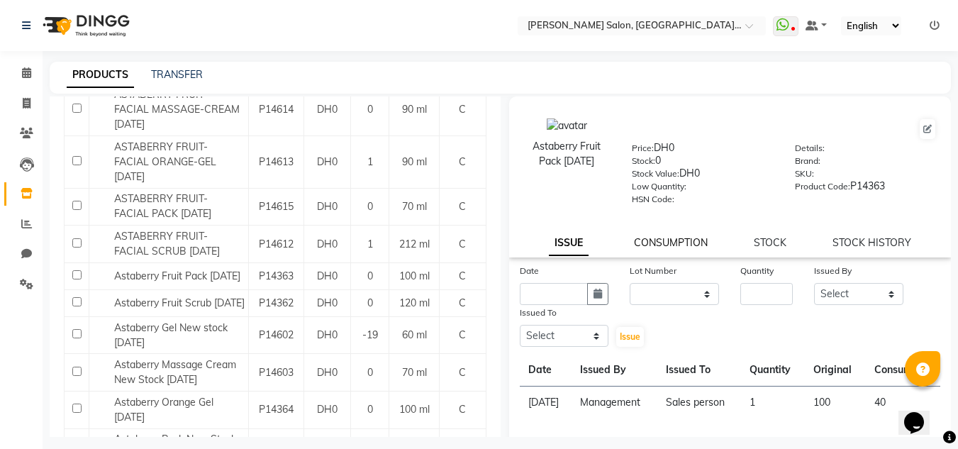
click at [668, 247] on link "CONSUMPTION" at bounding box center [671, 242] width 74 height 13
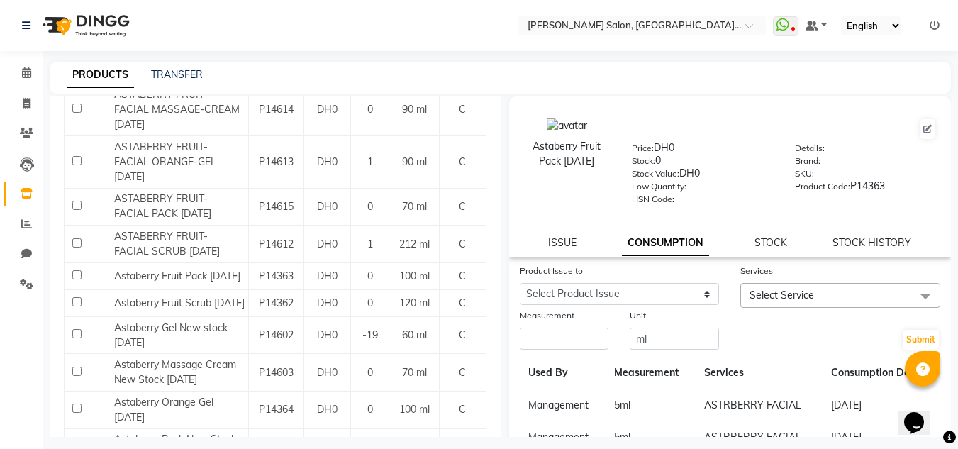
drag, startPoint x: 678, startPoint y: 277, endPoint x: 677, endPoint y: 296, distance: 19.2
click at [678, 292] on div "Product Issue to Select Product Issue [DATE], Issued to: , Balance: 60" at bounding box center [619, 285] width 221 height 45
click at [677, 296] on select "Select Product Issue [DATE], Issued to: , Balance: 60" at bounding box center [620, 294] width 200 height 22
select select "1101978"
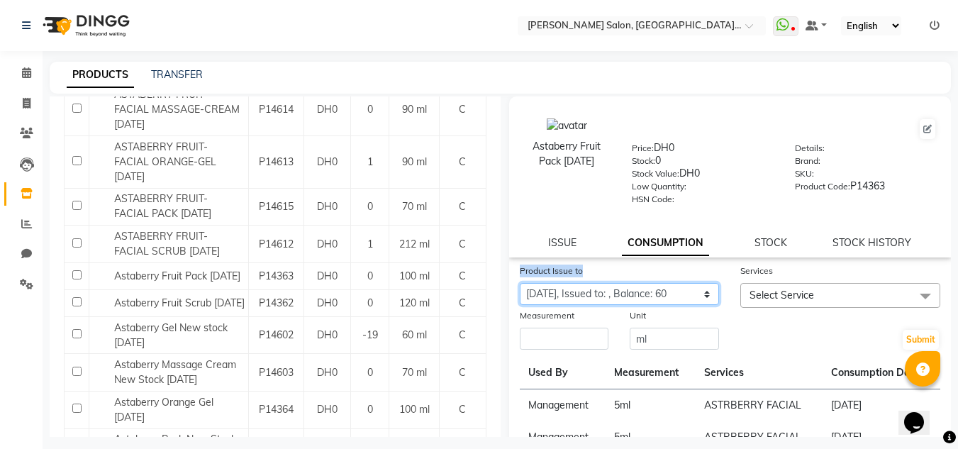
click at [520, 283] on select "Select Product Issue [DATE], Issued to: , Balance: 60" at bounding box center [620, 294] width 200 height 22
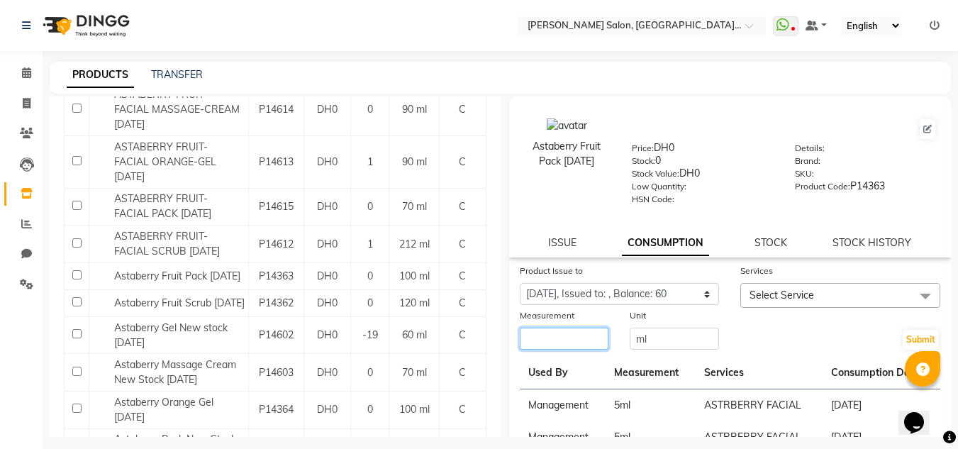
click at [572, 344] on input "number" at bounding box center [564, 339] width 89 height 22
type input "5"
click at [846, 302] on span "Select Service" at bounding box center [840, 295] width 200 height 25
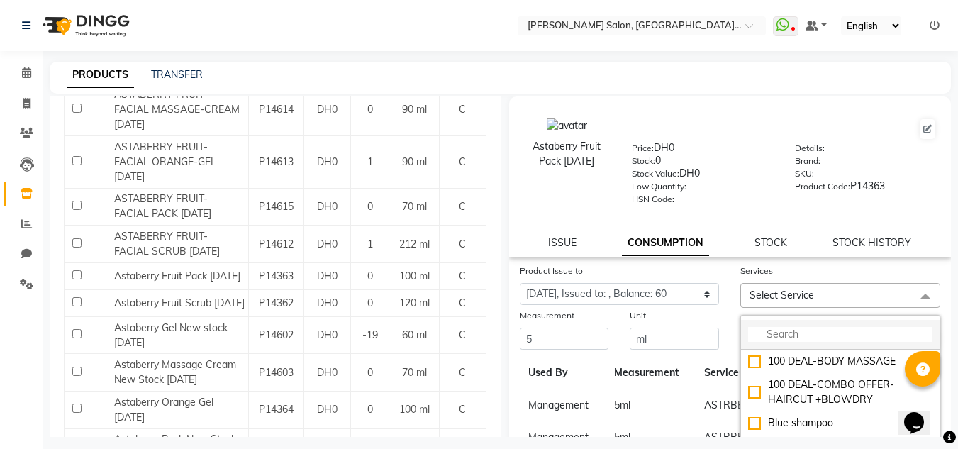
click at [852, 340] on input "multiselect-search" at bounding box center [840, 334] width 184 height 15
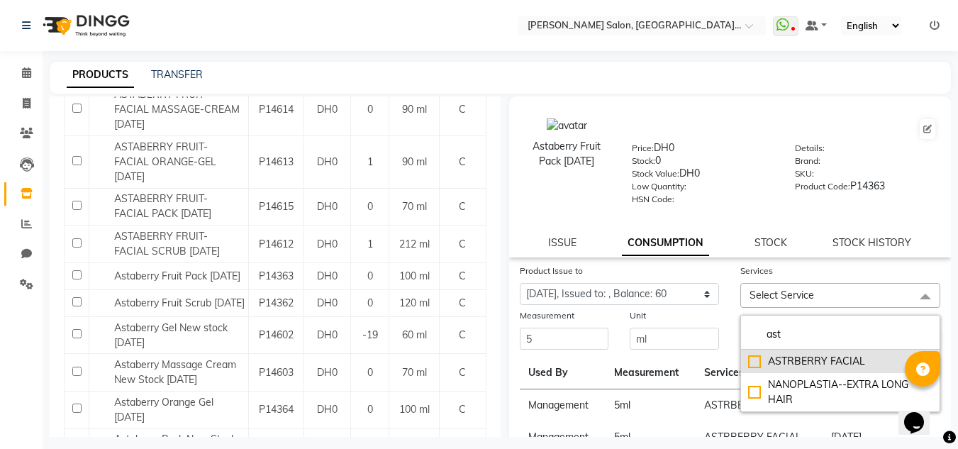
type input "ast"
click at [786, 356] on div "ASTRBERRY FACIAL" at bounding box center [840, 361] width 184 height 15
checkbox input "true"
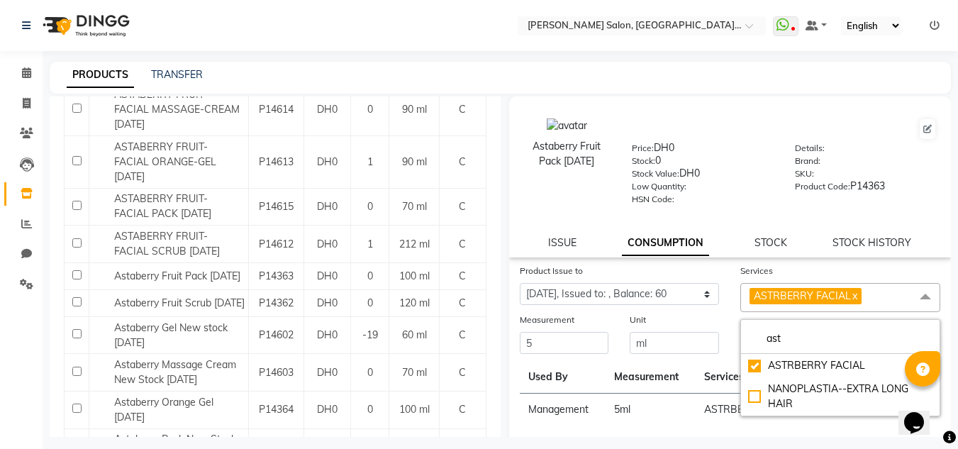
click at [680, 371] on th "Measurement" at bounding box center [651, 377] width 91 height 33
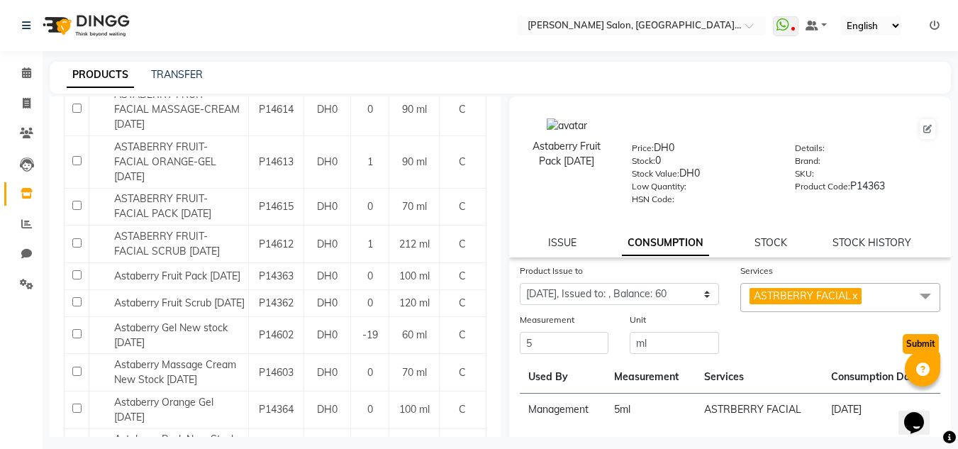
click at [906, 343] on button "Submit" at bounding box center [921, 344] width 36 height 20
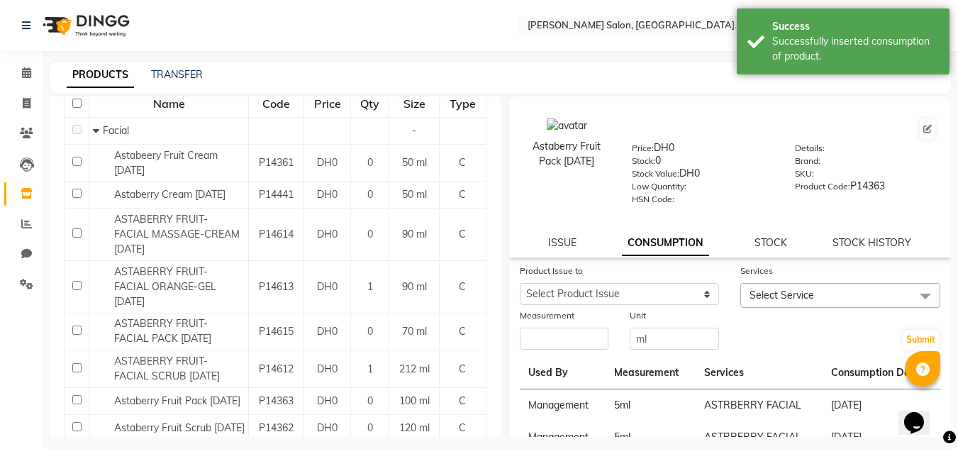
scroll to position [284, 0]
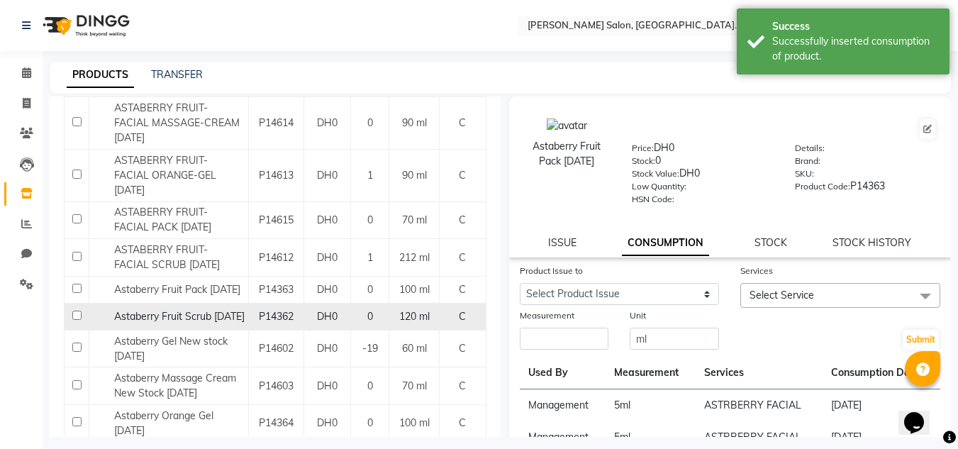
click at [133, 315] on span "Astaberry Fruit Scrub [DATE]" at bounding box center [179, 316] width 131 height 13
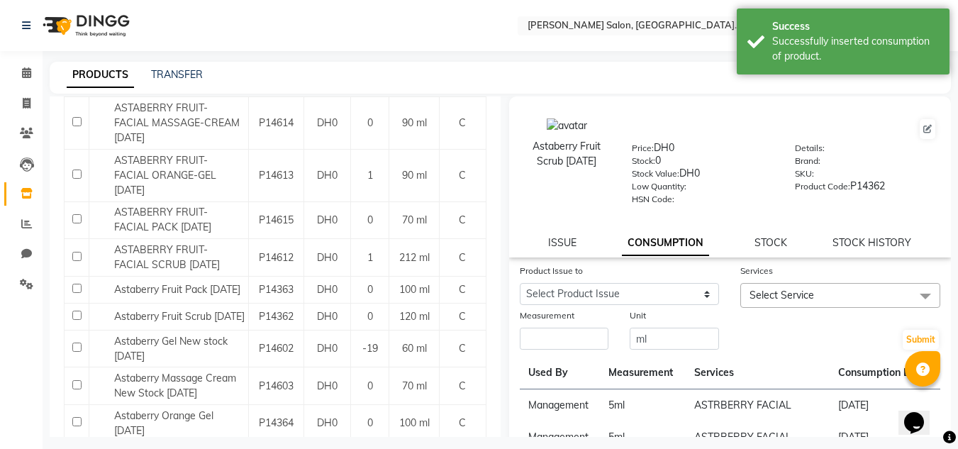
click at [675, 279] on div "Product Issue to" at bounding box center [620, 273] width 200 height 20
click at [679, 298] on select "Select Product Issue [DATE], Issued to: Sales person, Balance: 77" at bounding box center [620, 294] width 200 height 22
select select "1101979"
click at [520, 283] on select "Select Product Issue [DATE], Issued to: Sales person, Balance: 77" at bounding box center [620, 294] width 200 height 22
click at [540, 343] on input "number" at bounding box center [564, 339] width 89 height 22
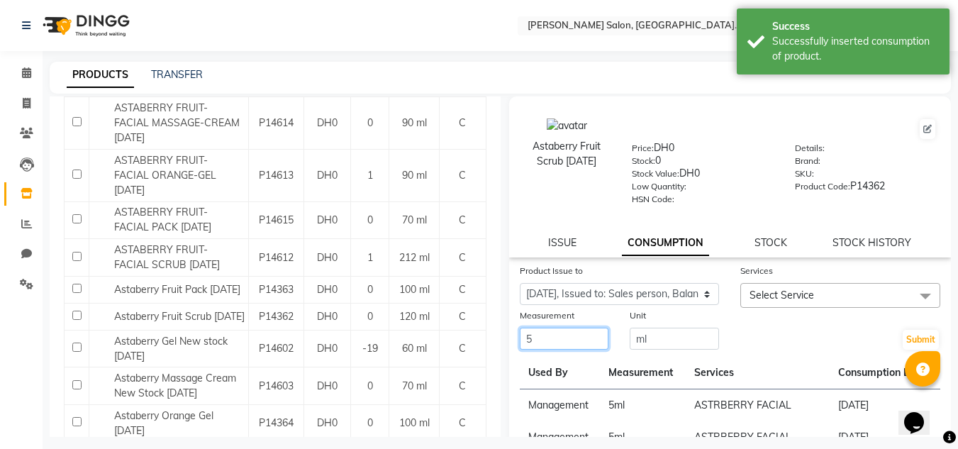
type input "5"
click at [836, 297] on span "Select Service" at bounding box center [840, 295] width 200 height 25
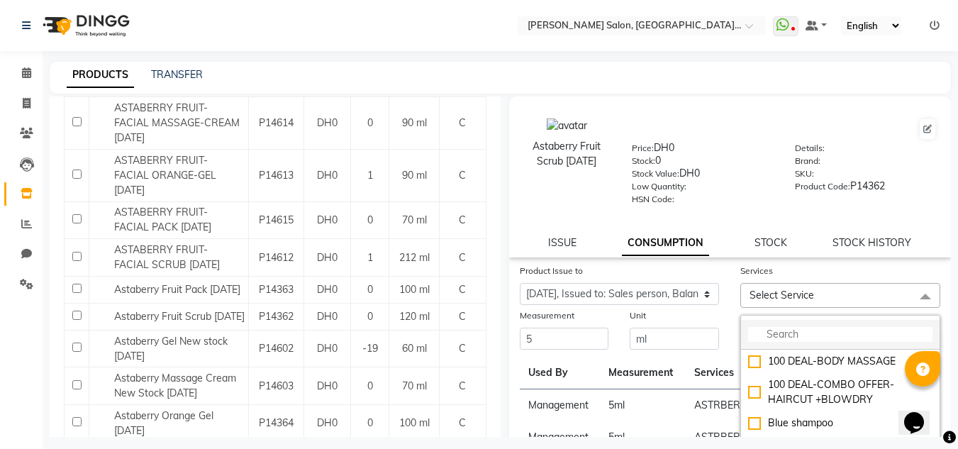
click at [824, 327] on input "multiselect-search" at bounding box center [840, 334] width 184 height 15
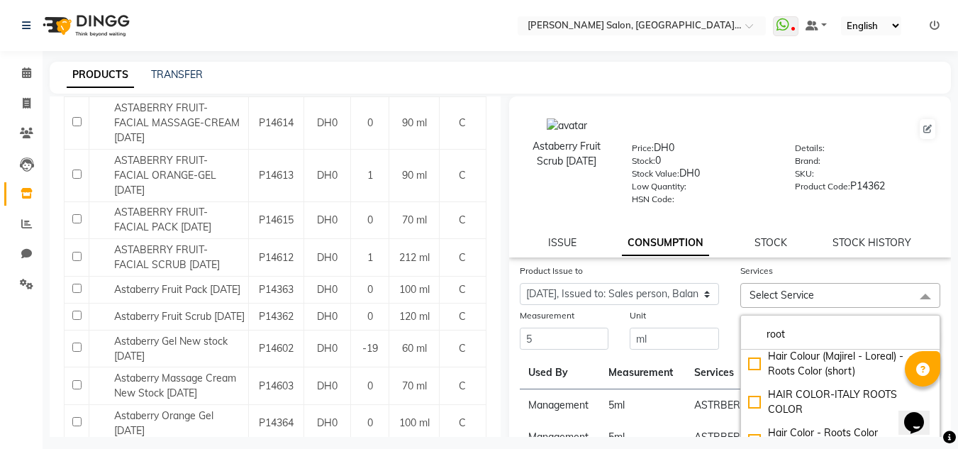
scroll to position [0, 0]
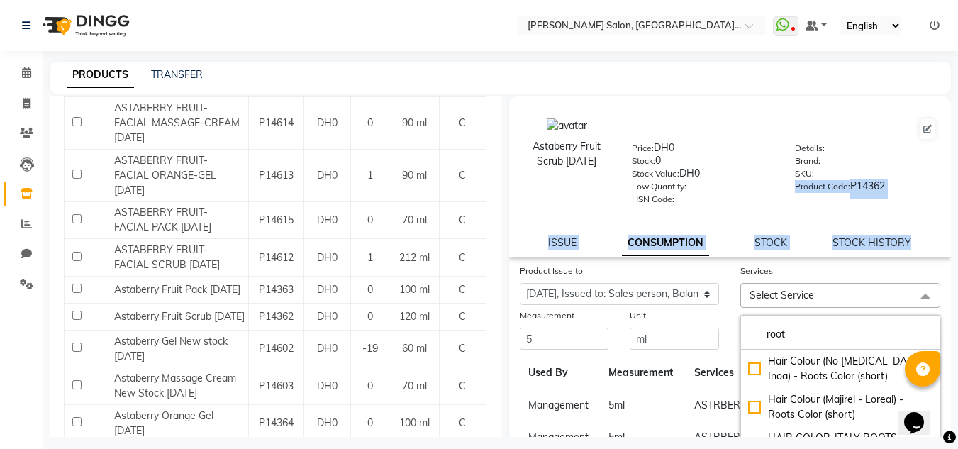
drag, startPoint x: 951, startPoint y: 180, endPoint x: 951, endPoint y: 226, distance: 46.1
click at [951, 226] on main "PRODUCTS TRANSFER Add Product Search astab Category Select Hair Skin Makeup Per…" at bounding box center [501, 260] width 916 height 396
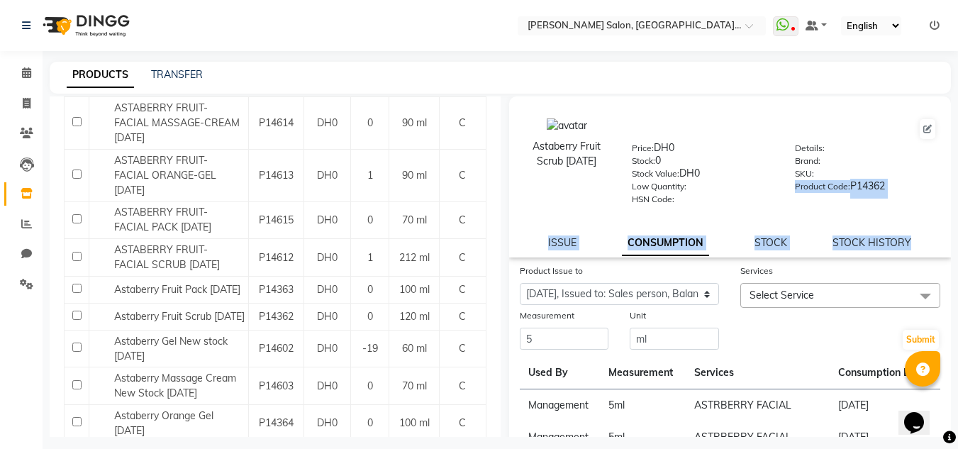
click at [921, 198] on div "Product Code: P14362" at bounding box center [866, 189] width 142 height 20
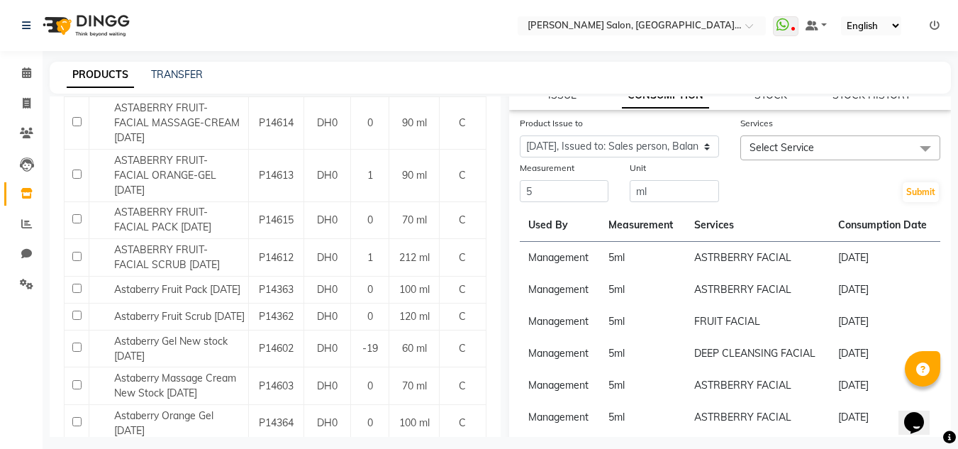
scroll to position [146, 0]
click at [749, 134] on div "Services" at bounding box center [840, 127] width 200 height 20
click at [753, 145] on span "Select Service" at bounding box center [782, 149] width 65 height 13
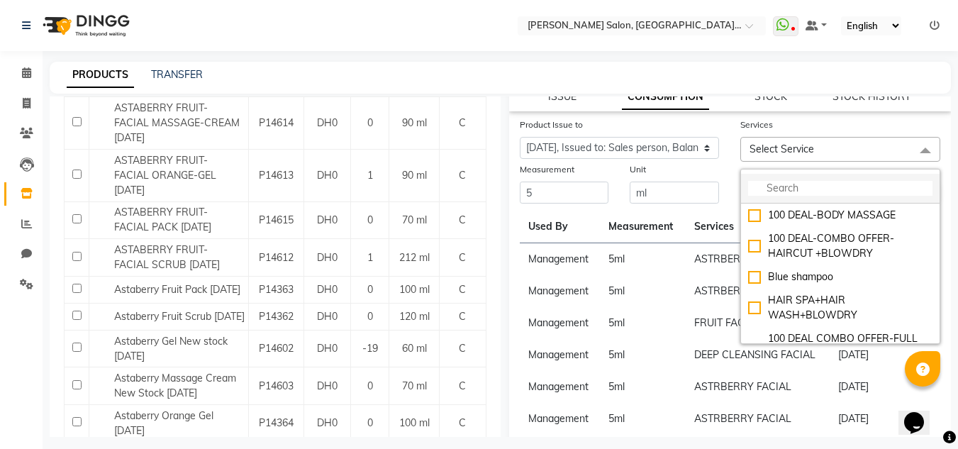
drag, startPoint x: 762, startPoint y: 160, endPoint x: 761, endPoint y: 186, distance: 25.5
click at [762, 162] on div "Select Service 100 DEAL-BODY MASSAGE 100 DEAL-COMBO OFFER-HAIRCUT +BLOWDRY Blue…" at bounding box center [840, 149] width 200 height 25
click at [761, 186] on input "multiselect-search" at bounding box center [840, 188] width 184 height 15
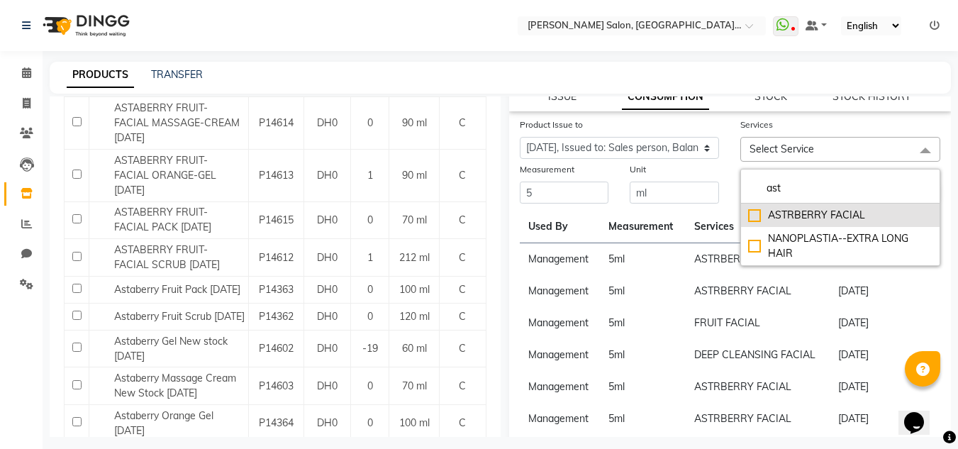
type input "ast"
click at [800, 226] on li "ASTRBERRY FACIAL" at bounding box center [840, 215] width 199 height 23
checkbox input "true"
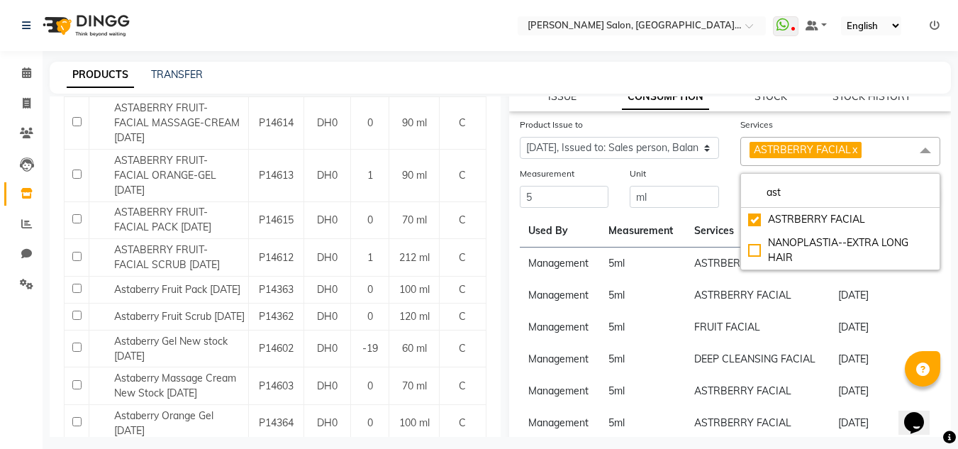
click at [692, 224] on th "Services" at bounding box center [758, 231] width 145 height 33
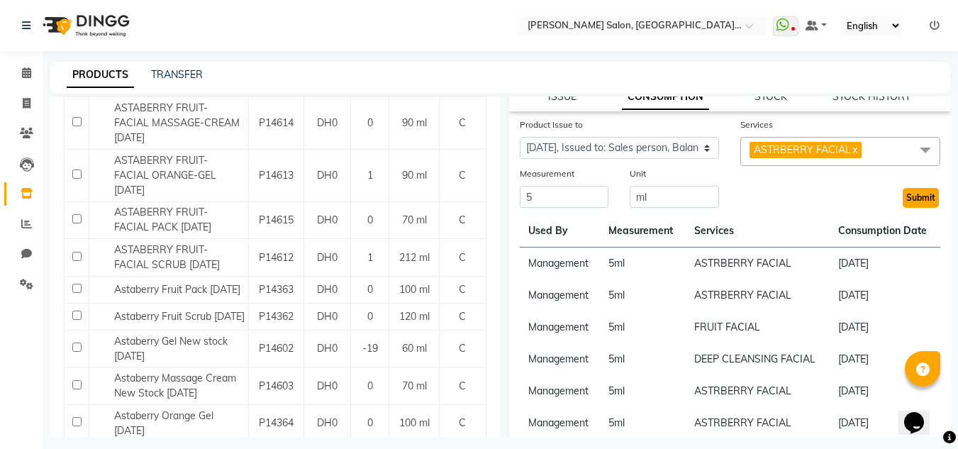
click at [914, 196] on button "Submit" at bounding box center [921, 198] width 36 height 20
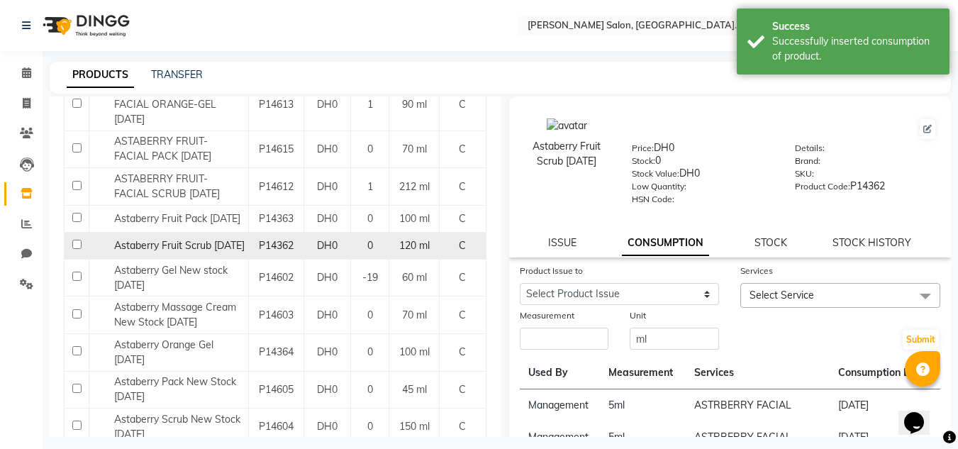
scroll to position [423, 0]
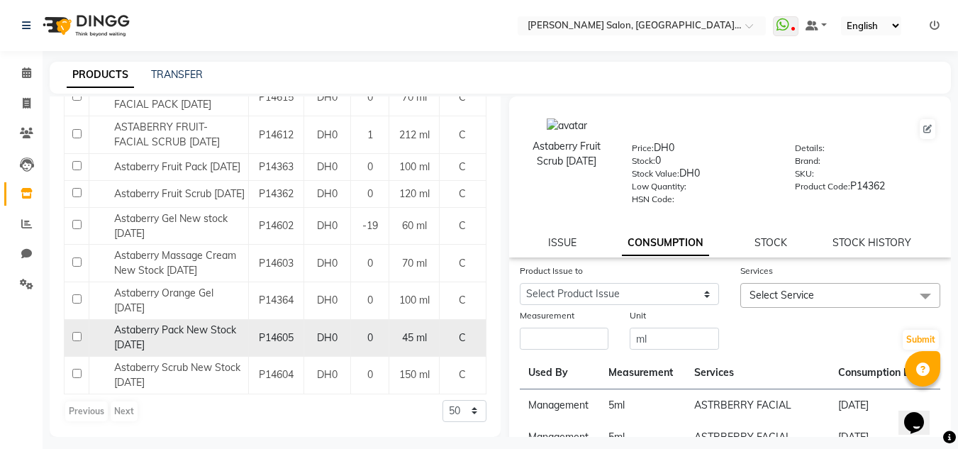
click at [171, 341] on div "Astaberry Pack New Stock [DATE]" at bounding box center [169, 338] width 152 height 30
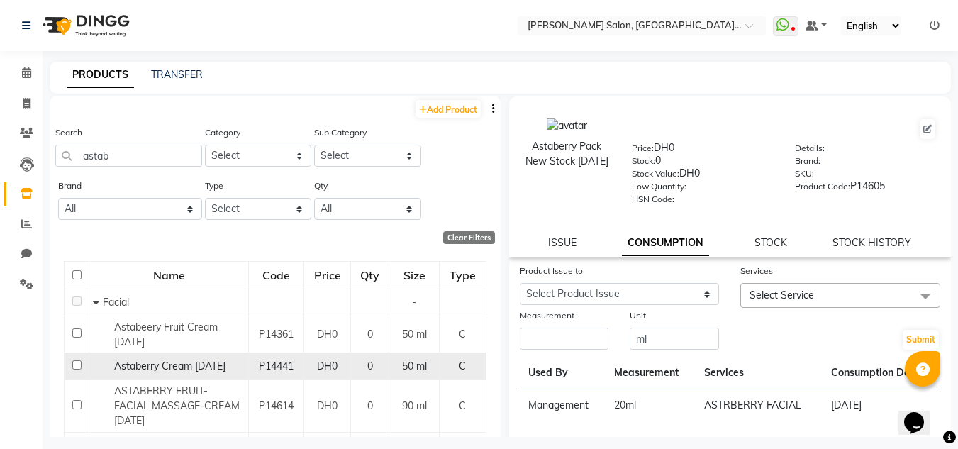
scroll to position [0, 0]
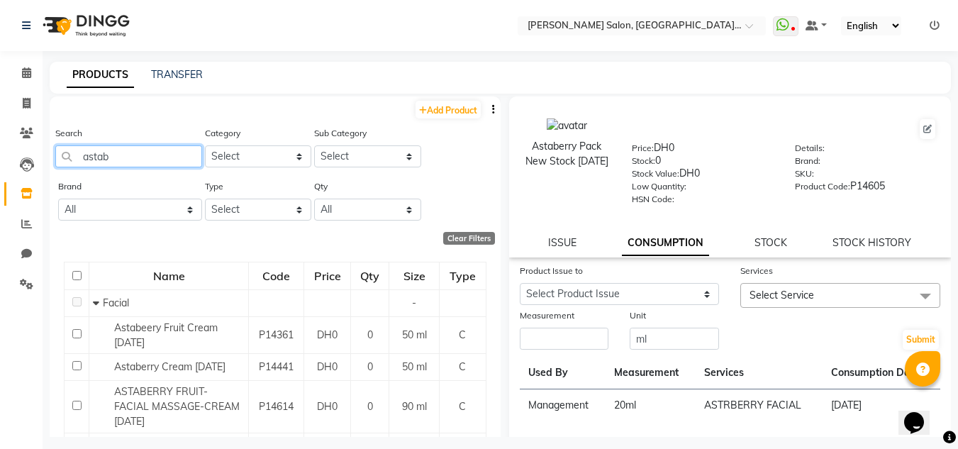
drag, startPoint x: 183, startPoint y: 160, endPoint x: 48, endPoint y: 182, distance: 137.4
click at [48, 182] on main "PRODUCTS TRANSFER Add Product Search astab Category Select Hair Skin Makeup Per…" at bounding box center [501, 260] width 916 height 396
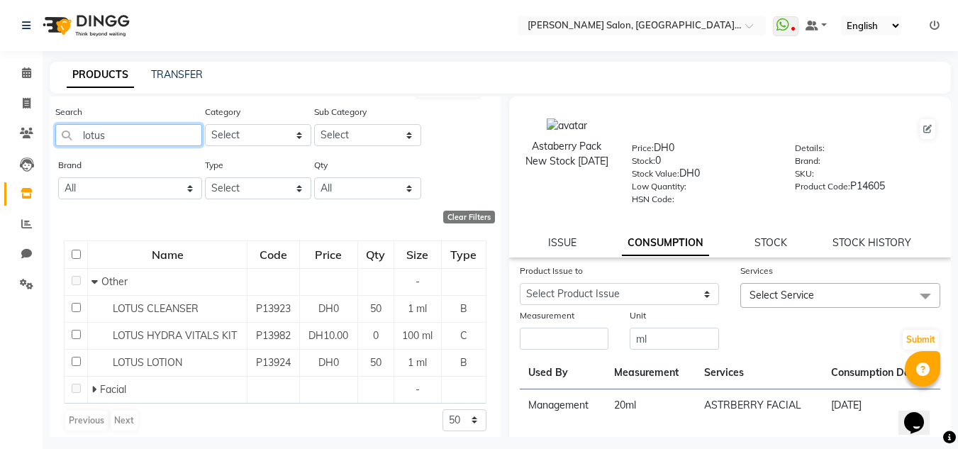
scroll to position [30, 0]
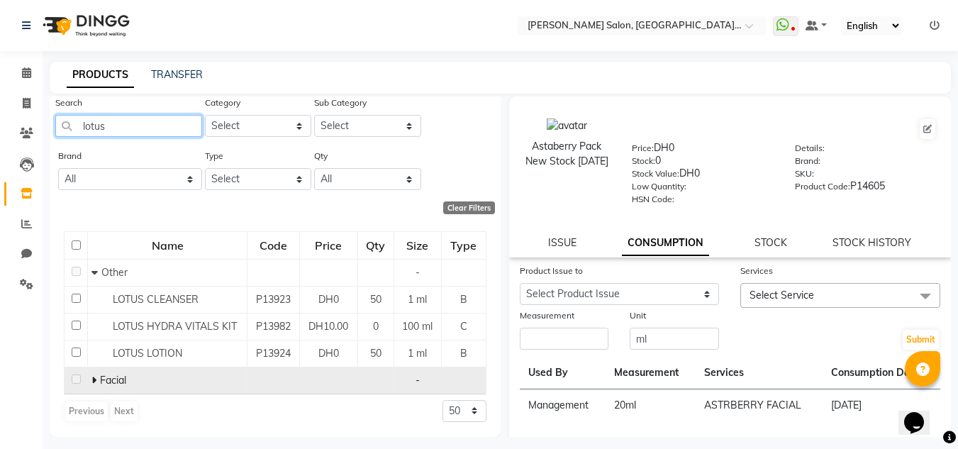
type input "lotus"
click at [98, 379] on span at bounding box center [95, 380] width 9 height 13
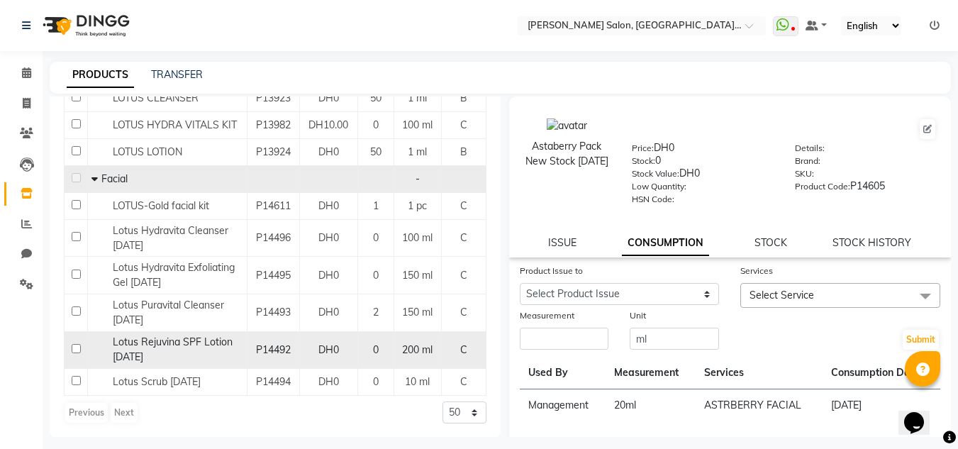
scroll to position [233, 0]
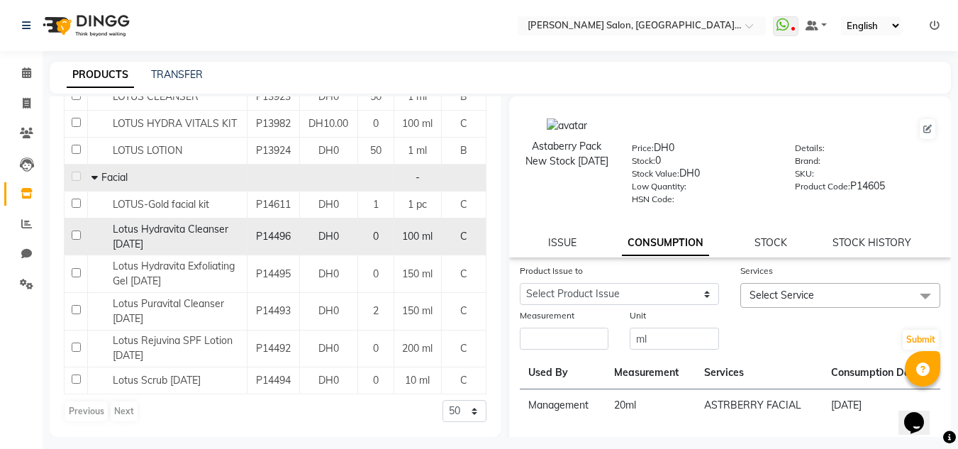
click at [394, 226] on td "100 ml" at bounding box center [418, 237] width 48 height 38
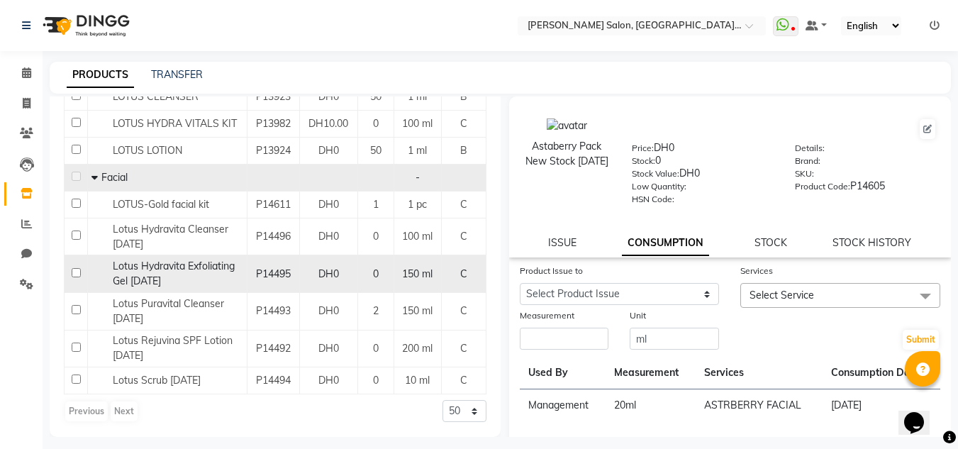
click at [211, 261] on span "Lotus Hydravita Exfoliating Gel [DATE]" at bounding box center [174, 274] width 122 height 28
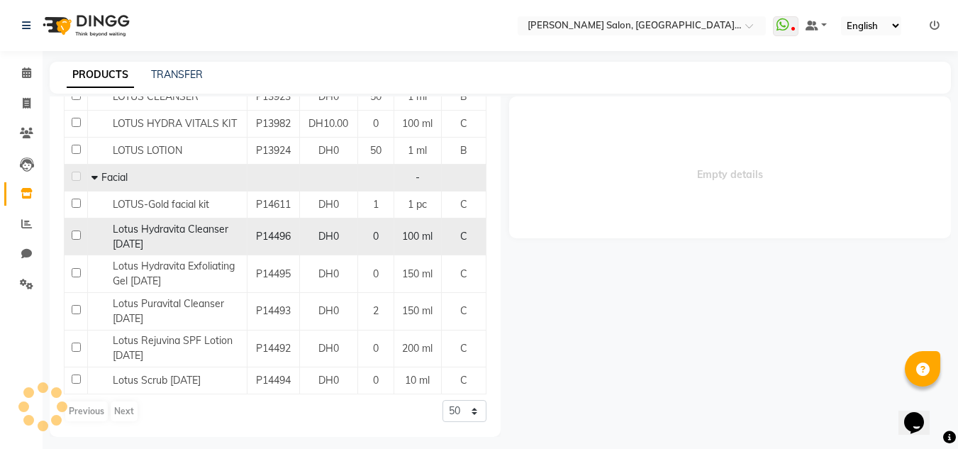
click at [210, 245] on div "Lotus Hydravita Cleanser [DATE]" at bounding box center [167, 237] width 152 height 30
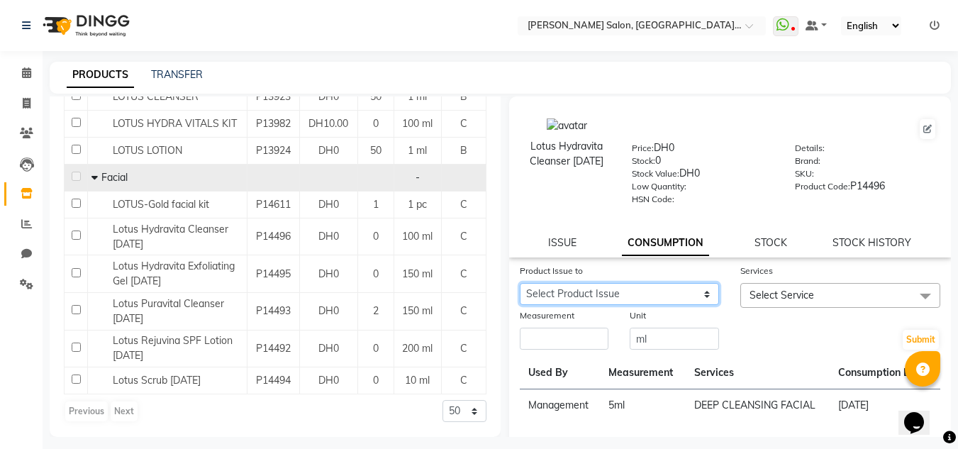
click at [635, 287] on select "Select Product Issue [DATE], Issued to: Riba, Balance: 95" at bounding box center [620, 294] width 200 height 22
select select "1195558"
click at [520, 283] on select "Select Product Issue [DATE], Issued to: Riba, Balance: 95" at bounding box center [620, 294] width 200 height 22
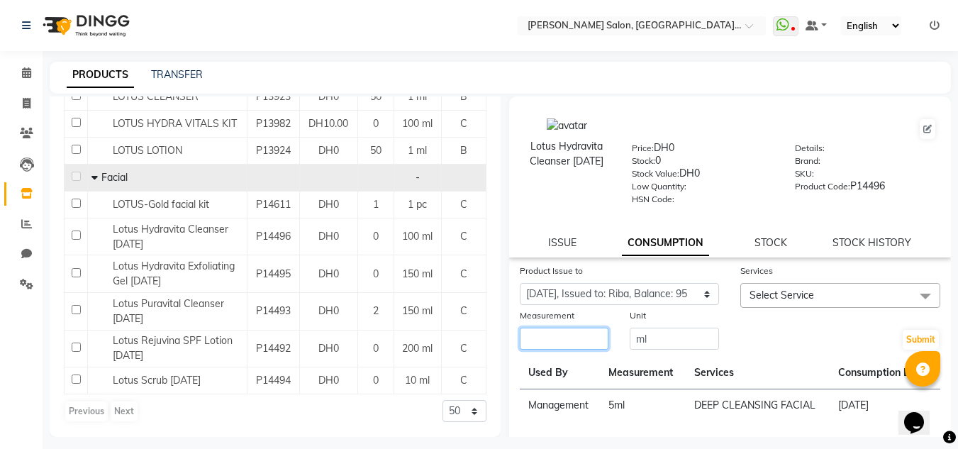
click at [555, 333] on input "number" at bounding box center [564, 339] width 89 height 22
type input "5"
click at [759, 296] on span "Select Service" at bounding box center [782, 295] width 65 height 13
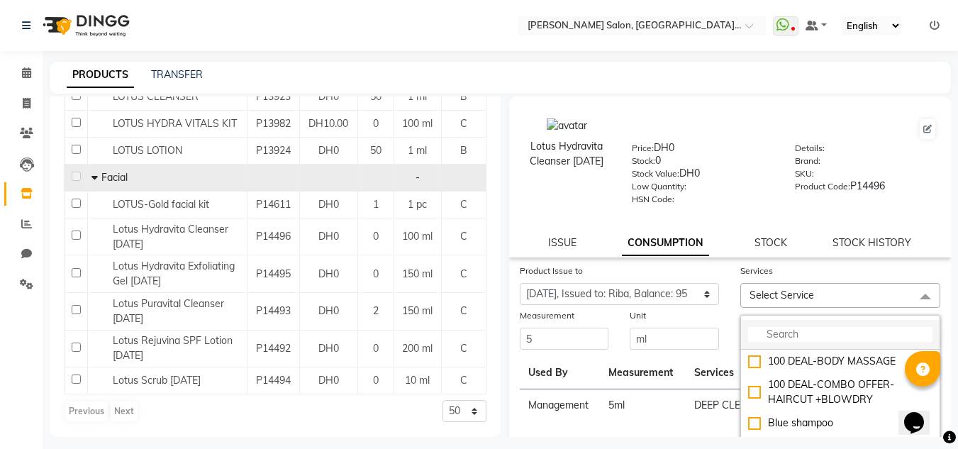
click at [768, 321] on li at bounding box center [840, 335] width 199 height 30
click at [772, 323] on li at bounding box center [840, 335] width 199 height 30
click at [774, 327] on input "multiselect-search" at bounding box center [840, 334] width 184 height 15
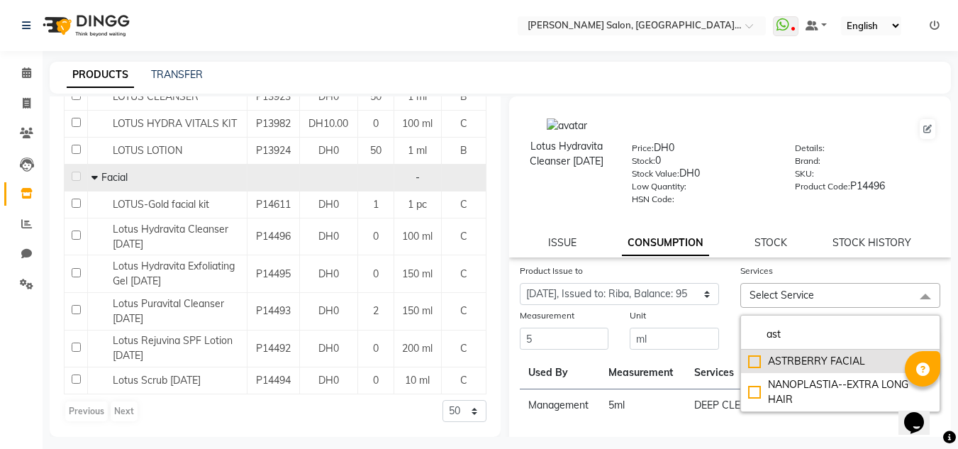
type input "ast"
click at [810, 352] on li "ASTRBERRY FACIAL" at bounding box center [840, 361] width 199 height 23
checkbox input "true"
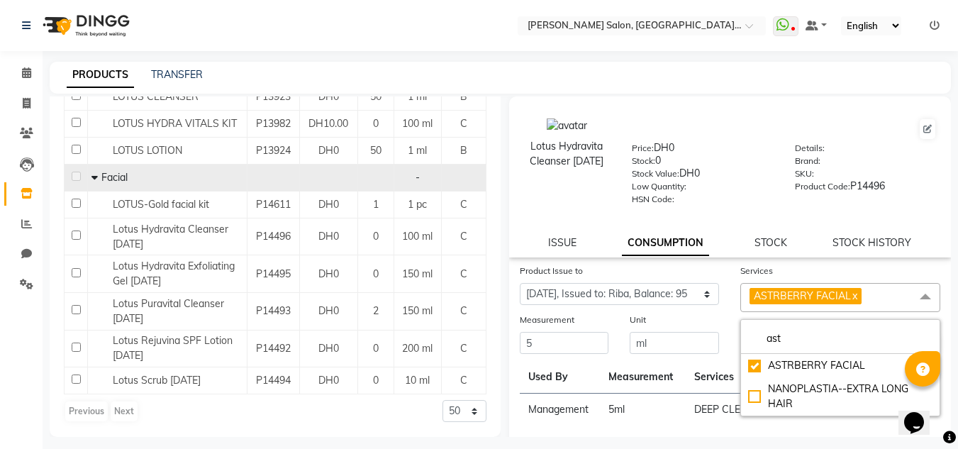
click at [709, 384] on th "Services" at bounding box center [758, 377] width 145 height 33
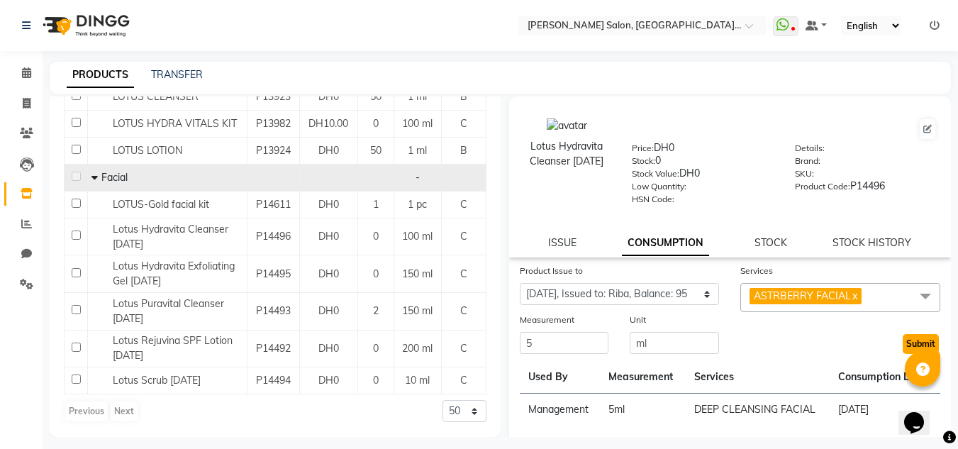
click at [916, 346] on button "Submit" at bounding box center [921, 344] width 36 height 20
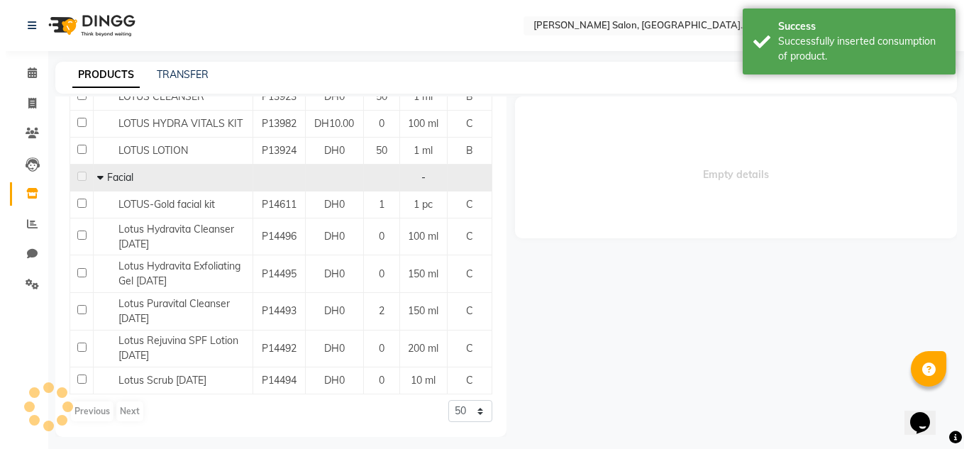
scroll to position [0, 0]
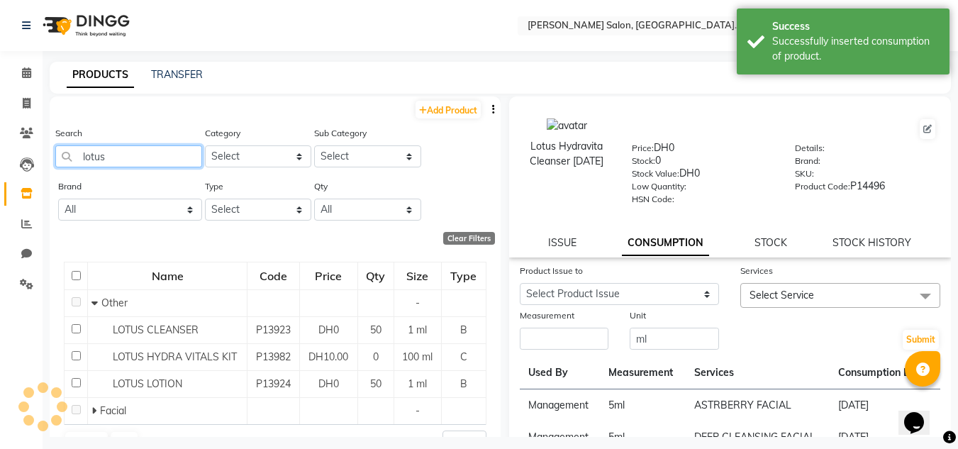
drag, startPoint x: 104, startPoint y: 153, endPoint x: 0, endPoint y: 167, distance: 105.2
click at [0, 167] on app-home "Select Location × [PERSON_NAME] Salon, [GEOGRAPHIC_DATA] [GEOGRAPHIC_DATA] , [G…" at bounding box center [479, 229] width 958 height 458
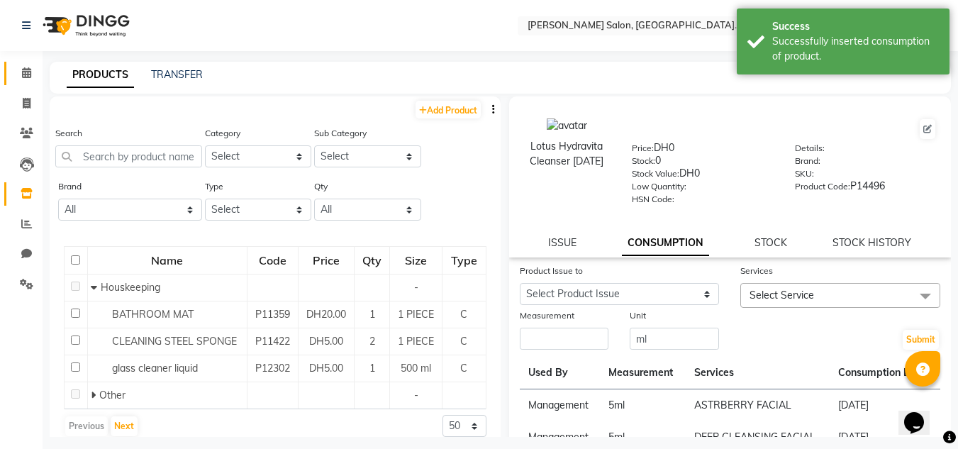
drag, startPoint x: 26, startPoint y: 57, endPoint x: 28, endPoint y: 74, distance: 17.9
click at [26, 57] on div "Calendar Invoice Clients Leads Inventory Reports Chat Settings Completed InProg…" at bounding box center [95, 238] width 191 height 396
click at [28, 79] on span at bounding box center [26, 73] width 25 height 16
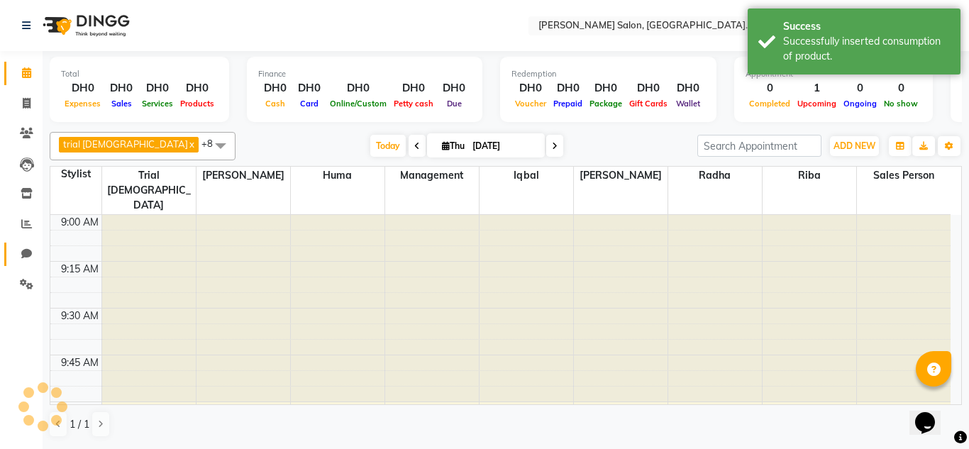
click at [35, 245] on link "Chat" at bounding box center [21, 254] width 34 height 23
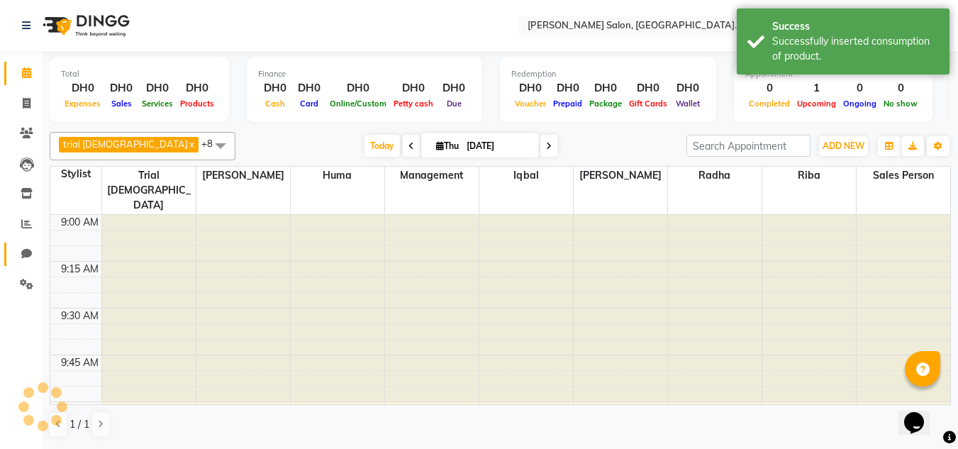
select select "100"
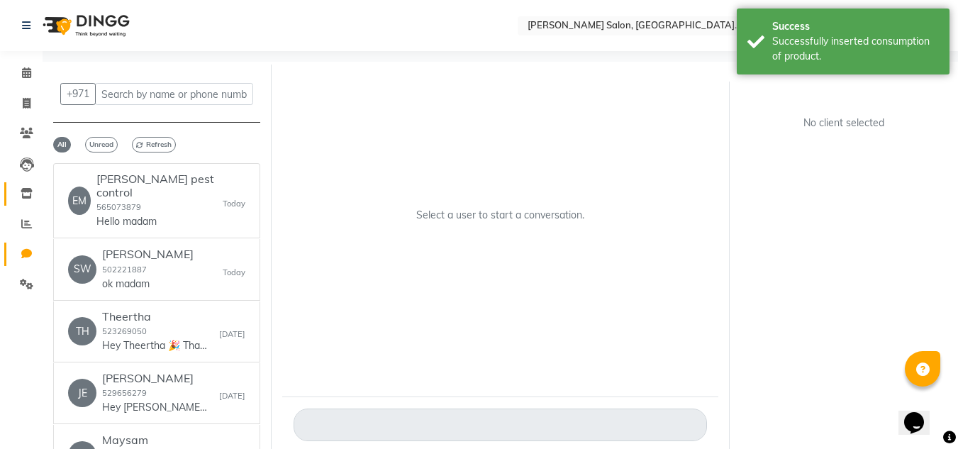
click at [27, 204] on link "Inventory" at bounding box center [21, 193] width 34 height 23
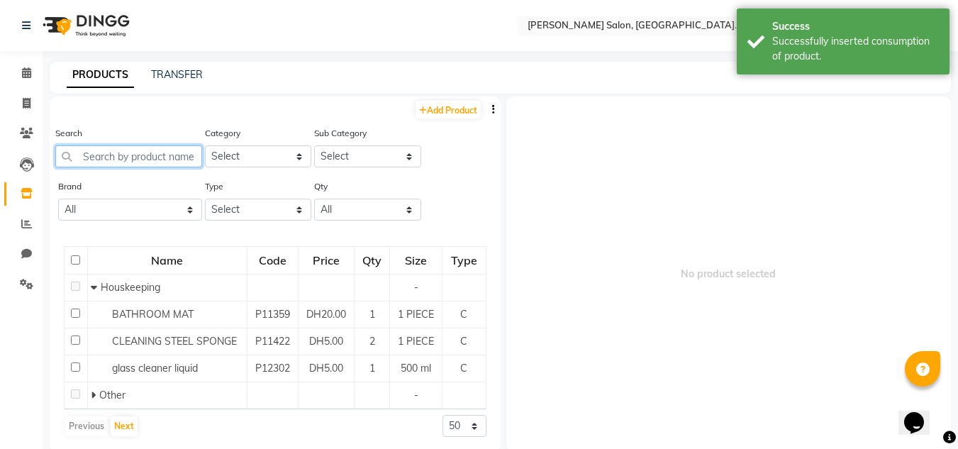
click at [130, 150] on input "text" at bounding box center [128, 156] width 147 height 22
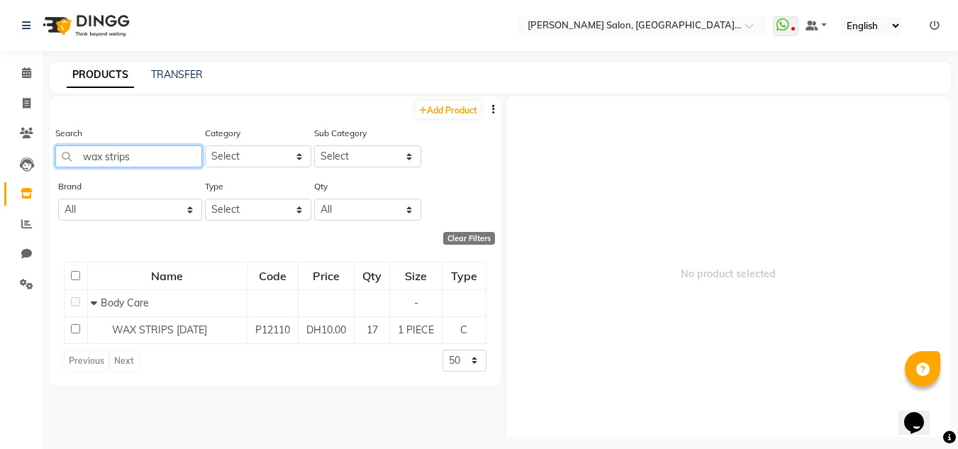
type input "wax strips"
click at [396, 344] on div "Name Code Price Qty Size Type Body Care - WAX STRIPS [DATE] P12110 DH10.00 17 1…" at bounding box center [275, 317] width 451 height 139
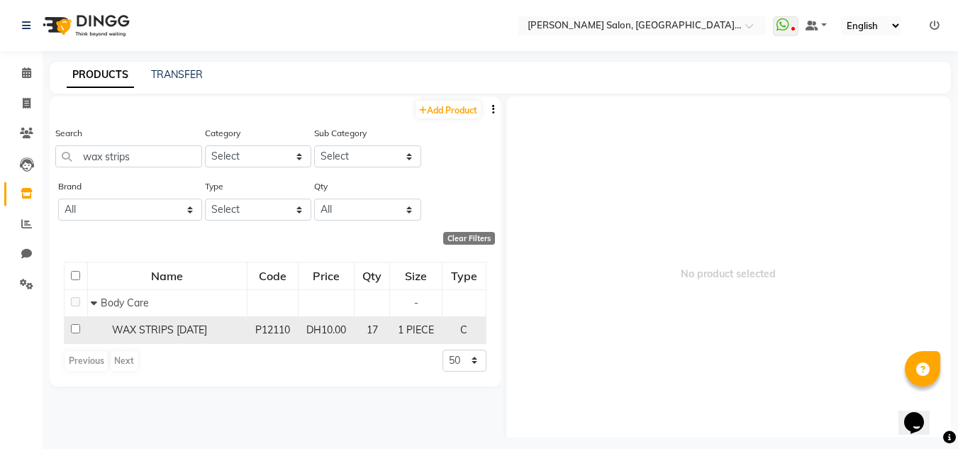
click at [401, 338] on td "1 PIECE" at bounding box center [416, 329] width 52 height 27
click at [339, 321] on td "DH10.00" at bounding box center [326, 329] width 57 height 27
click at [183, 335] on span "WAX STRIPS [DATE]" at bounding box center [159, 329] width 95 height 13
select select
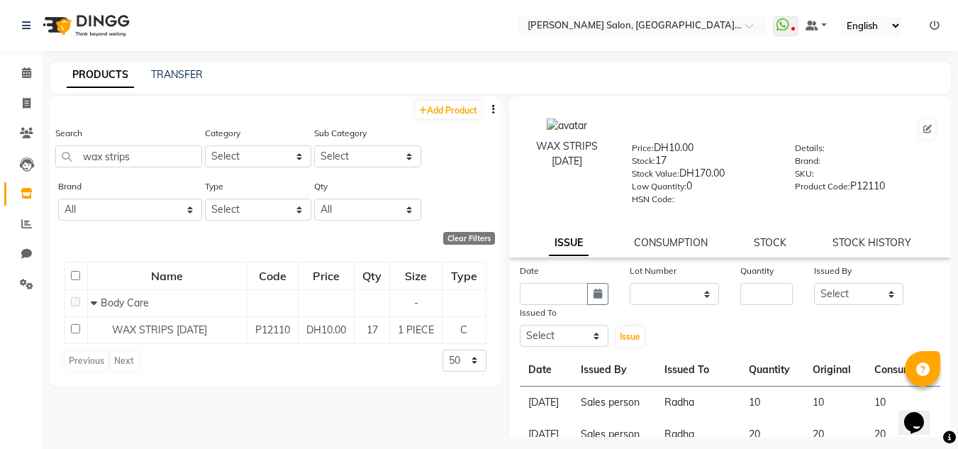
click at [894, 228] on div "WAX STRIPS [DATE] Price: DH10.00 Stock: 17 Stock Value: DH170.00 Low Quantity: …" at bounding box center [730, 176] width 443 height 161
click at [886, 235] on div "WAX STRIPS [DATE] Price: DH10.00 Stock: 17 Stock Value: DH170.00 Low Quantity: …" at bounding box center [730, 176] width 443 height 161
drag, startPoint x: 883, startPoint y: 243, endPoint x: 871, endPoint y: 255, distance: 17.1
click at [883, 242] on link "STOCK HISTORY" at bounding box center [872, 242] width 79 height 13
select select "all"
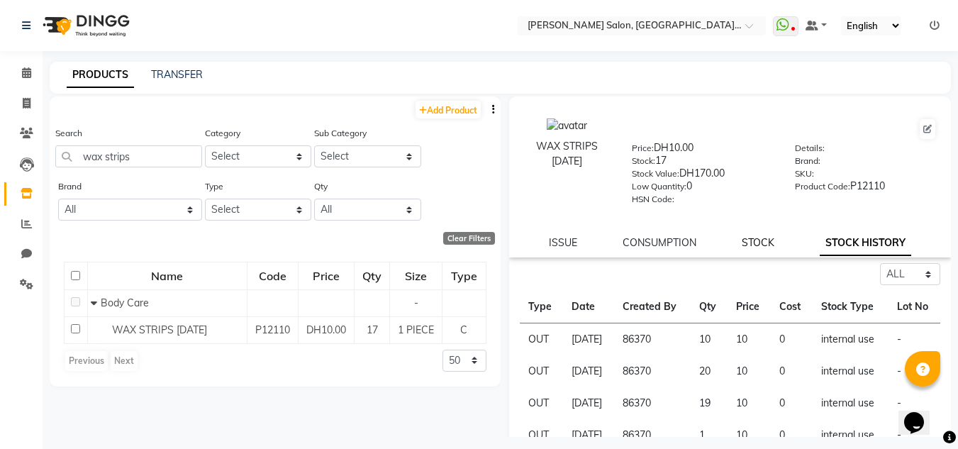
click at [762, 247] on link "STOCK" at bounding box center [758, 242] width 33 height 13
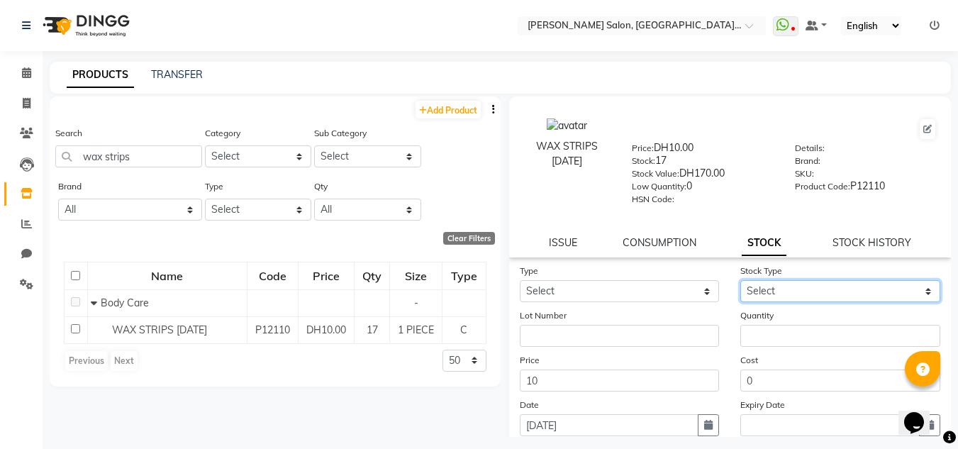
click at [740, 294] on select "Select" at bounding box center [840, 291] width 200 height 22
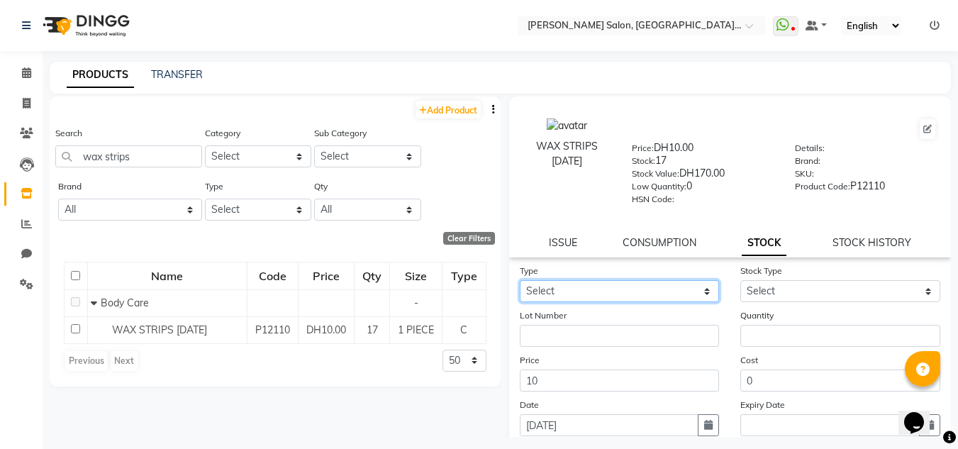
click at [713, 297] on select "Select In Out" at bounding box center [620, 291] width 200 height 22
select select "in"
click at [520, 280] on select "Select In Out" at bounding box center [620, 291] width 200 height 22
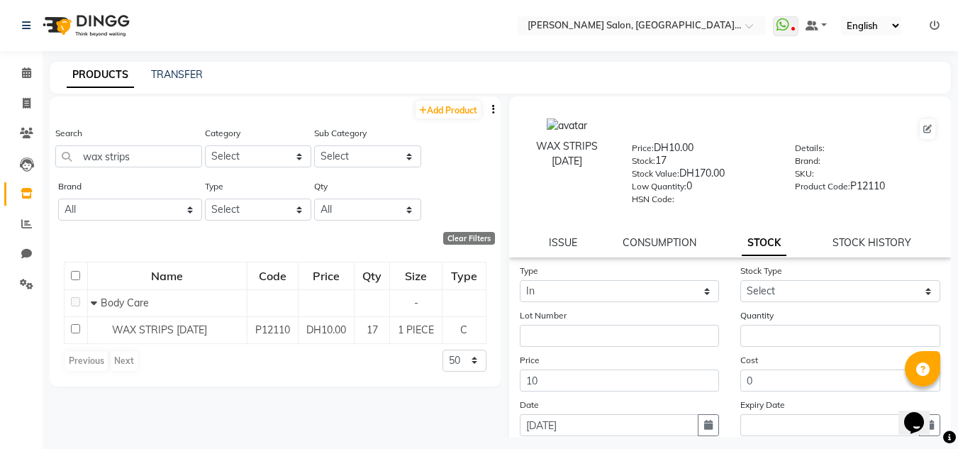
click at [753, 311] on label "Quantity" at bounding box center [756, 315] width 33 height 13
click at [758, 288] on select "Select New Stock Adjustment Return Other" at bounding box center [840, 291] width 200 height 22
select select "new stock"
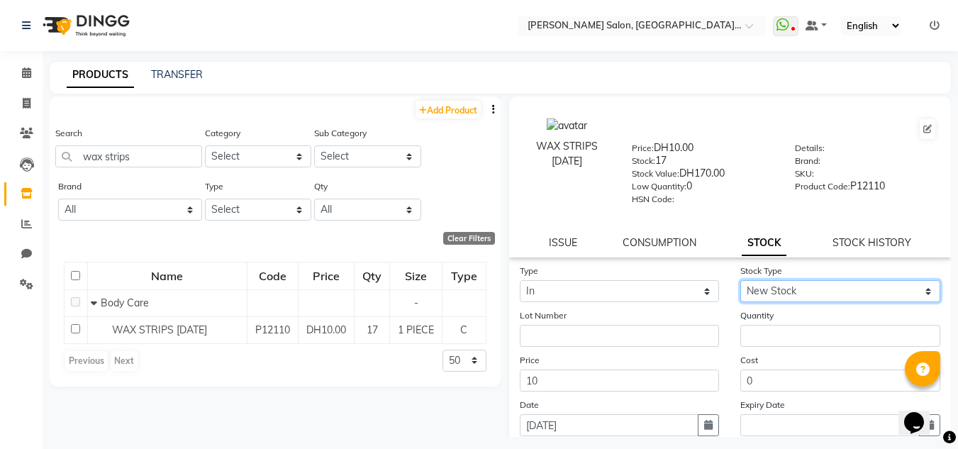
click at [740, 280] on select "Select New Stock Adjustment Return Other" at bounding box center [840, 291] width 200 height 22
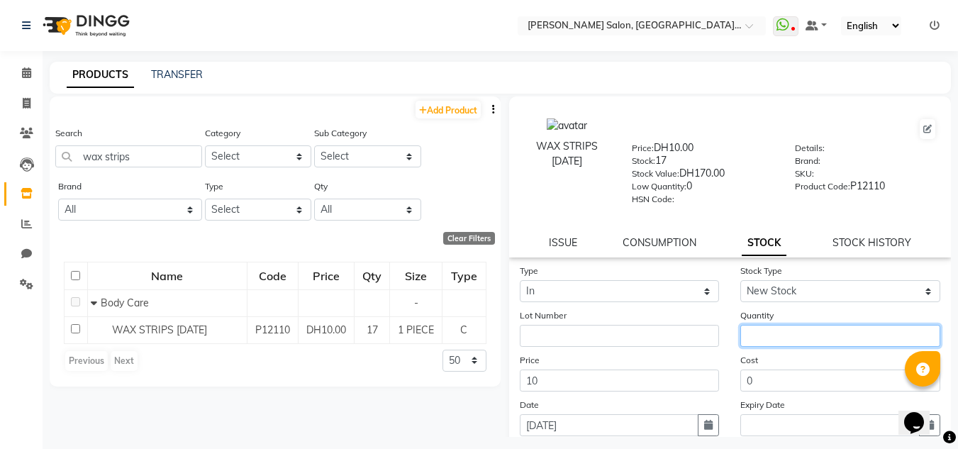
click at [754, 334] on input "number" at bounding box center [840, 336] width 200 height 22
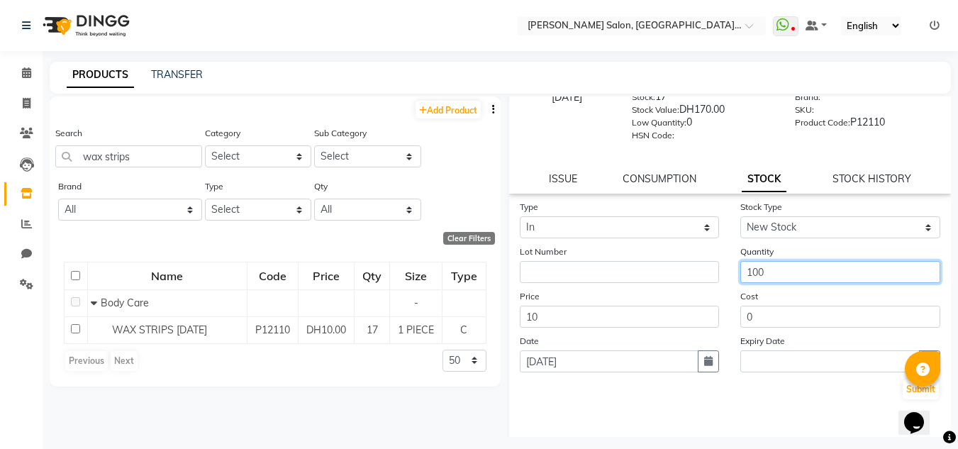
scroll to position [110, 0]
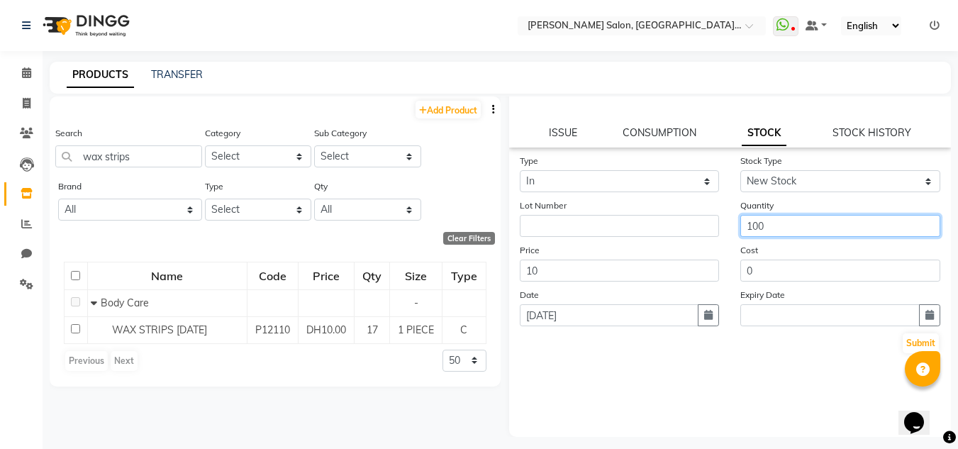
type input "100"
click at [910, 331] on form "Type Select In Out Stock Type Select New Stock Adjustment Return Other Lot Numb…" at bounding box center [730, 253] width 421 height 201
click at [910, 339] on button "Submit" at bounding box center [921, 343] width 36 height 20
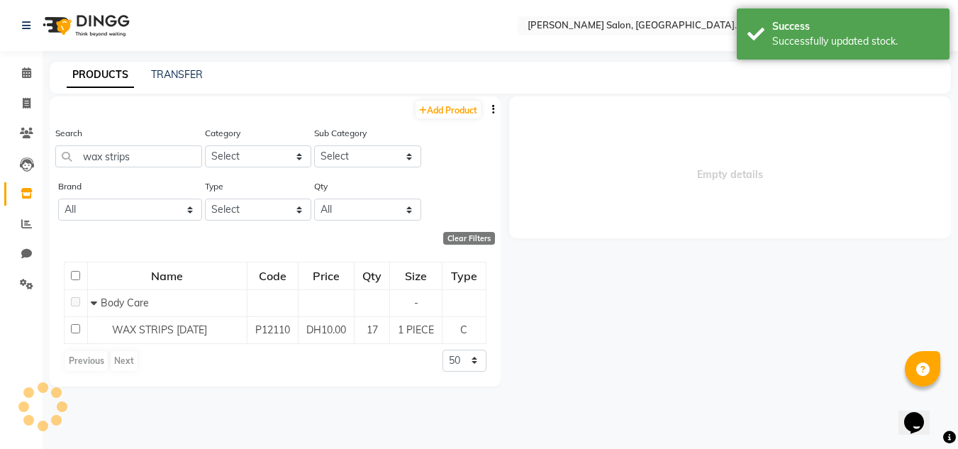
scroll to position [0, 0]
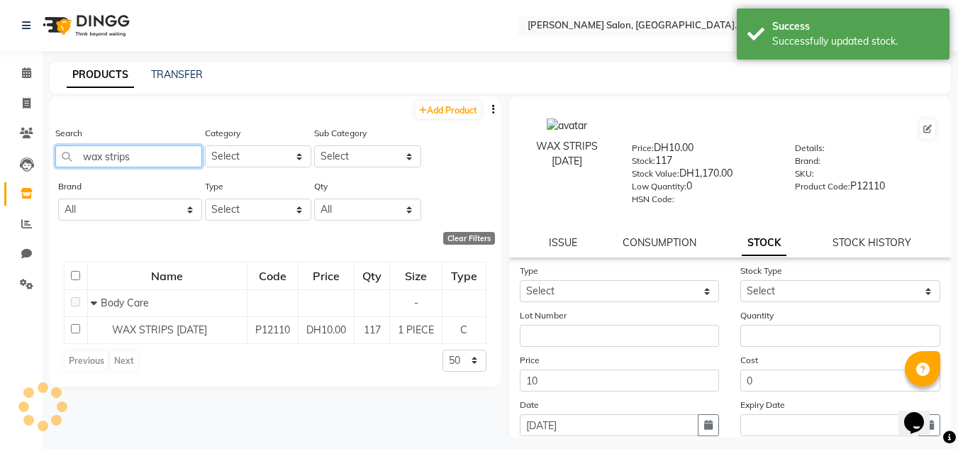
drag, startPoint x: 154, startPoint y: 152, endPoint x: 0, endPoint y: 144, distance: 154.1
click at [0, 145] on app-home "Select Location × [PERSON_NAME] Salon, [GEOGRAPHIC_DATA] [GEOGRAPHIC_DATA] , [G…" at bounding box center [479, 229] width 958 height 458
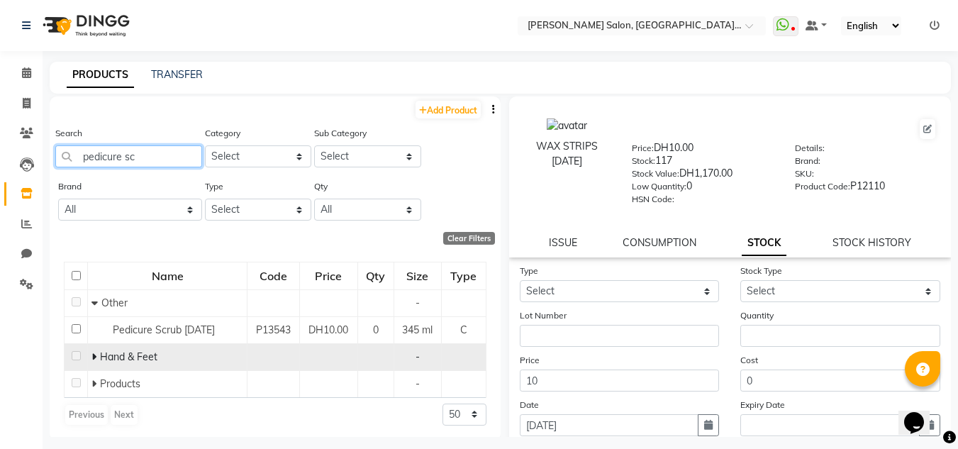
type input "pedicure sc"
click at [91, 353] on div "Hand & Feet" at bounding box center [167, 357] width 152 height 15
click at [91, 354] on icon at bounding box center [93, 357] width 5 height 10
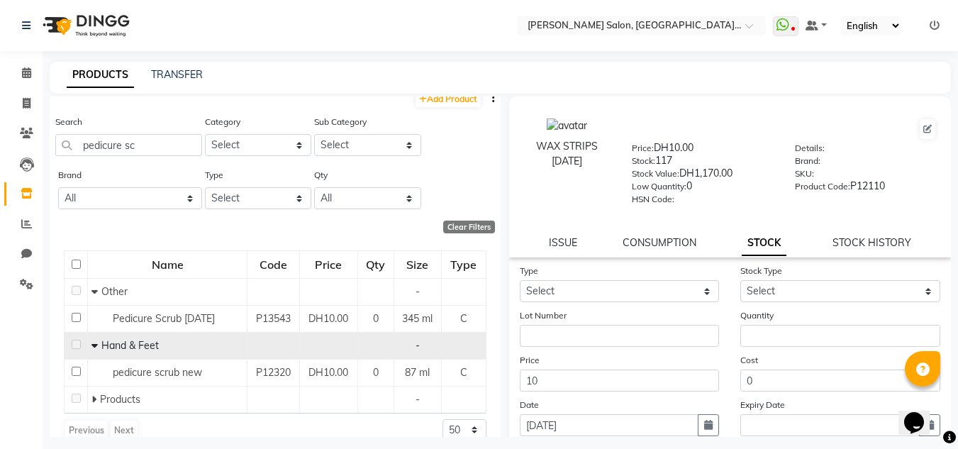
scroll to position [30, 0]
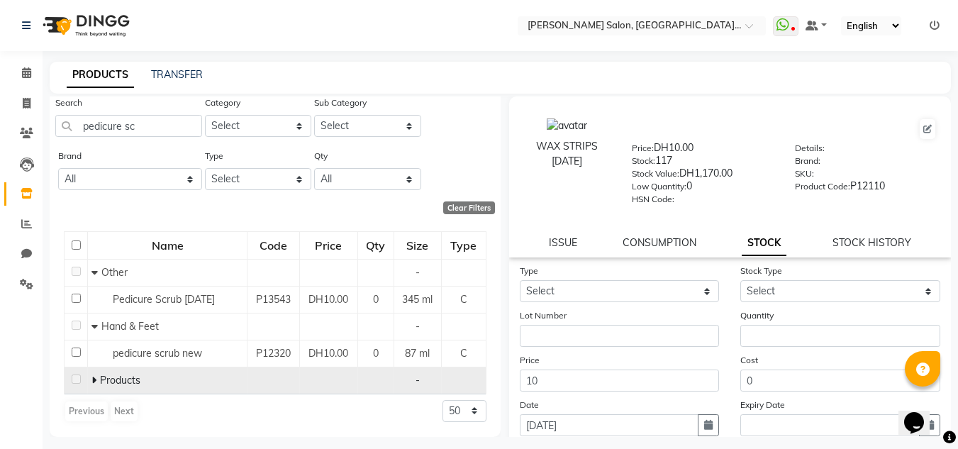
click at [98, 381] on span at bounding box center [95, 380] width 9 height 13
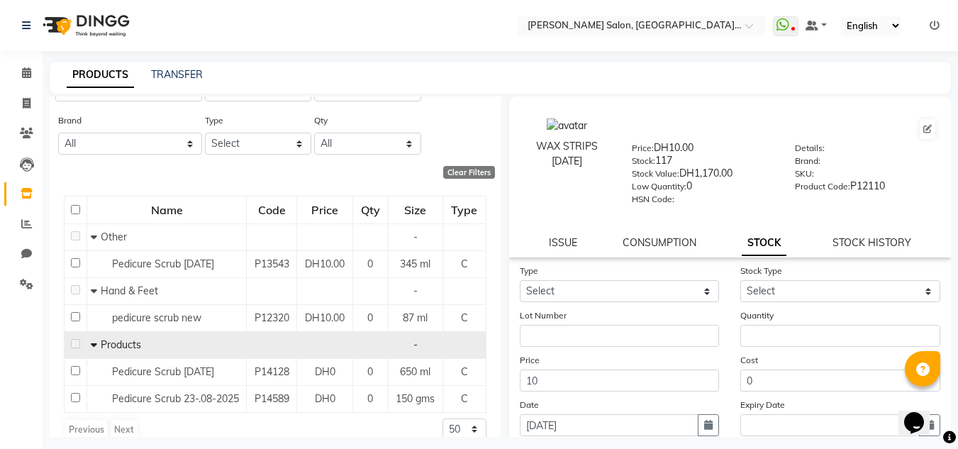
scroll to position [84, 0]
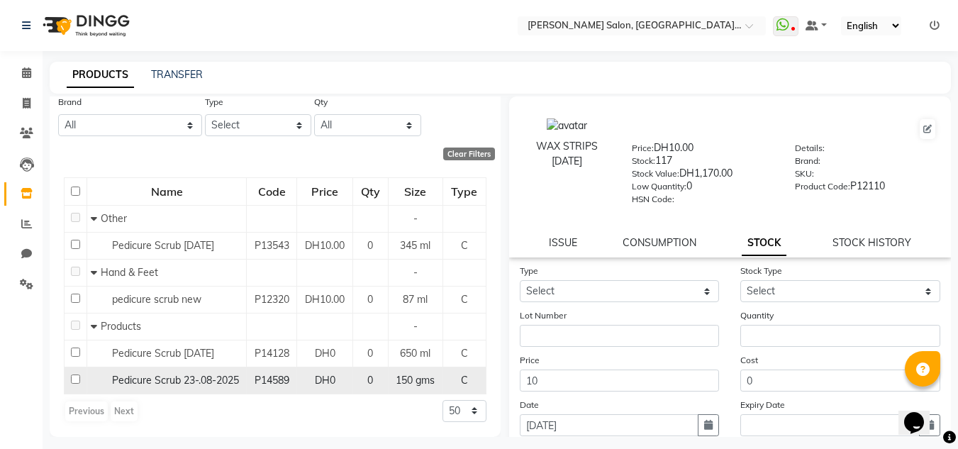
click at [168, 390] on td "Pedicure Scrub 23-.08-2025" at bounding box center [167, 380] width 160 height 27
click at [175, 379] on span "Pedicure Scrub 23-.08-2025" at bounding box center [175, 380] width 127 height 13
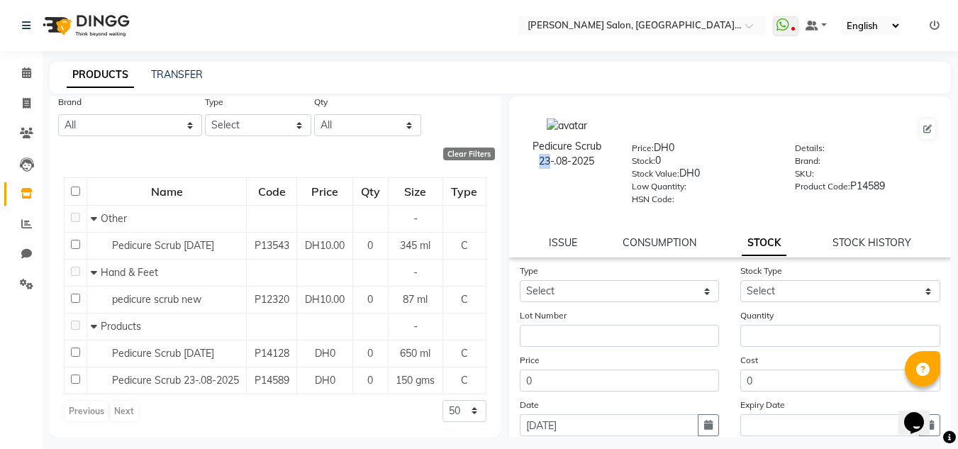
drag, startPoint x: 609, startPoint y: 147, endPoint x: 560, endPoint y: 233, distance: 98.4
click at [542, 166] on div "Pedicure Scrub 23-.08-2025" at bounding box center [567, 161] width 109 height 87
click at [564, 248] on link "ISSUE" at bounding box center [563, 242] width 28 height 13
select select
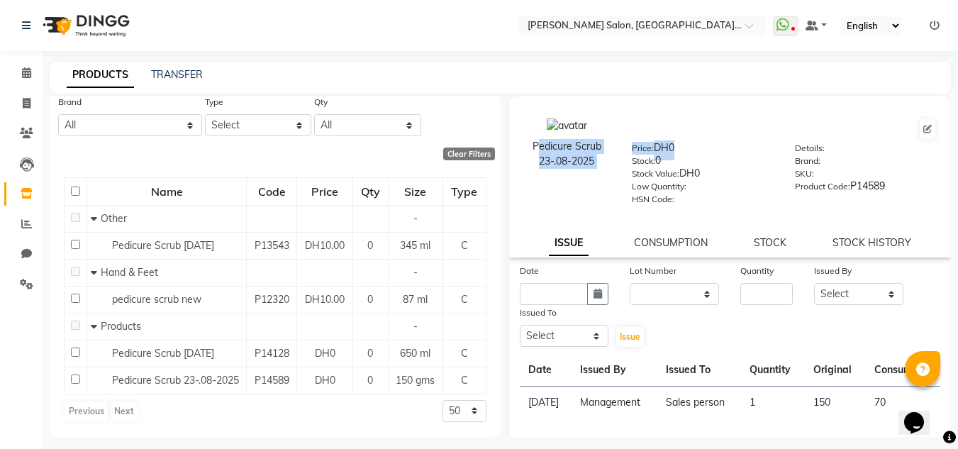
drag, startPoint x: 531, startPoint y: 146, endPoint x: 621, endPoint y: 167, distance: 93.2
click at [621, 167] on div "Pedicure Scrub 23-.08-2025 Price: DH0 Stock: 0 Stock Value: DH0 Low Quantity: H…" at bounding box center [731, 161] width 464 height 115
click at [566, 203] on div "Pedicure Scrub 23-.08-2025" at bounding box center [567, 161] width 109 height 87
drag, startPoint x: 535, startPoint y: 151, endPoint x: 599, endPoint y: 163, distance: 64.3
click at [599, 163] on div "Pedicure Scrub 23-.08-2025" at bounding box center [566, 154] width 87 height 30
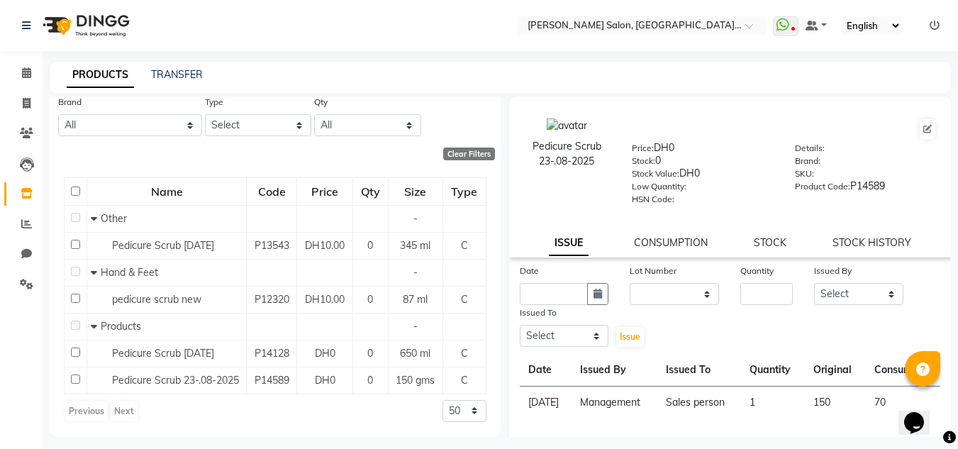
click at [565, 175] on div "Pedicure Scrub 23-.08-2025" at bounding box center [567, 161] width 109 height 87
drag, startPoint x: 525, startPoint y: 148, endPoint x: 608, endPoint y: 170, distance: 85.8
click at [608, 170] on div "Pedicure Scrub 23-.08-2025" at bounding box center [567, 161] width 109 height 87
copy div "Pedicure Scrub 23-.08-2025"
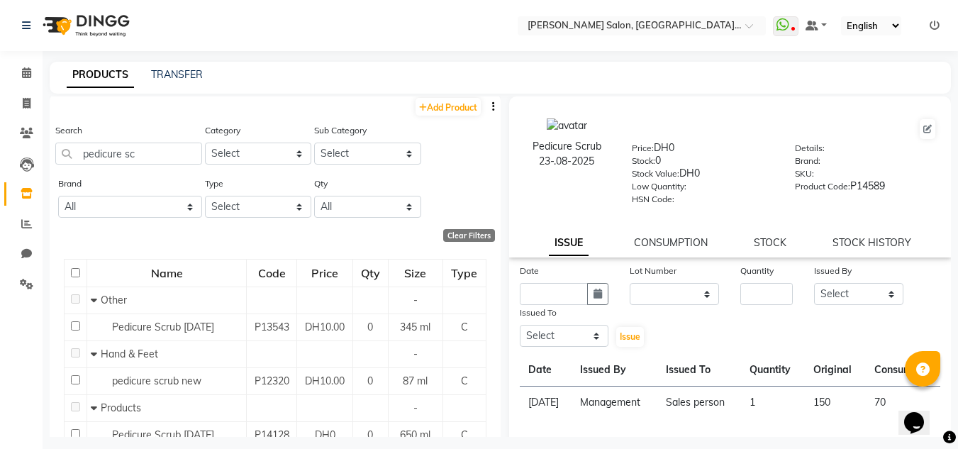
scroll to position [0, 0]
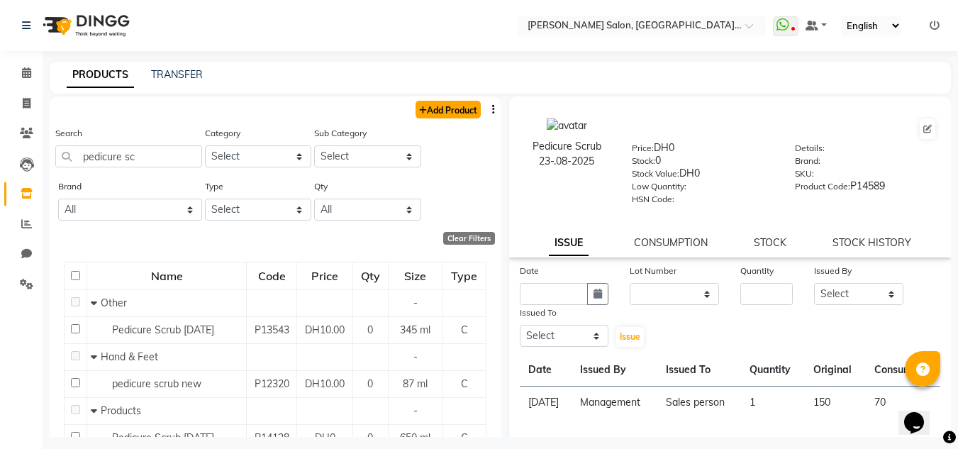
click at [466, 112] on link "Add Product" at bounding box center [448, 110] width 65 height 18
select select "true"
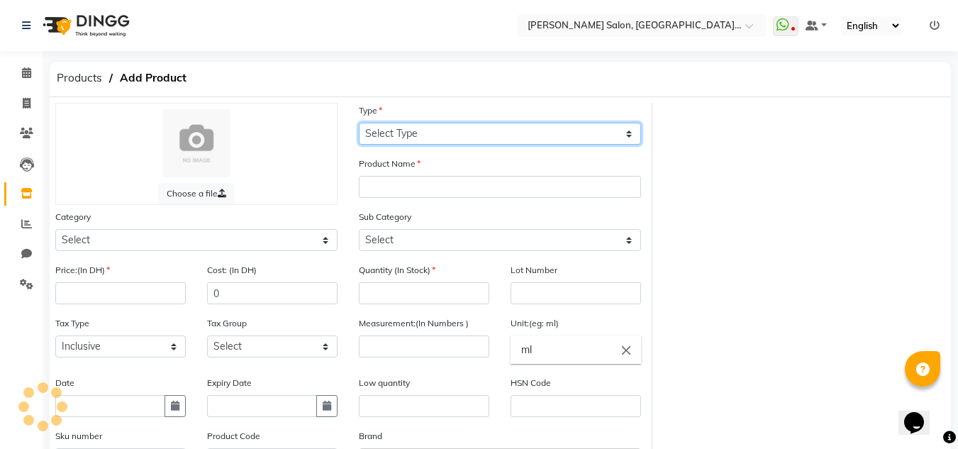
click at [462, 143] on select "Select Type Both Retail Consumable" at bounding box center [500, 134] width 282 height 22
select select "C"
click at [359, 123] on select "Select Type Both Retail Consumable" at bounding box center [500, 134] width 282 height 22
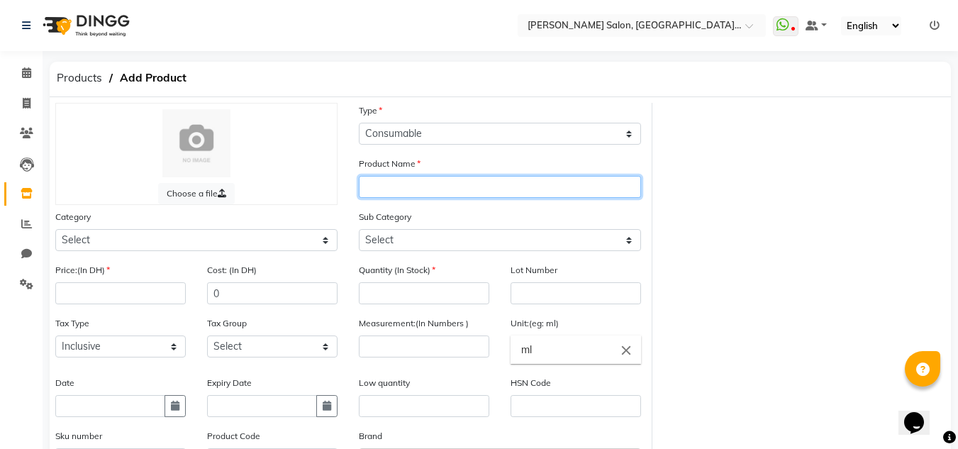
click at [443, 194] on input "text" at bounding box center [500, 187] width 282 height 22
paste input "Pedicure Scrub 23-.08-2025"
drag, startPoint x: 435, startPoint y: 183, endPoint x: 467, endPoint y: 183, distance: 31.9
click at [467, 183] on input "Pedicure Scrub 23-.08-2025" at bounding box center [500, 187] width 282 height 22
type input "Pedicure Scrub [DATE]"
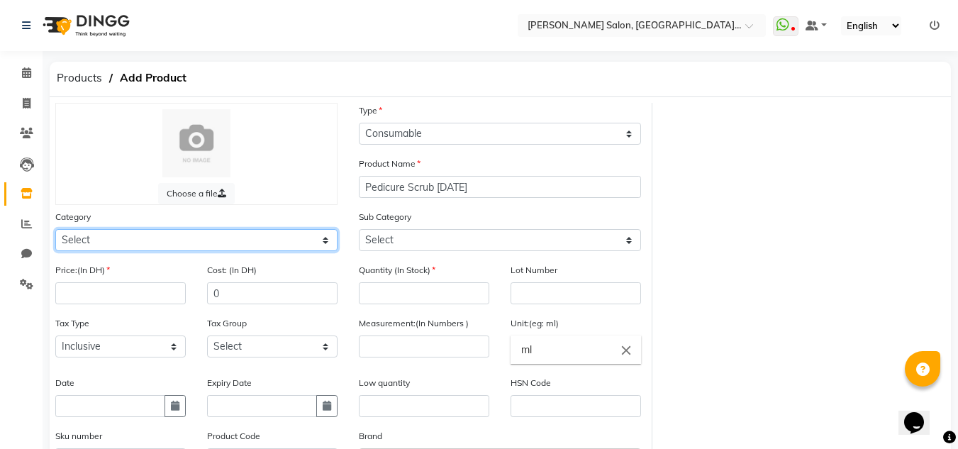
click at [266, 242] on select "Select Hair Skin Makeup Personal Care Appliances [PERSON_NAME] Waxing Disposabl…" at bounding box center [196, 240] width 282 height 22
select select "462401950"
click at [55, 229] on select "Select Hair Skin Makeup Personal Care Appliances [PERSON_NAME] Waxing Disposabl…" at bounding box center [196, 240] width 282 height 22
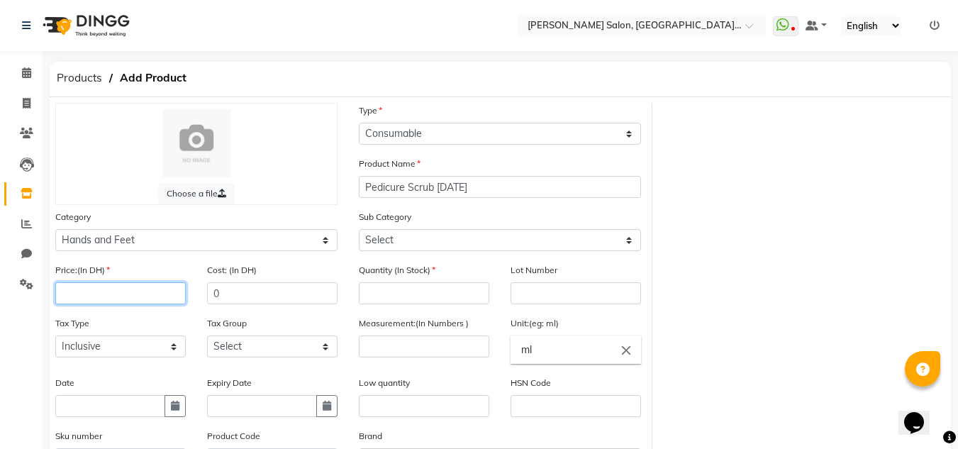
click at [107, 286] on input "number" at bounding box center [120, 293] width 131 height 22
type input "0"
click at [187, 407] on div "Date" at bounding box center [121, 401] width 152 height 53
click at [186, 403] on div "Date" at bounding box center [121, 401] width 152 height 53
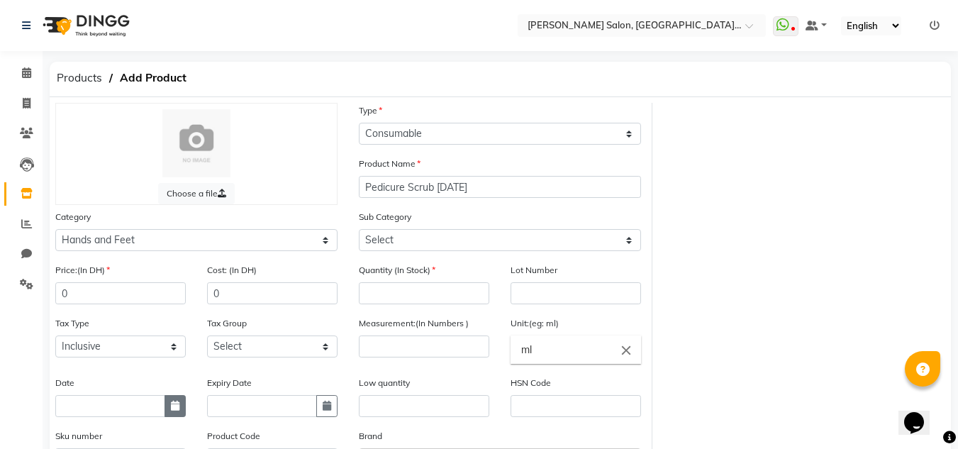
click at [178, 406] on icon "button" at bounding box center [175, 406] width 9 height 10
select select "9"
select select "2025"
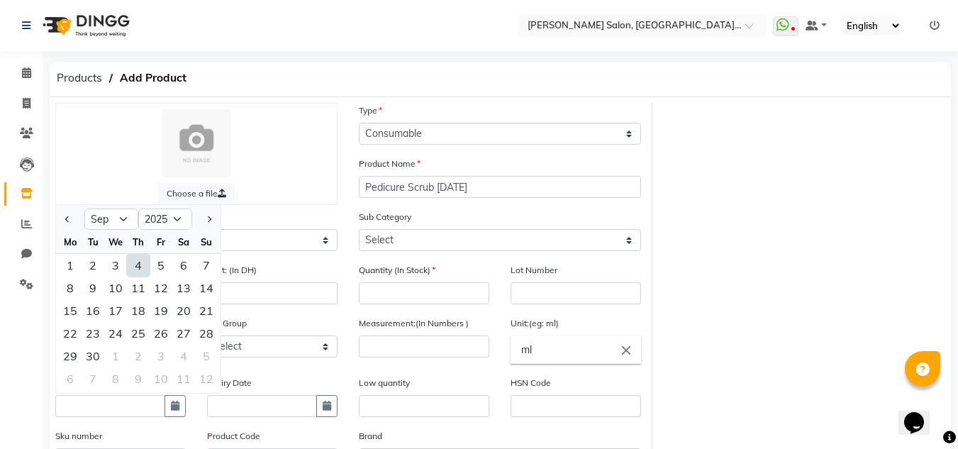
click at [129, 262] on div "4" at bounding box center [138, 265] width 23 height 23
type input "[DATE]"
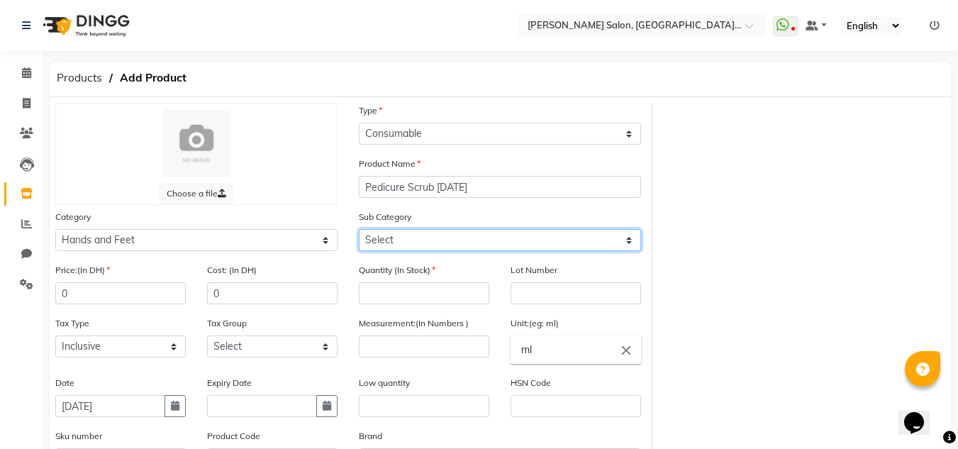
drag, startPoint x: 360, startPoint y: 231, endPoint x: 381, endPoint y: 233, distance: 20.6
click at [360, 231] on select "Select Products Appliances" at bounding box center [500, 240] width 282 height 22
select select "462401951"
click at [359, 229] on select "Select Products Appliances" at bounding box center [500, 240] width 282 height 22
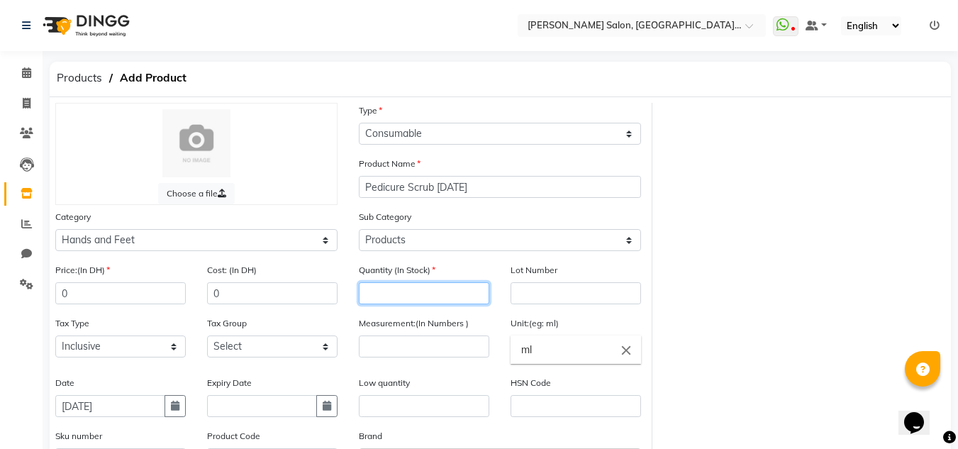
click at [397, 284] on input "number" at bounding box center [424, 293] width 131 height 22
type input "1"
click at [384, 333] on div "Measurement:(In Numbers )" at bounding box center [424, 337] width 131 height 42
click at [375, 364] on div "Measurement:(In Numbers )" at bounding box center [424, 346] width 152 height 60
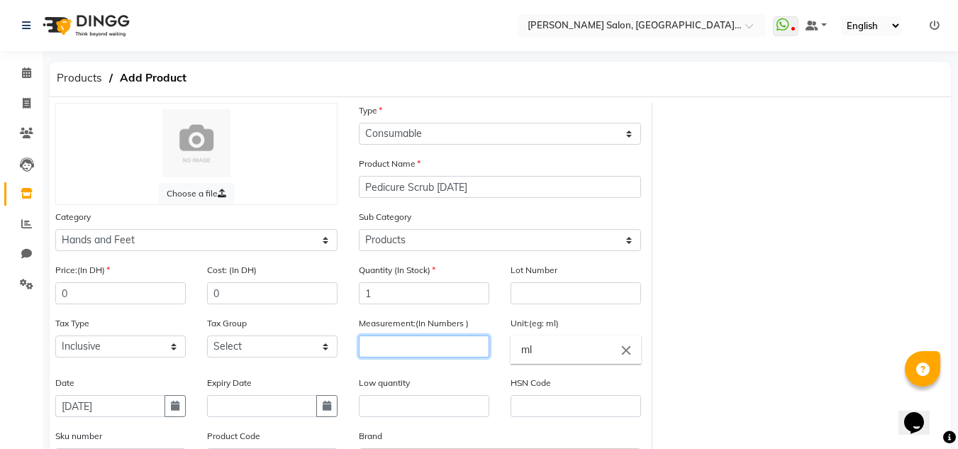
click at [362, 342] on input "number" at bounding box center [424, 346] width 131 height 22
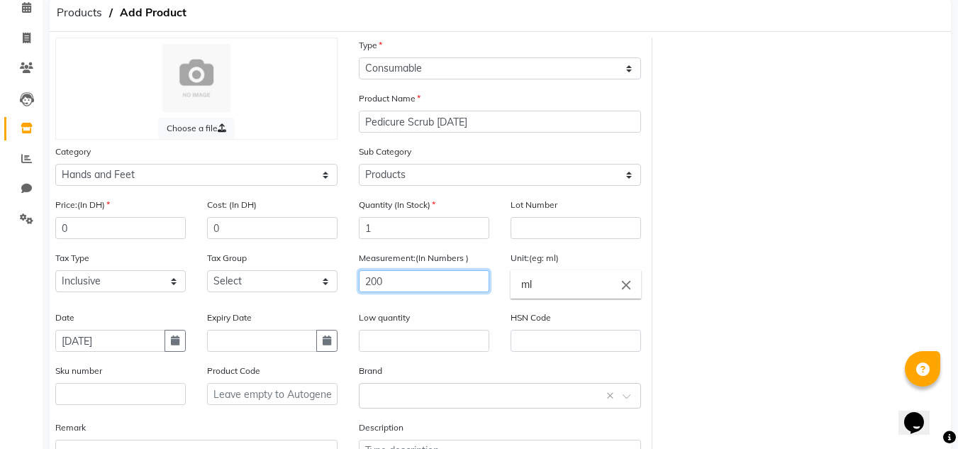
scroll to position [172, 0]
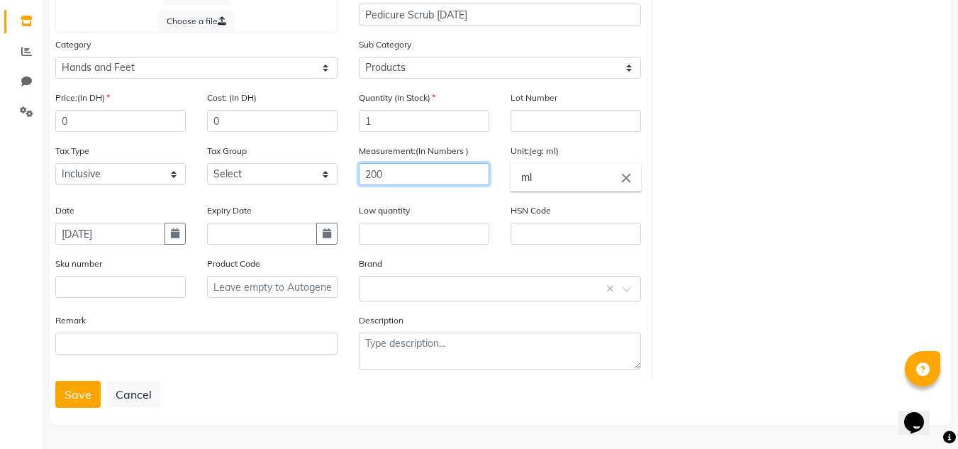
type input "200"
drag, startPoint x: 537, startPoint y: 180, endPoint x: 475, endPoint y: 179, distance: 61.7
click at [511, 179] on ng-autocomplete "ml close ml" at bounding box center [576, 177] width 131 height 28
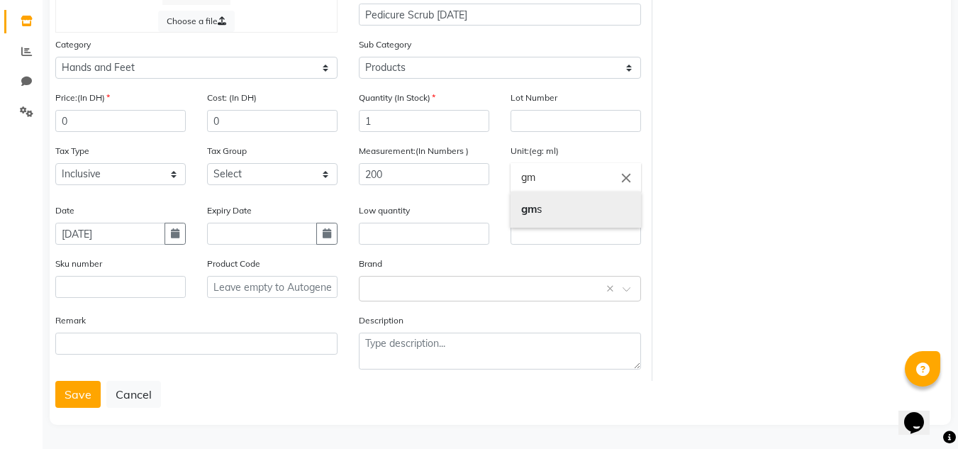
click at [512, 208] on link "gm s" at bounding box center [576, 209] width 131 height 36
type input "gms"
click at [91, 401] on button "Save" at bounding box center [77, 394] width 45 height 27
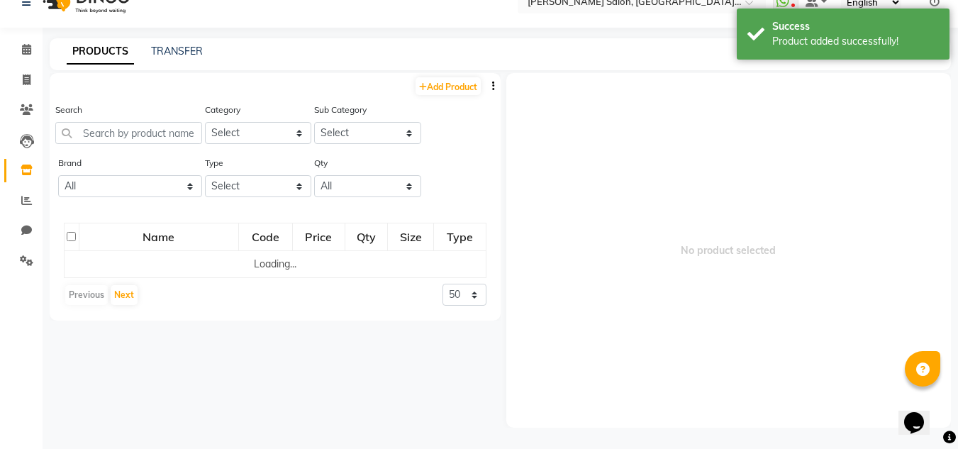
scroll to position [9, 0]
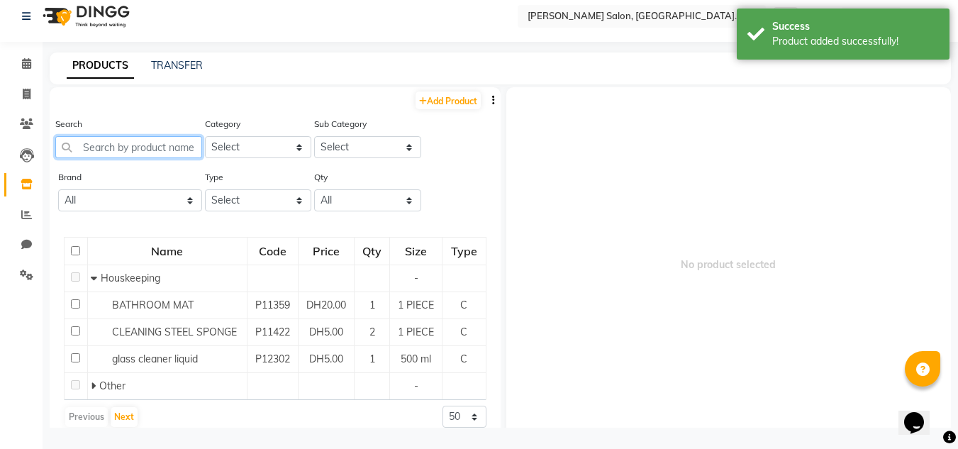
drag, startPoint x: 191, startPoint y: 147, endPoint x: 180, endPoint y: 144, distance: 11.7
click at [180, 144] on input "text" at bounding box center [128, 147] width 147 height 22
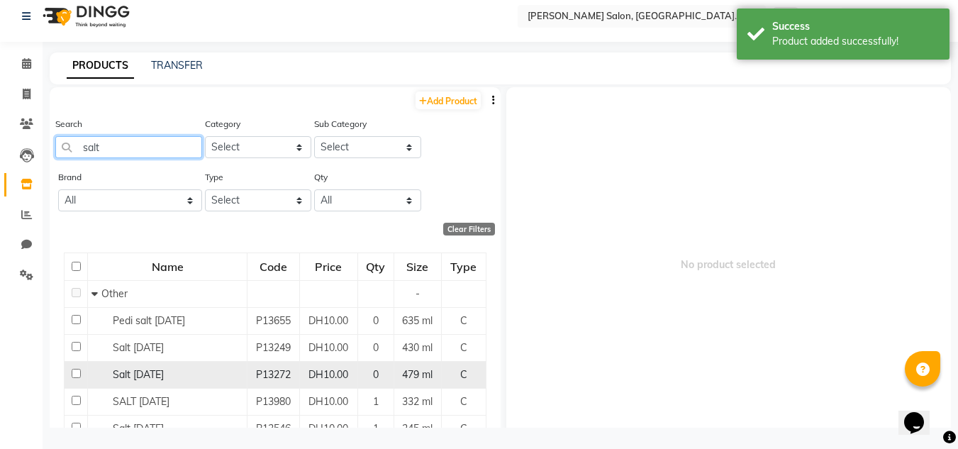
scroll to position [111, 0]
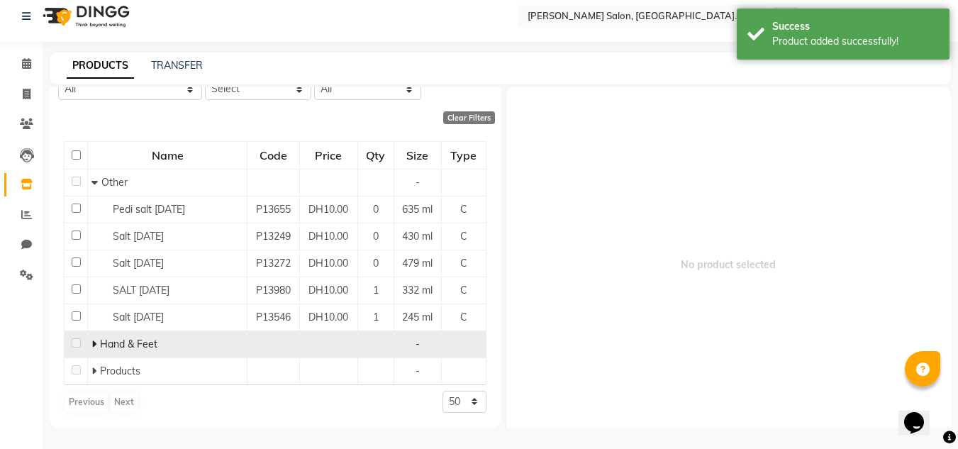
type input "salt"
click at [96, 348] on span at bounding box center [95, 344] width 9 height 13
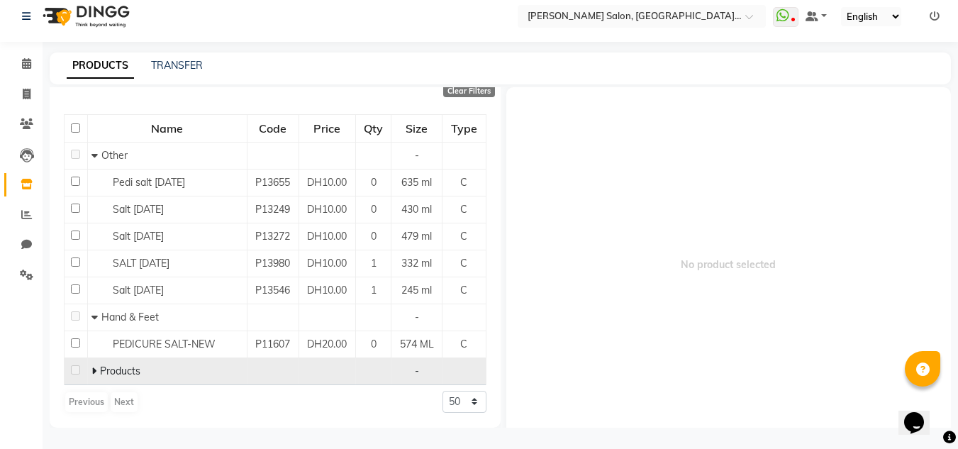
click at [95, 369] on icon at bounding box center [93, 371] width 5 height 10
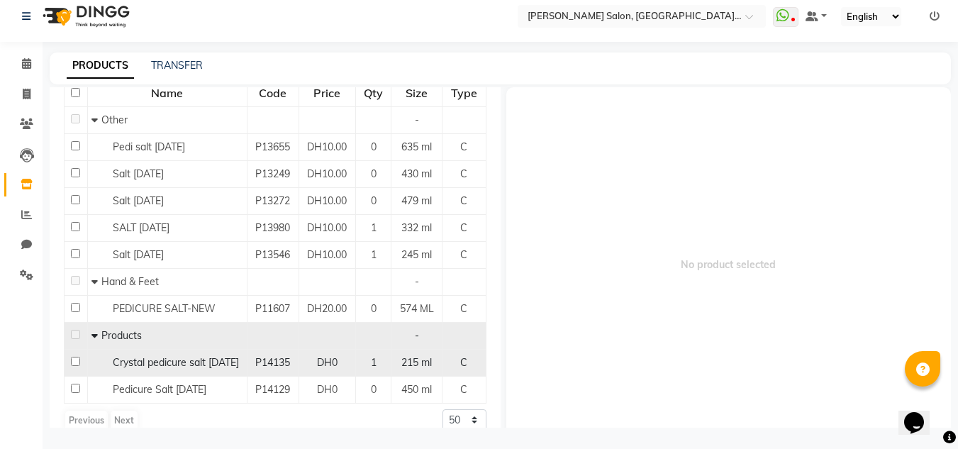
scroll to position [202, 0]
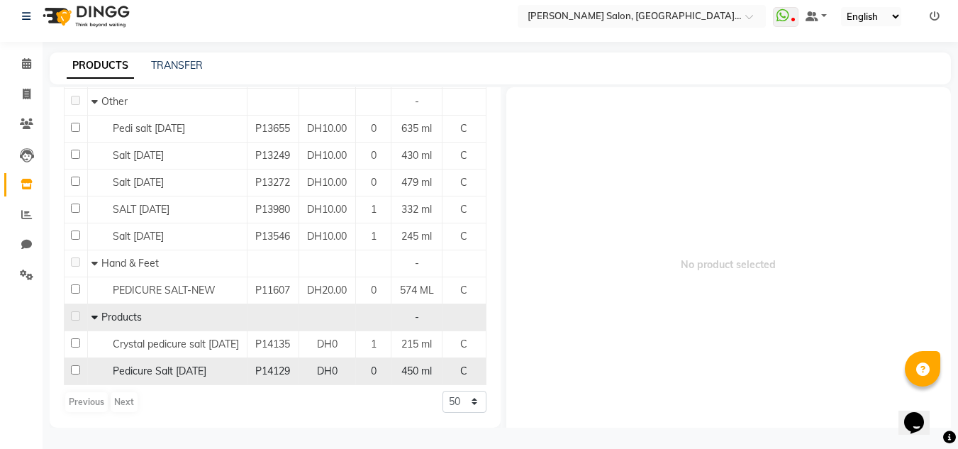
click at [180, 369] on span "Pedicure Salt [DATE]" at bounding box center [160, 371] width 94 height 13
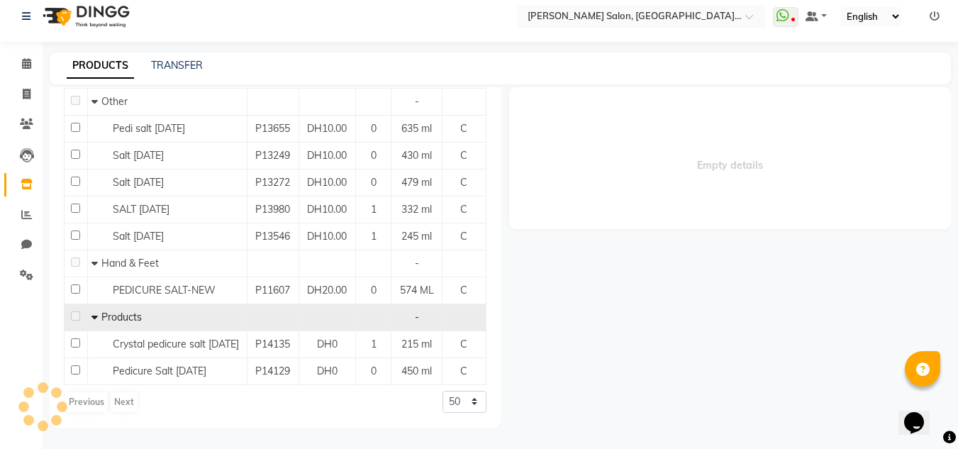
select select
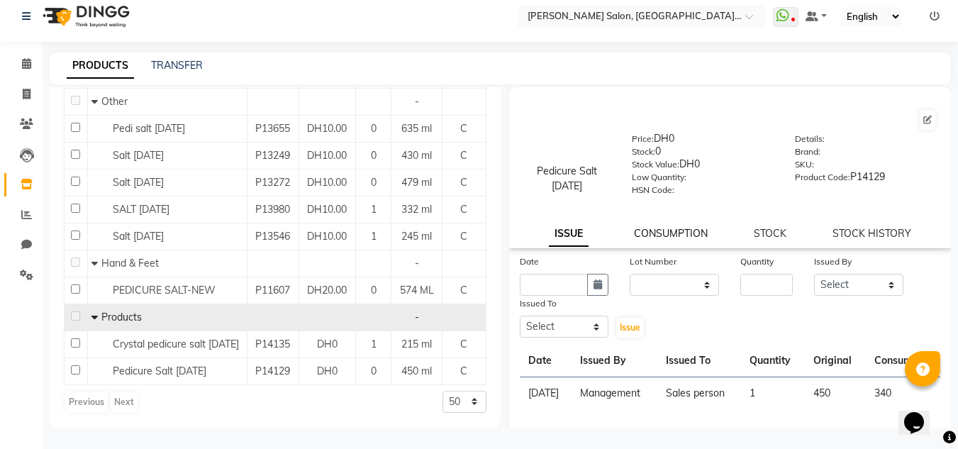
click at [655, 235] on link "CONSUMPTION" at bounding box center [671, 233] width 74 height 13
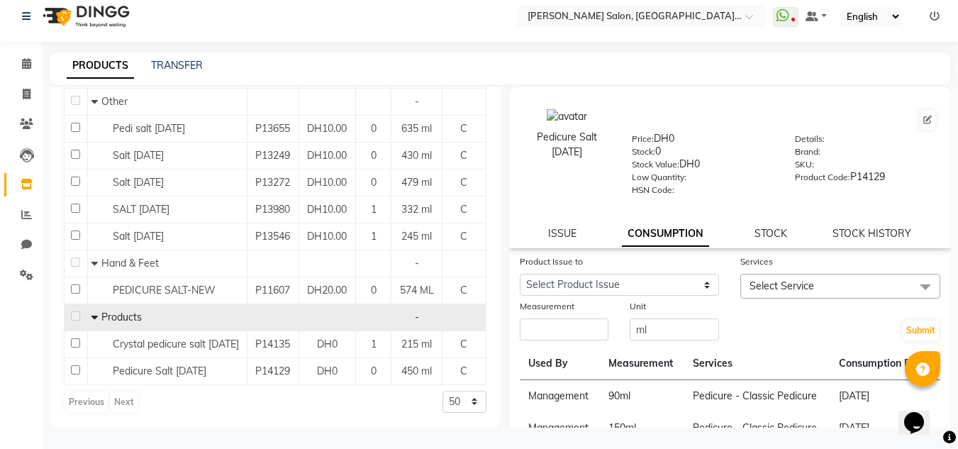
click at [635, 272] on div "Product Issue to" at bounding box center [620, 264] width 200 height 20
click at [635, 280] on select "Select Product Issue [DATE], Issued to: , Balance: 110" at bounding box center [620, 285] width 200 height 22
select select "1110105"
click at [520, 274] on select "Select Product Issue [DATE], Issued to: , Balance: 110" at bounding box center [620, 285] width 200 height 22
click at [574, 292] on select "Select Product Issue [DATE], Issued to: , Balance: 110" at bounding box center [620, 285] width 200 height 22
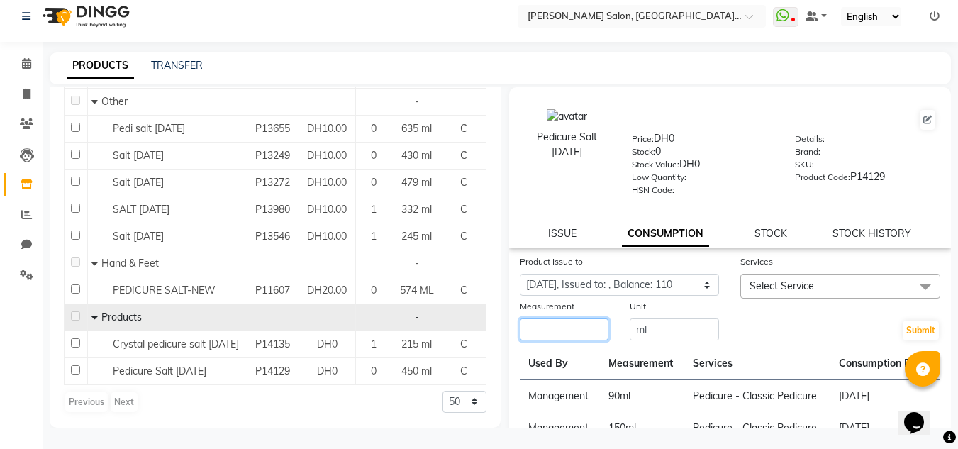
click at [549, 335] on input "number" at bounding box center [564, 329] width 89 height 22
click at [528, 301] on label "Measurement" at bounding box center [547, 306] width 55 height 13
click at [538, 321] on input "number" at bounding box center [564, 329] width 89 height 22
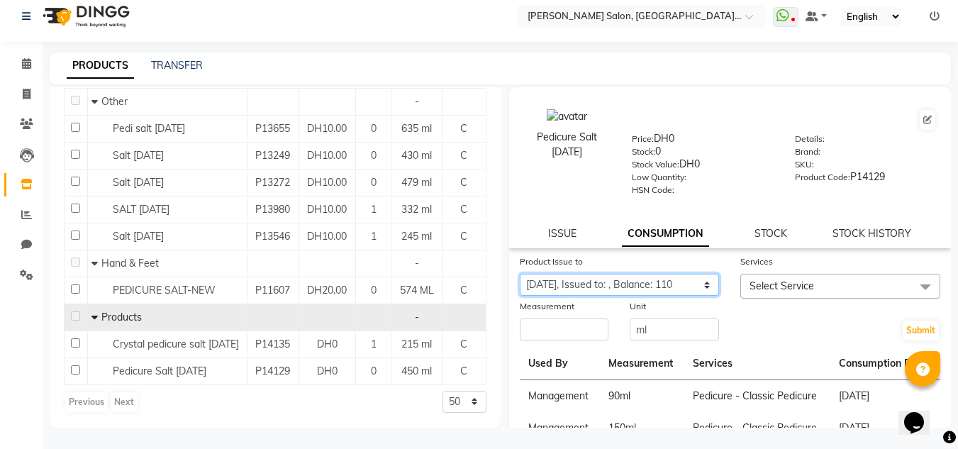
drag, startPoint x: 0, startPoint y: 128, endPoint x: 545, endPoint y: 288, distance: 568.3
click at [545, 288] on select "Select Product Issue [DATE], Issued to: , Balance: 110" at bounding box center [620, 285] width 200 height 22
click at [520, 274] on select "Select Product Issue [DATE], Issued to: , Balance: 110" at bounding box center [620, 285] width 200 height 22
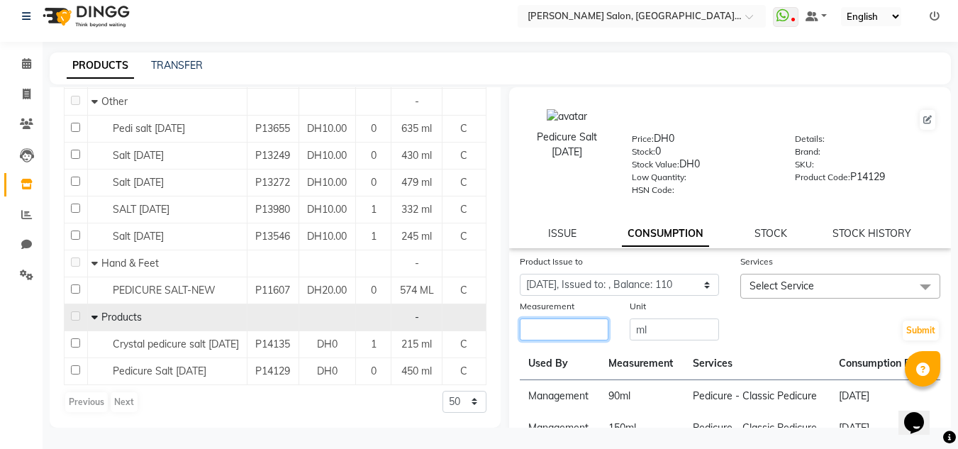
click at [541, 340] on input "number" at bounding box center [564, 329] width 89 height 22
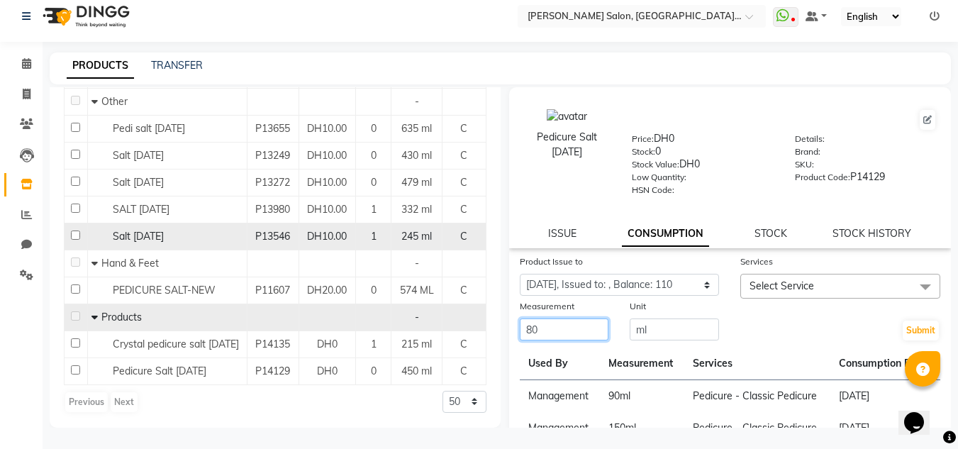
type input "8"
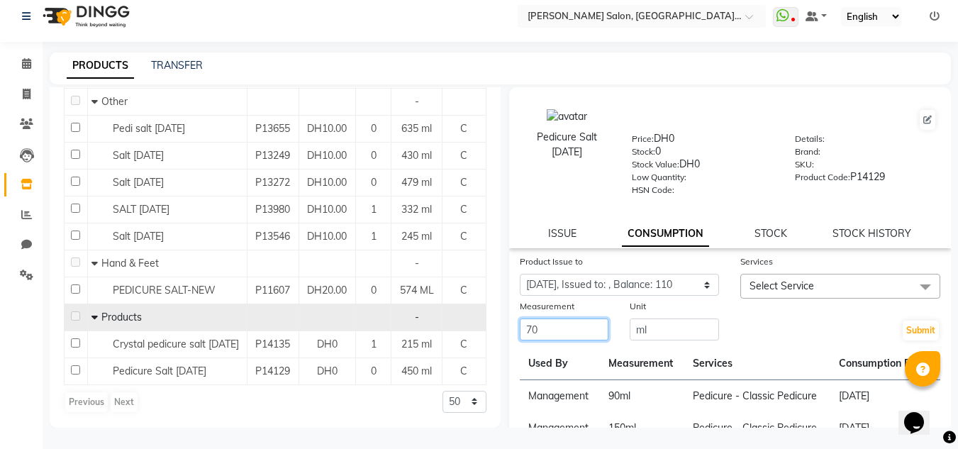
type input "70"
click at [773, 294] on span "Select Service" at bounding box center [840, 286] width 200 height 25
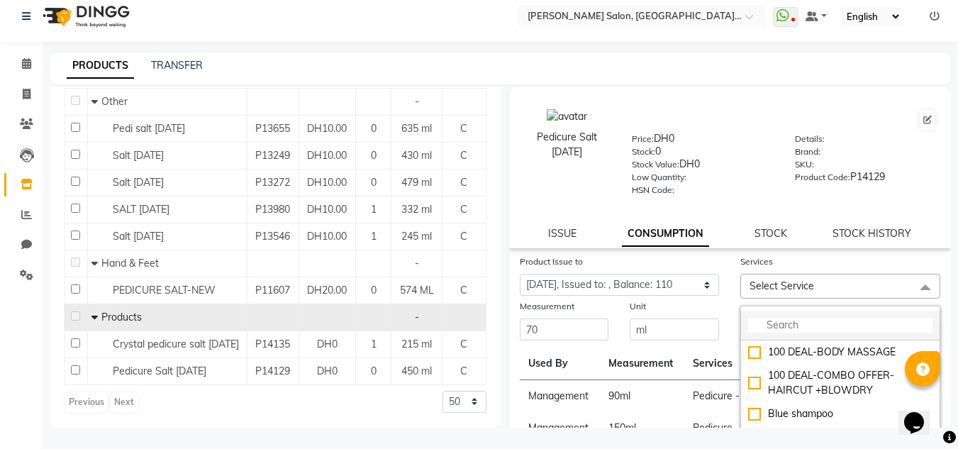
click at [760, 315] on li at bounding box center [840, 326] width 199 height 30
click at [762, 322] on input "multiselect-search" at bounding box center [840, 325] width 184 height 15
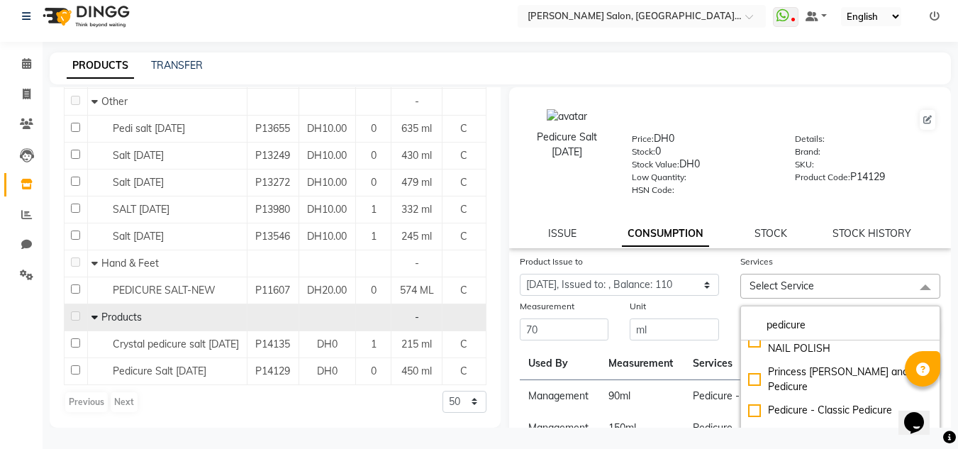
scroll to position [284, 0]
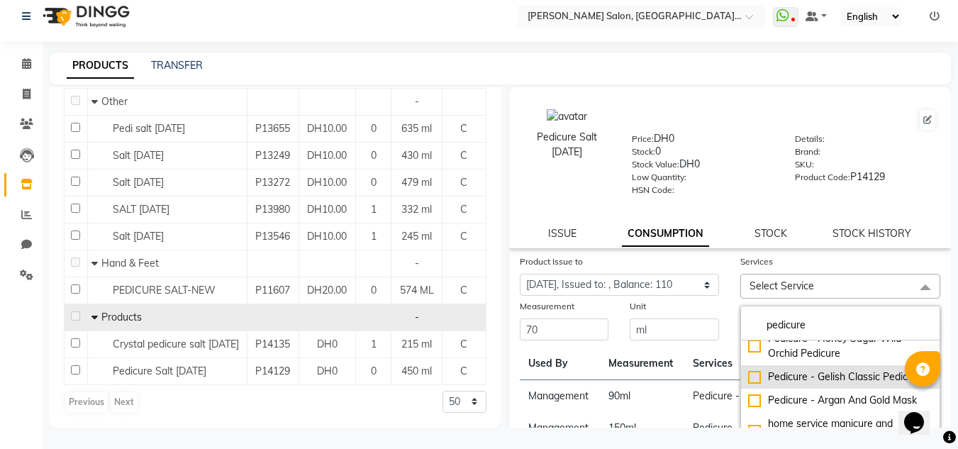
type input "pedicure"
click at [836, 384] on div "Pedicure - Gelish Classic Pedicure" at bounding box center [840, 377] width 184 height 15
checkbox input "true"
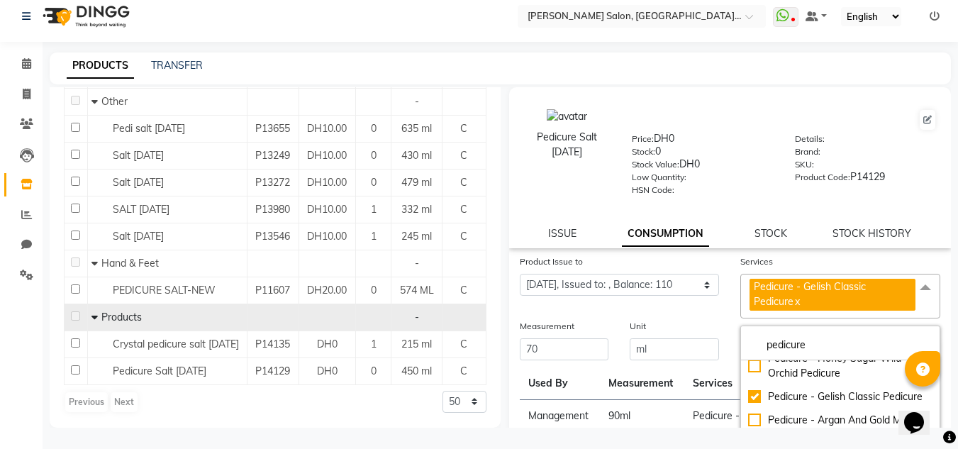
click at [731, 359] on div "Submit" at bounding box center [840, 339] width 221 height 43
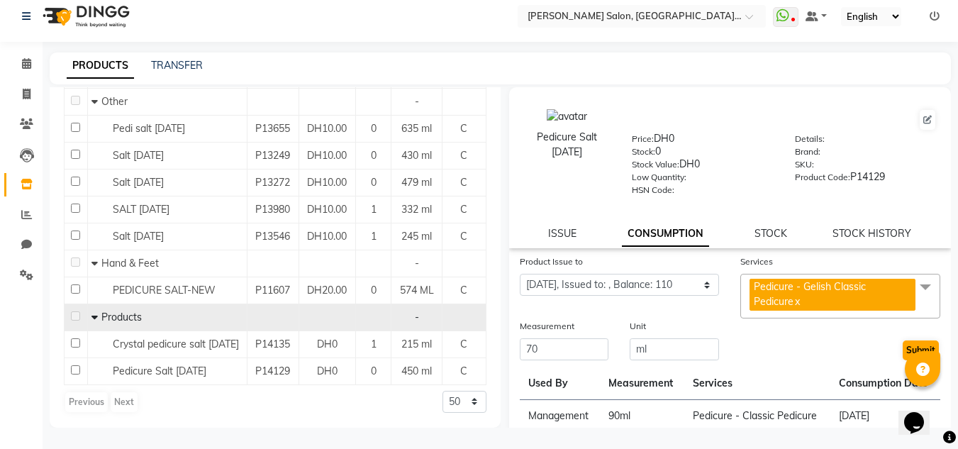
drag, startPoint x: 906, startPoint y: 366, endPoint x: 906, endPoint y: 354, distance: 12.1
click at [906, 359] on body "Select Location × [PERSON_NAME] Salon, [GEOGRAPHIC_DATA] [GEOGRAPHIC_DATA] , [G…" at bounding box center [479, 215] width 958 height 449
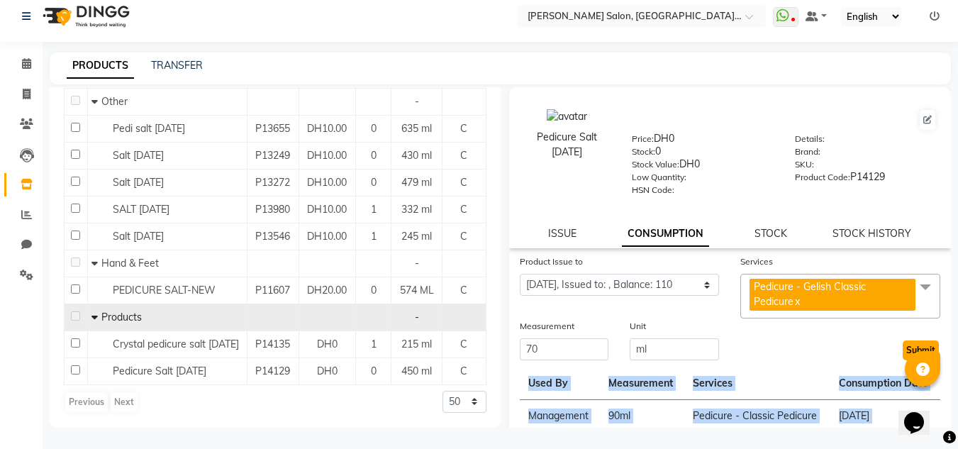
click at [905, 350] on button "Submit" at bounding box center [921, 350] width 36 height 20
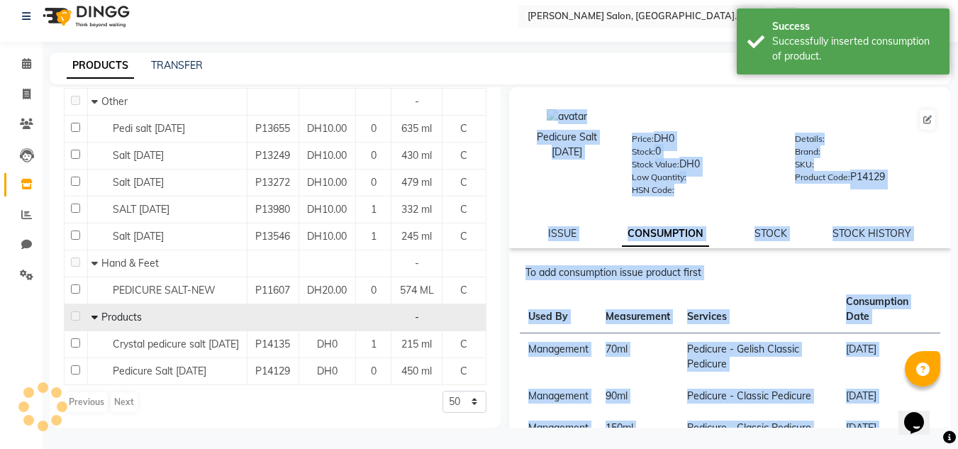
scroll to position [0, 0]
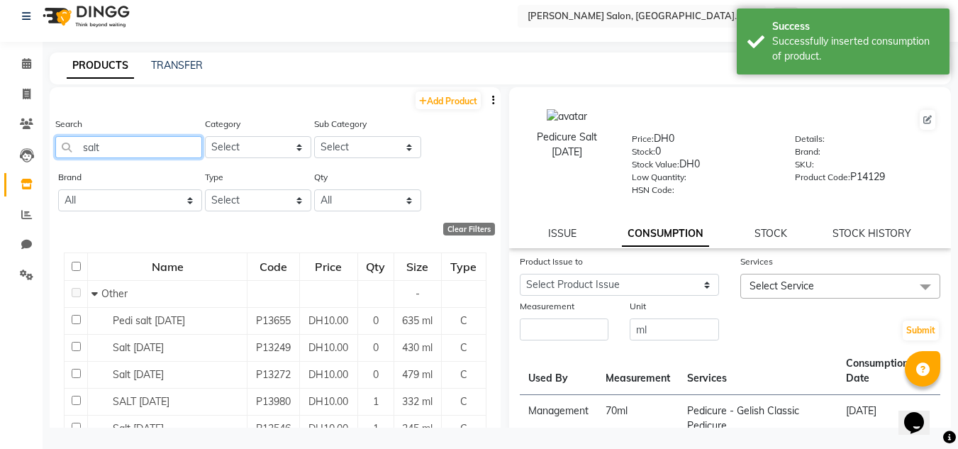
drag, startPoint x: 182, startPoint y: 143, endPoint x: 77, endPoint y: 143, distance: 105.7
click at [77, 143] on input "salt" at bounding box center [128, 147] width 147 height 22
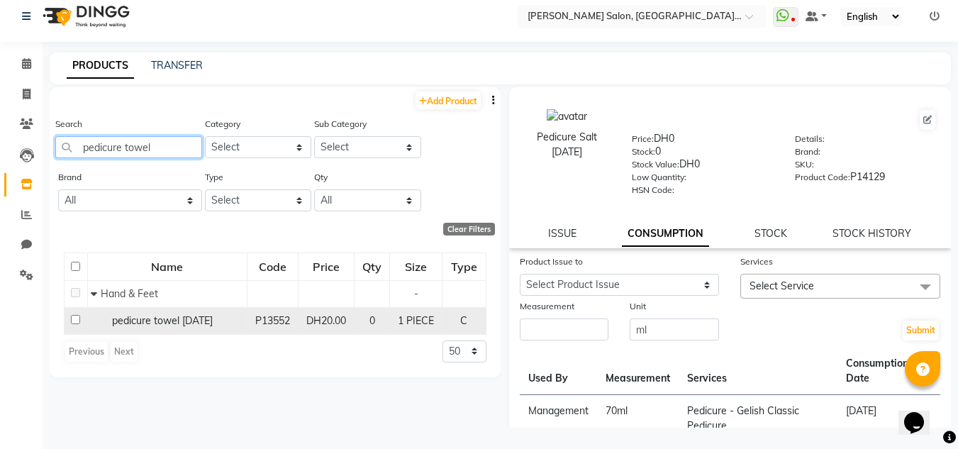
type input "pedicure towel"
drag, startPoint x: 423, startPoint y: 326, endPoint x: 441, endPoint y: 320, distance: 18.8
click at [423, 326] on span "1 PIECE" at bounding box center [416, 320] width 36 height 13
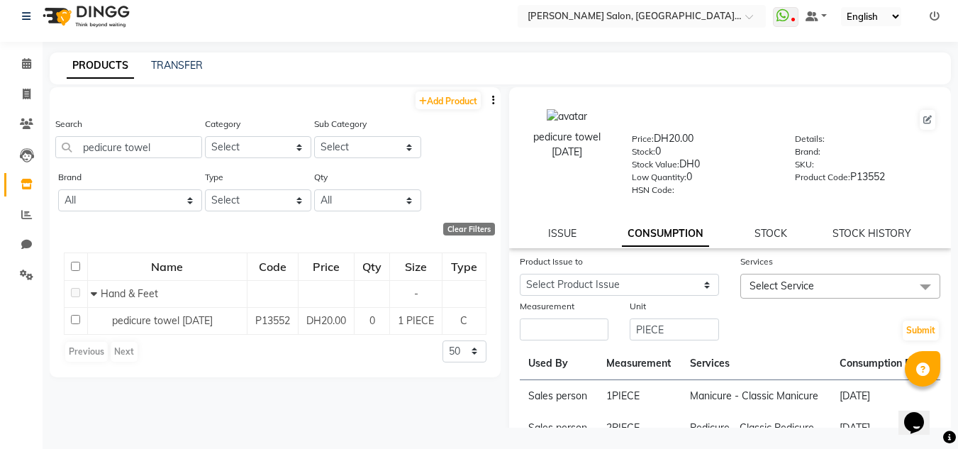
click at [871, 240] on div "STOCK HISTORY" at bounding box center [872, 233] width 79 height 15
click at [853, 229] on link "STOCK HISTORY" at bounding box center [872, 233] width 79 height 13
select select "all"
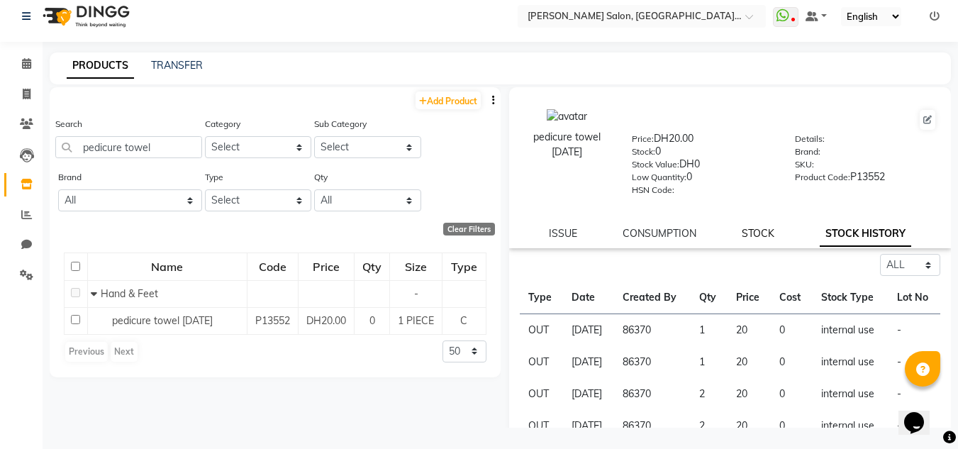
click at [749, 238] on link "STOCK" at bounding box center [758, 233] width 33 height 13
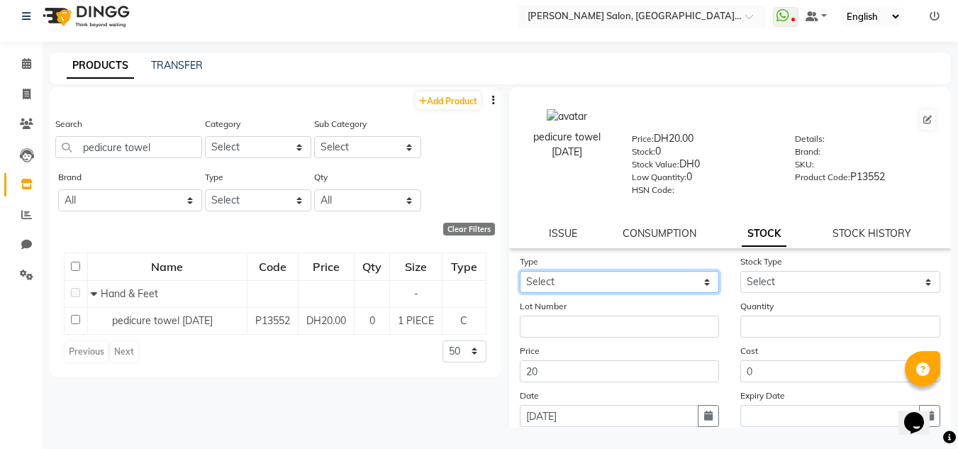
drag, startPoint x: 662, startPoint y: 292, endPoint x: 662, endPoint y: 301, distance: 9.2
click at [662, 301] on form "Type Select In Out Stock Type Select Lot Number Quantity Price 20 Cost 0 Date […" at bounding box center [730, 354] width 421 height 201
select select "in"
click at [520, 271] on select "Select In Out" at bounding box center [620, 282] width 200 height 22
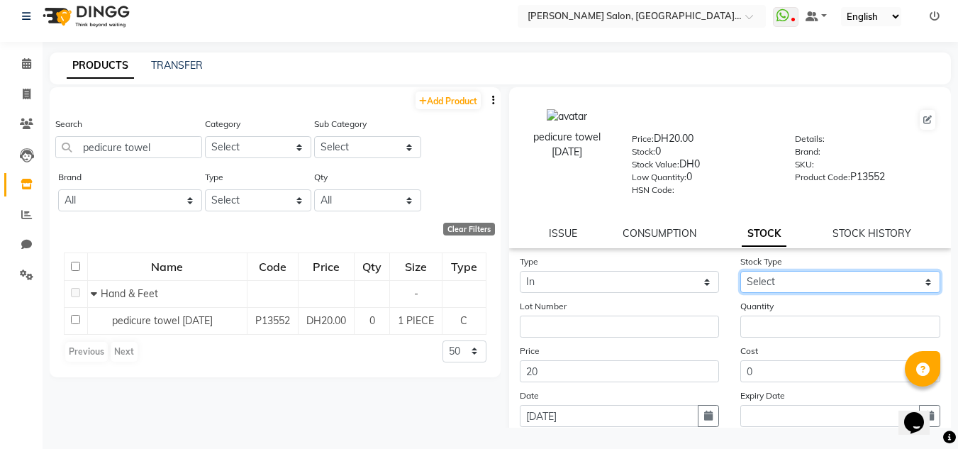
click at [755, 288] on select "Select New Stock Adjustment Return Other" at bounding box center [840, 282] width 200 height 22
select select "new stock"
click at [740, 271] on select "Select New Stock Adjustment Return Other" at bounding box center [840, 282] width 200 height 22
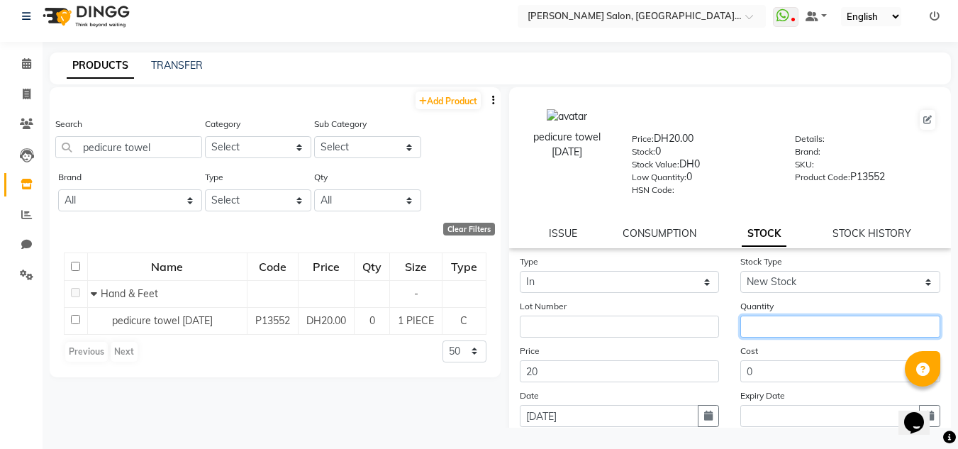
drag, startPoint x: 754, startPoint y: 319, endPoint x: 770, endPoint y: 321, distance: 15.7
click at [754, 320] on input "number" at bounding box center [840, 327] width 200 height 22
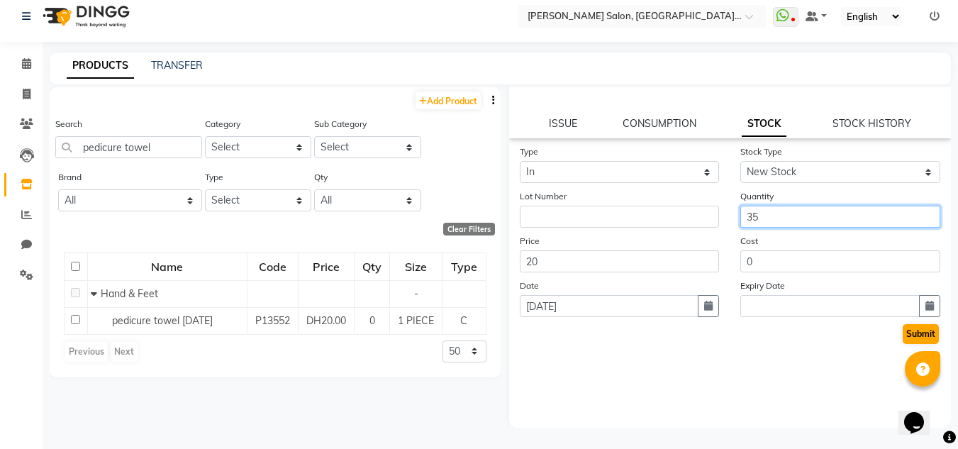
type input "35"
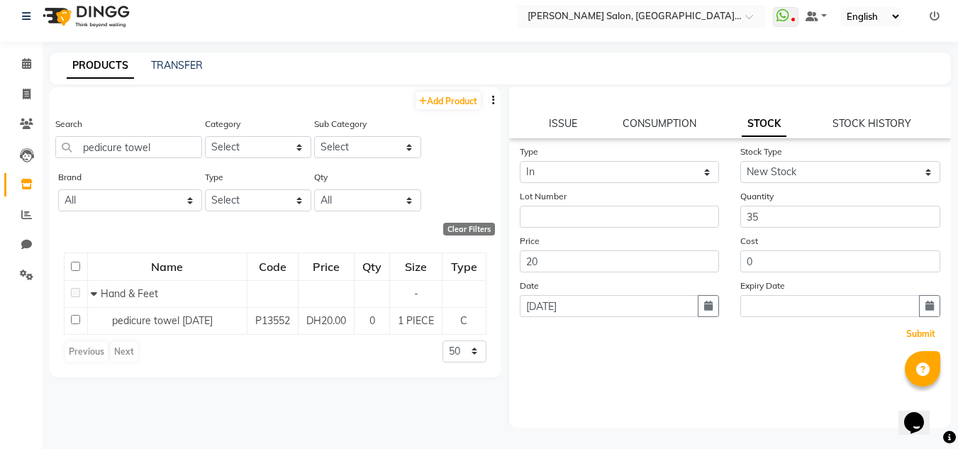
drag, startPoint x: 915, startPoint y: 332, endPoint x: 885, endPoint y: 326, distance: 30.5
click at [911, 331] on button "Submit" at bounding box center [921, 334] width 36 height 20
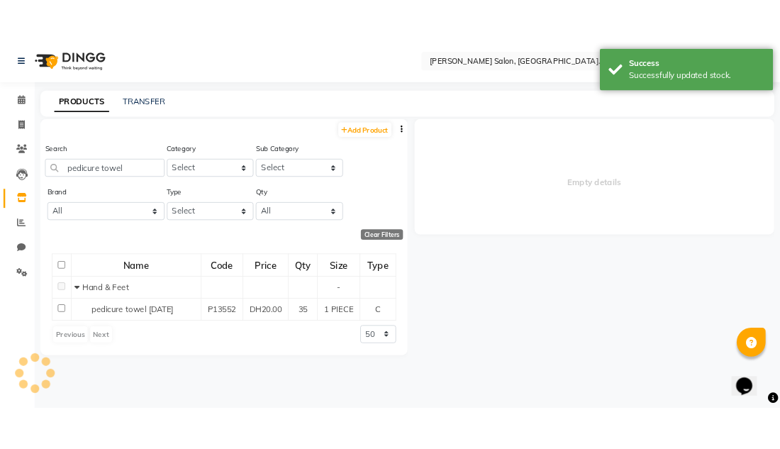
scroll to position [0, 0]
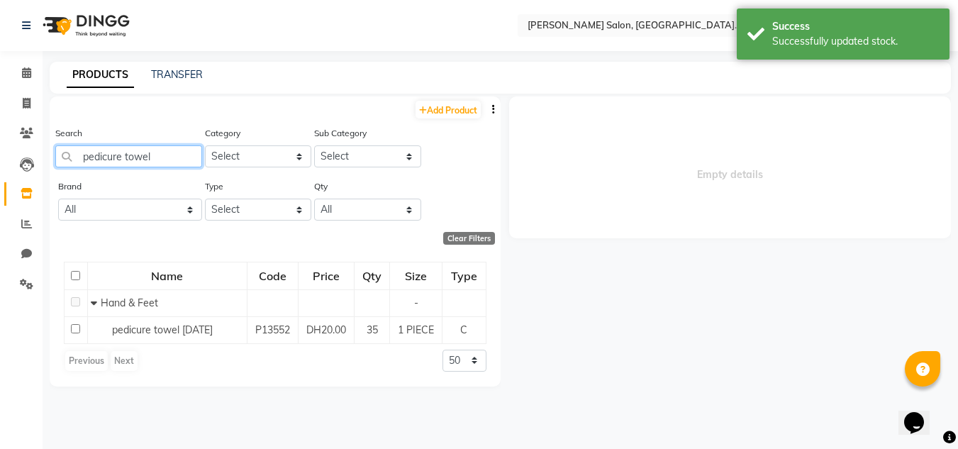
drag, startPoint x: 151, startPoint y: 160, endPoint x: 0, endPoint y: 160, distance: 151.1
click at [0, 160] on app-home "Select Location × [PERSON_NAME] Salon, [GEOGRAPHIC_DATA] [GEOGRAPHIC_DATA] , [G…" at bounding box center [479, 229] width 958 height 458
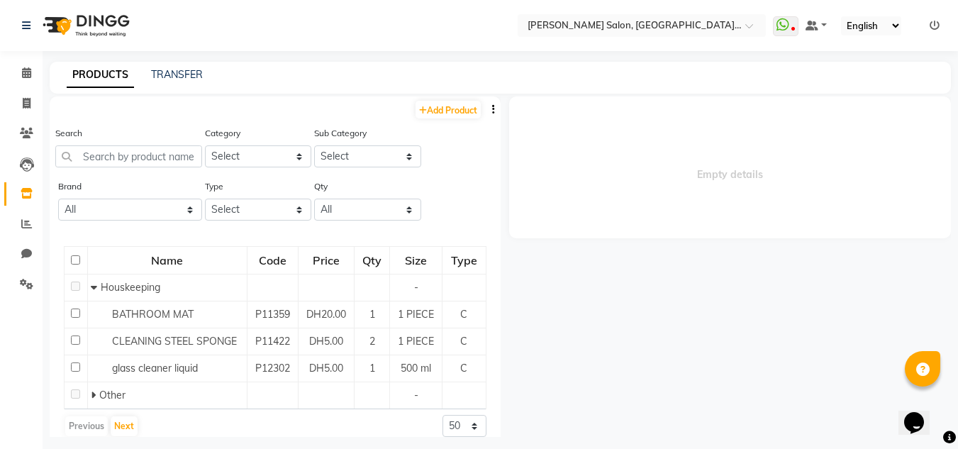
click at [424, 100] on div "Add Product" at bounding box center [275, 107] width 451 height 23
click at [429, 110] on link "Add Product" at bounding box center [448, 110] width 65 height 18
select select "true"
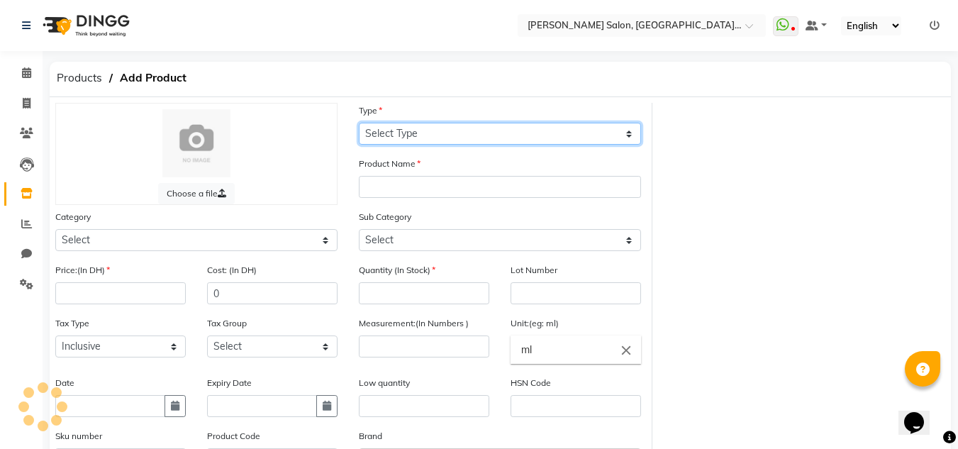
click at [431, 139] on select "Select Type Both Retail Consumable" at bounding box center [500, 134] width 282 height 22
select select "C"
click at [359, 123] on select "Select Type Both Retail Consumable" at bounding box center [500, 134] width 282 height 22
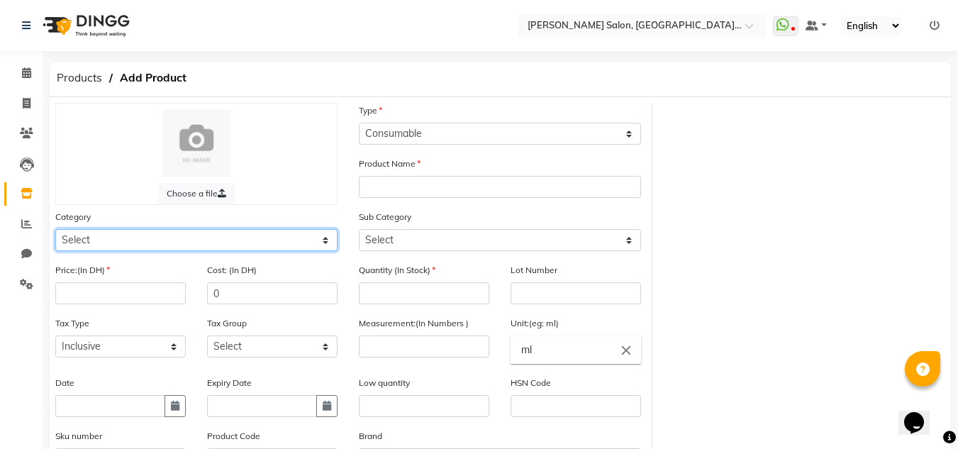
drag, startPoint x: 270, startPoint y: 244, endPoint x: 276, endPoint y: 229, distance: 16.2
click at [270, 238] on select "Select Hair Skin Makeup Personal Care Appliances [PERSON_NAME] Waxing Disposabl…" at bounding box center [196, 240] width 282 height 22
select select "462401950"
click at [55, 229] on select "Select Hair Skin Makeup Personal Care Appliances [PERSON_NAME] Waxing Disposabl…" at bounding box center [196, 240] width 282 height 22
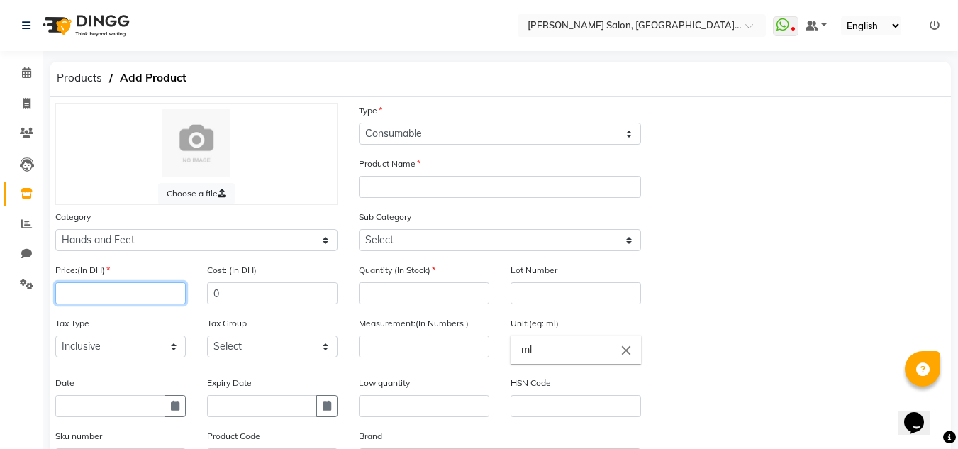
drag, startPoint x: 62, startPoint y: 304, endPoint x: 10, endPoint y: 11, distance: 297.6
click at [62, 300] on input "number" at bounding box center [120, 293] width 131 height 22
type input "0"
drag, startPoint x: 166, startPoint y: 410, endPoint x: 169, endPoint y: 396, distance: 14.5
click at [167, 405] on button "button" at bounding box center [175, 406] width 21 height 22
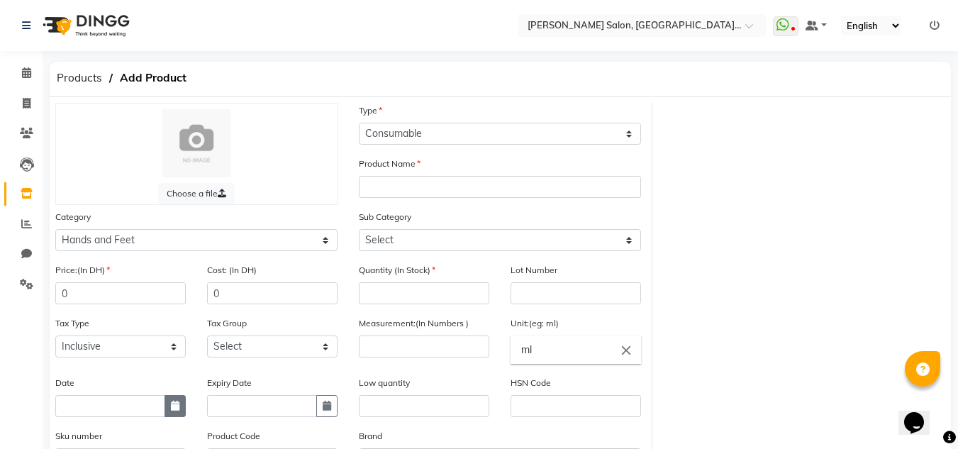
select select "9"
select select "2025"
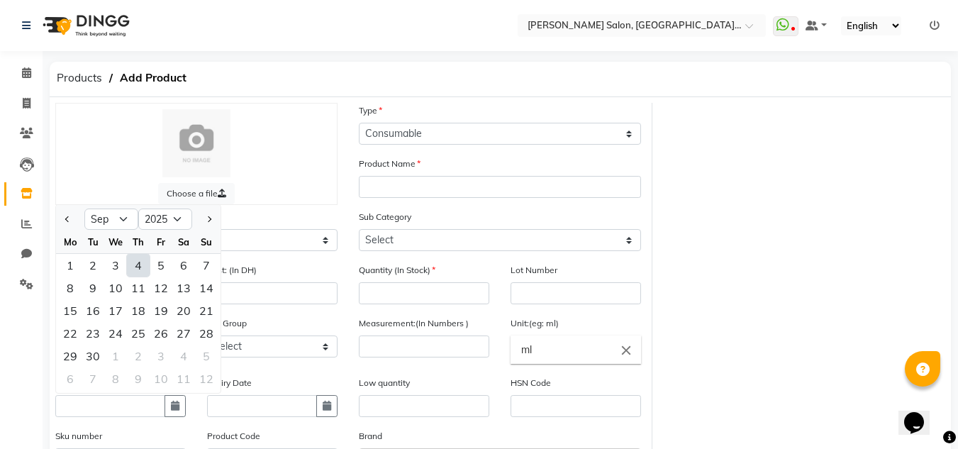
click at [138, 270] on div "4" at bounding box center [138, 265] width 23 height 23
type input "[DATE]"
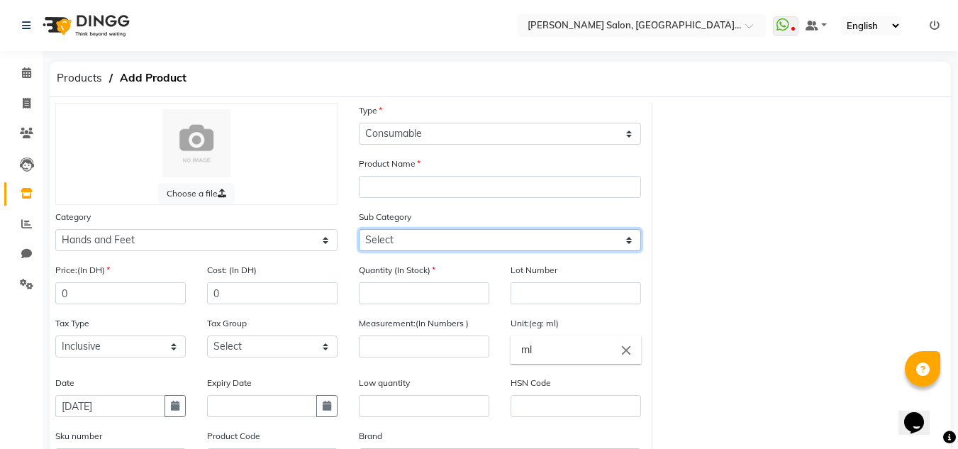
drag, startPoint x: 399, startPoint y: 232, endPoint x: 399, endPoint y: 243, distance: 10.6
click at [399, 233] on select "Select Products Appliances" at bounding box center [500, 240] width 282 height 22
select select "462401951"
click at [359, 229] on select "Select Products Appliances" at bounding box center [500, 240] width 282 height 22
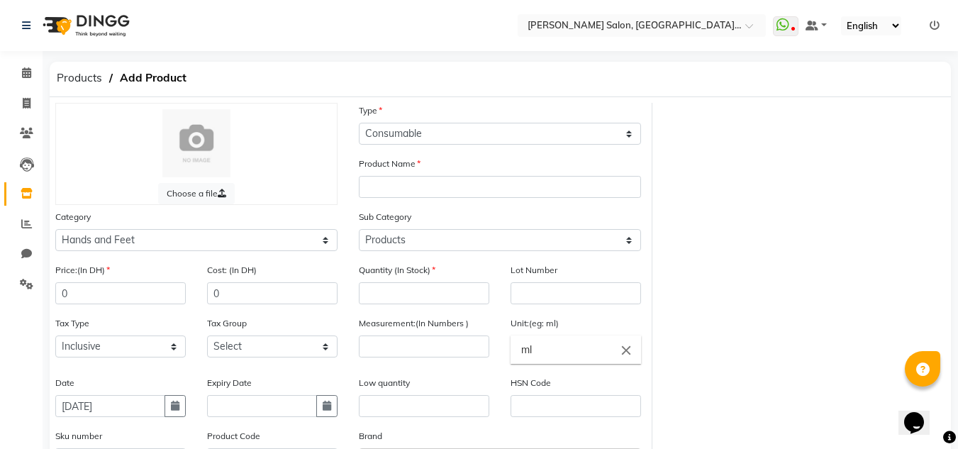
click at [390, 276] on label "Quantity (In Stock)" at bounding box center [397, 270] width 77 height 13
click at [384, 283] on input "number" at bounding box center [424, 293] width 131 height 22
type input "2"
click at [389, 342] on input "number" at bounding box center [424, 346] width 131 height 22
type input "1"
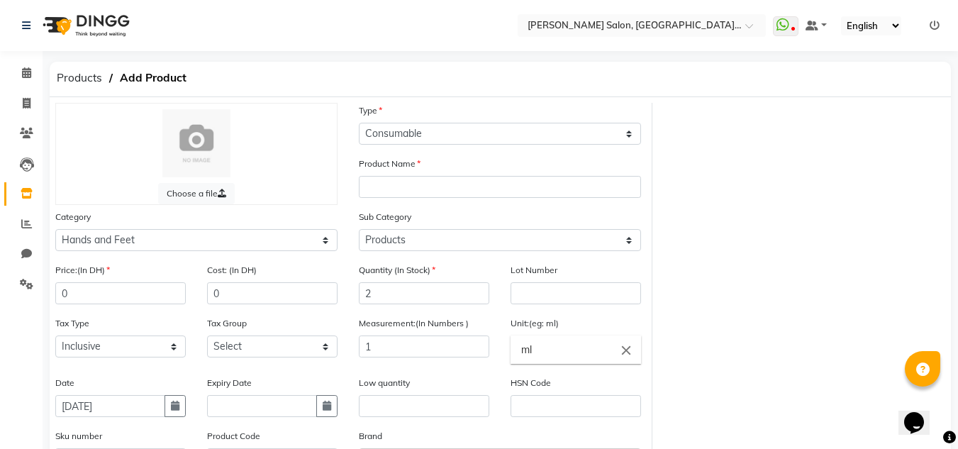
click at [511, 352] on ng-autocomplete "ml close" at bounding box center [576, 349] width 131 height 28
type input "pc"
click at [574, 382] on link "pc" at bounding box center [576, 382] width 131 height 36
drag, startPoint x: 421, startPoint y: 182, endPoint x: 413, endPoint y: 165, distance: 19.0
click at [416, 174] on div "Product Name" at bounding box center [500, 177] width 282 height 42
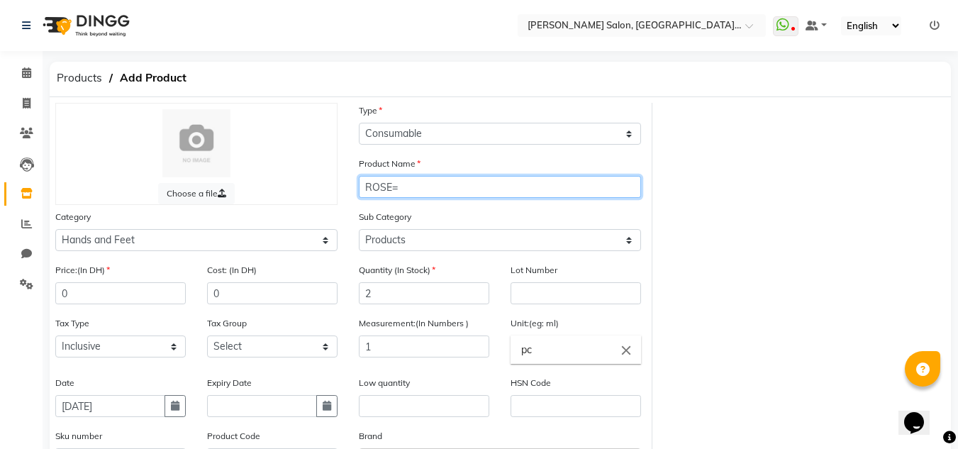
type input "ROSE="
